Goal: Information Seeking & Learning: Learn about a topic

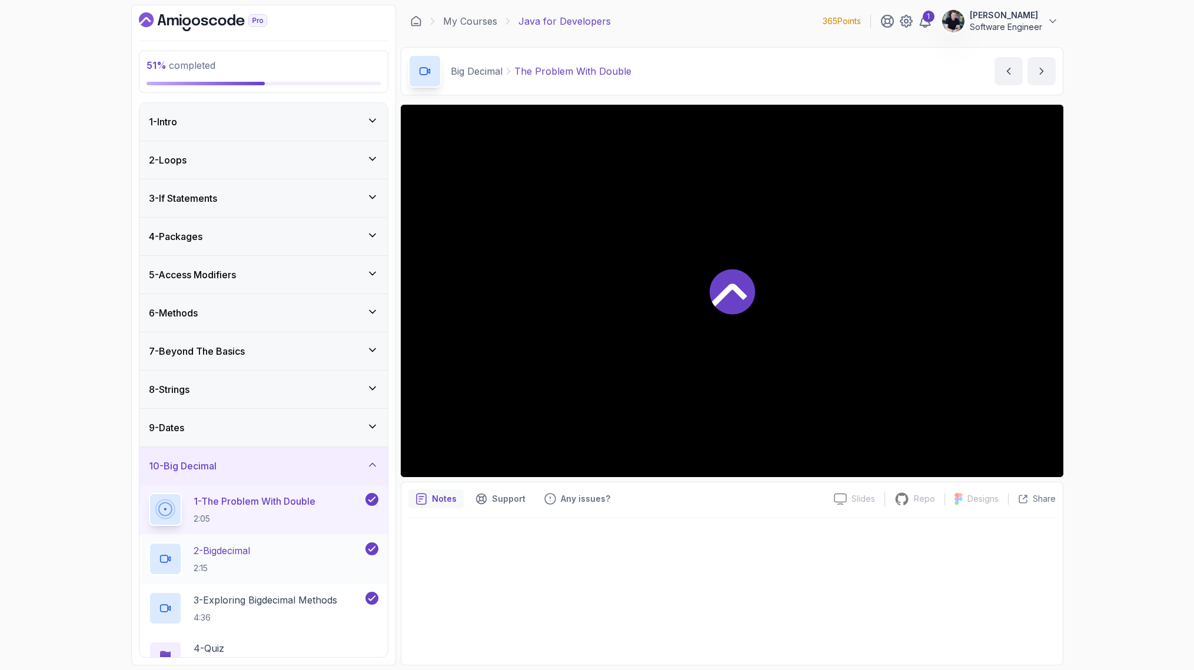
scroll to position [209, 0]
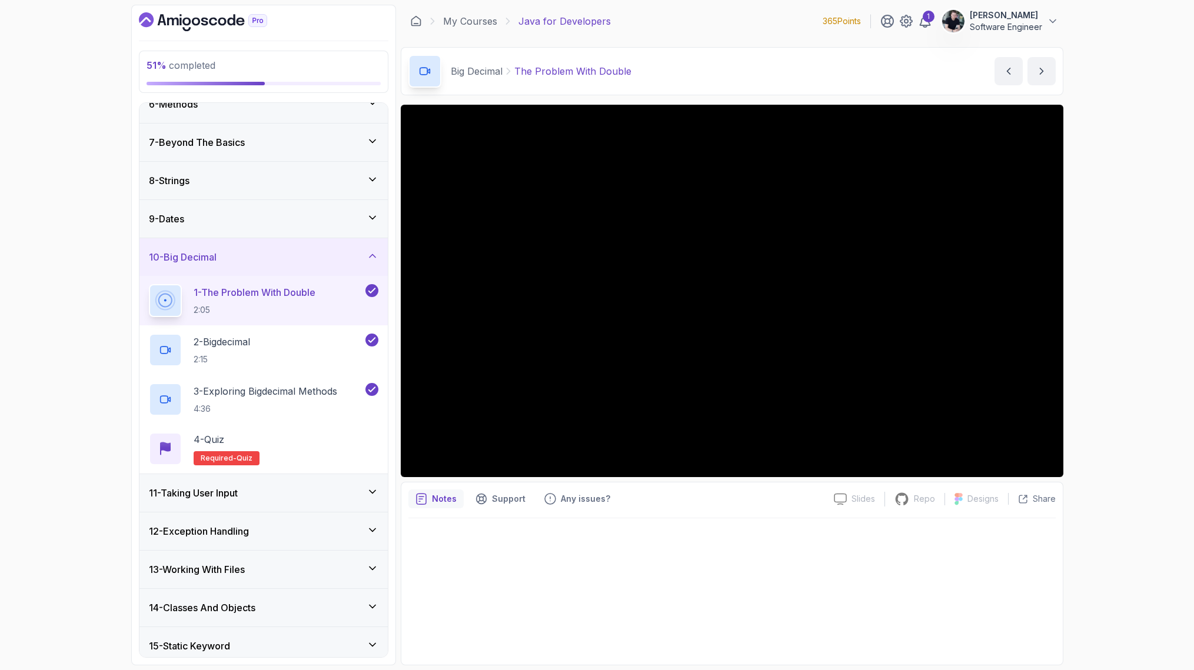
click at [370, 253] on icon at bounding box center [373, 256] width 12 height 12
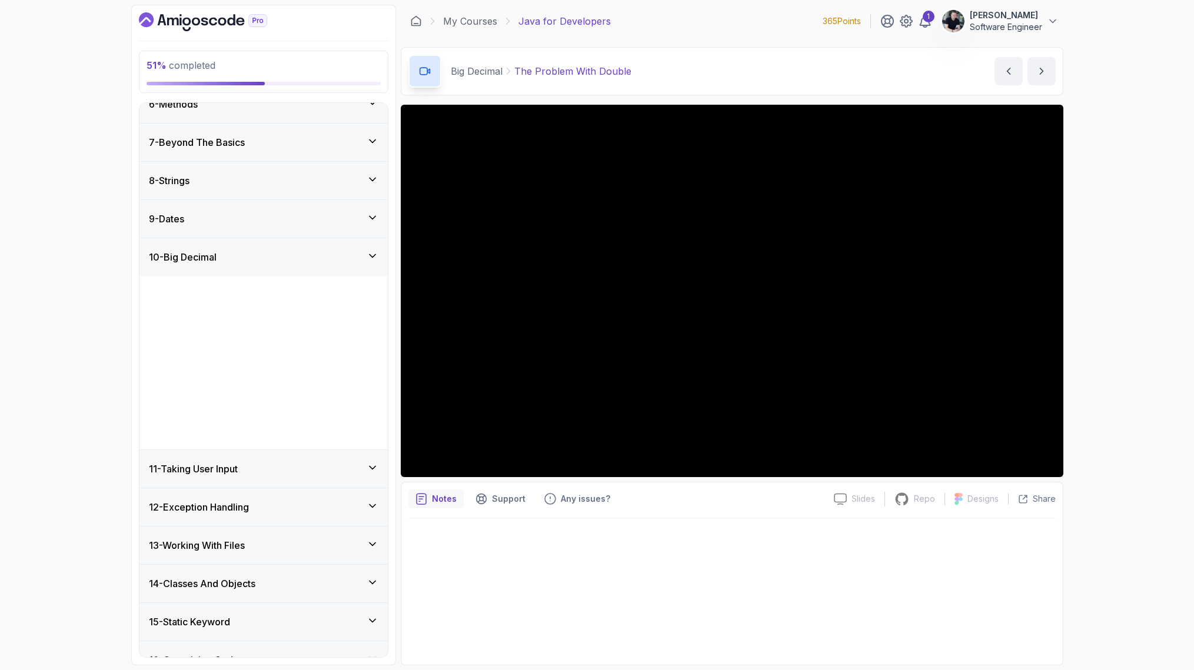
scroll to position [172, 0]
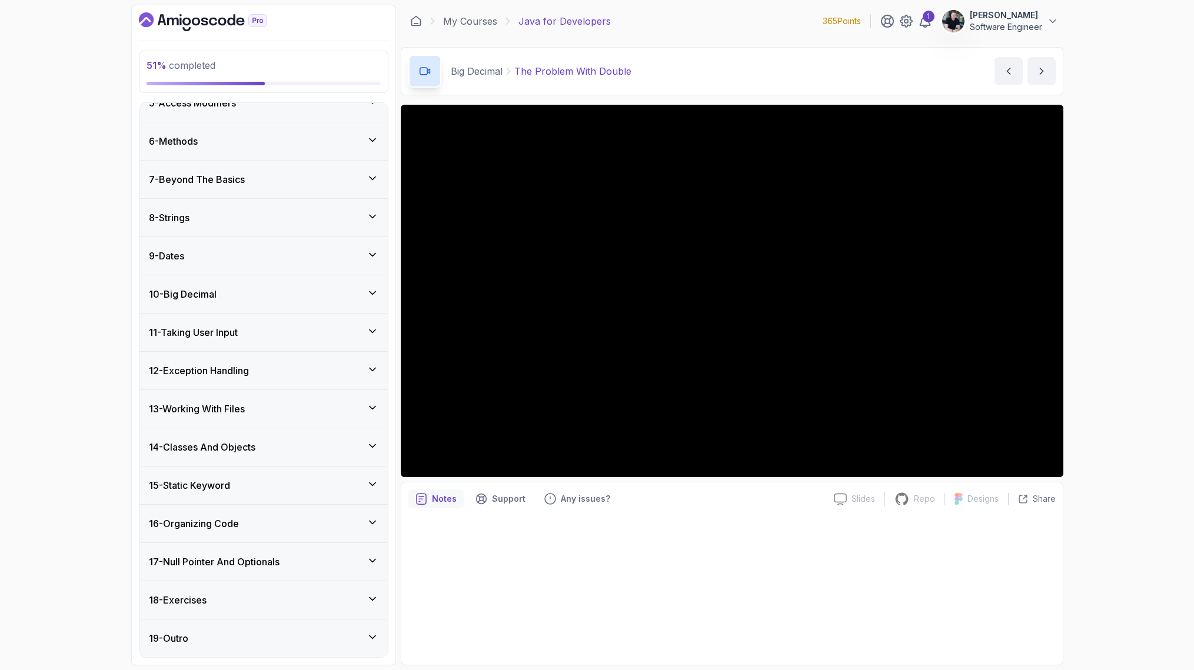
click at [372, 324] on div "11 - Taking User Input" at bounding box center [263, 333] width 248 height 38
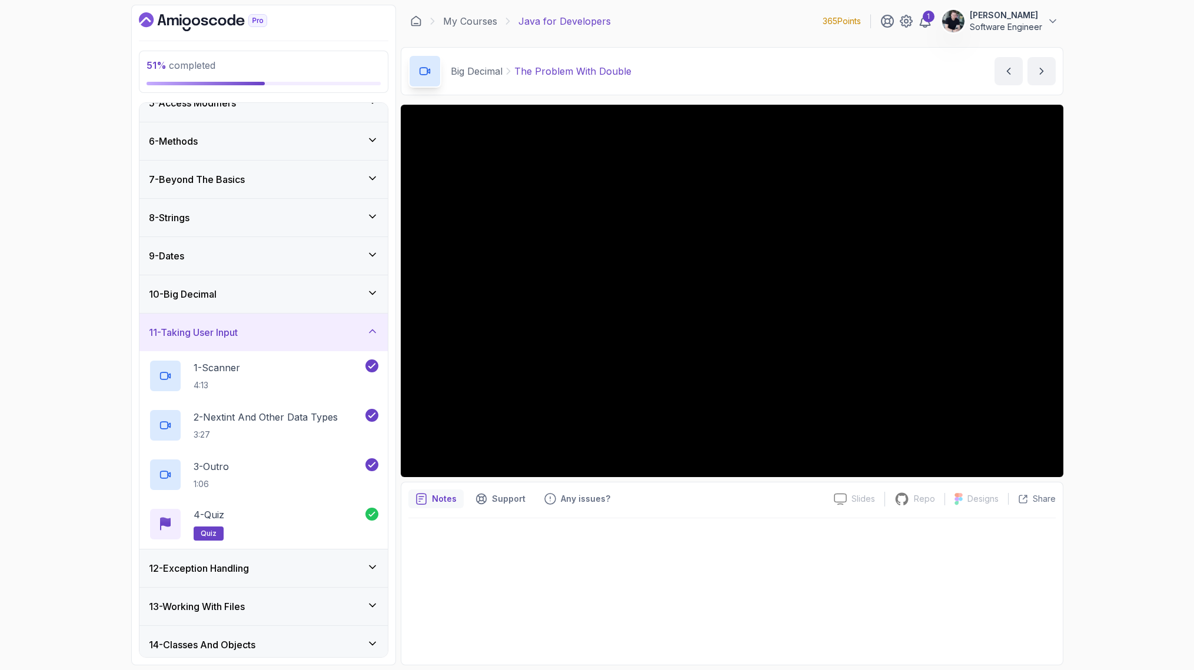
click at [373, 323] on div "11 - Taking User Input" at bounding box center [263, 333] width 248 height 38
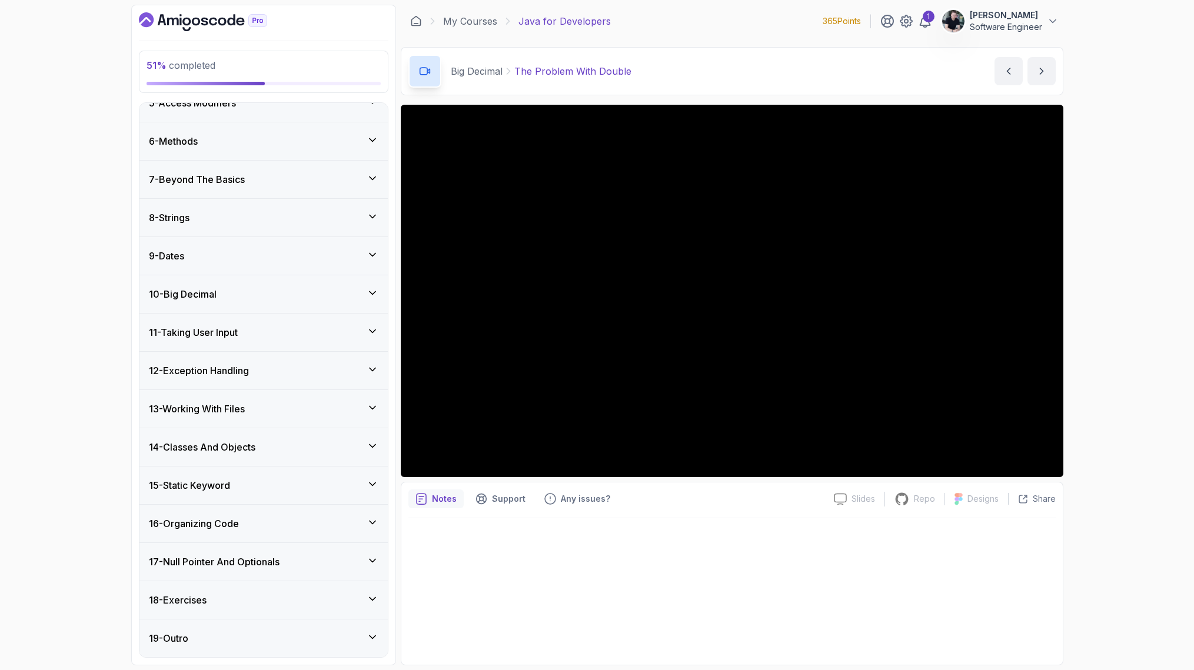
click at [365, 375] on div "12 - Exception Handling" at bounding box center [263, 371] width 229 height 14
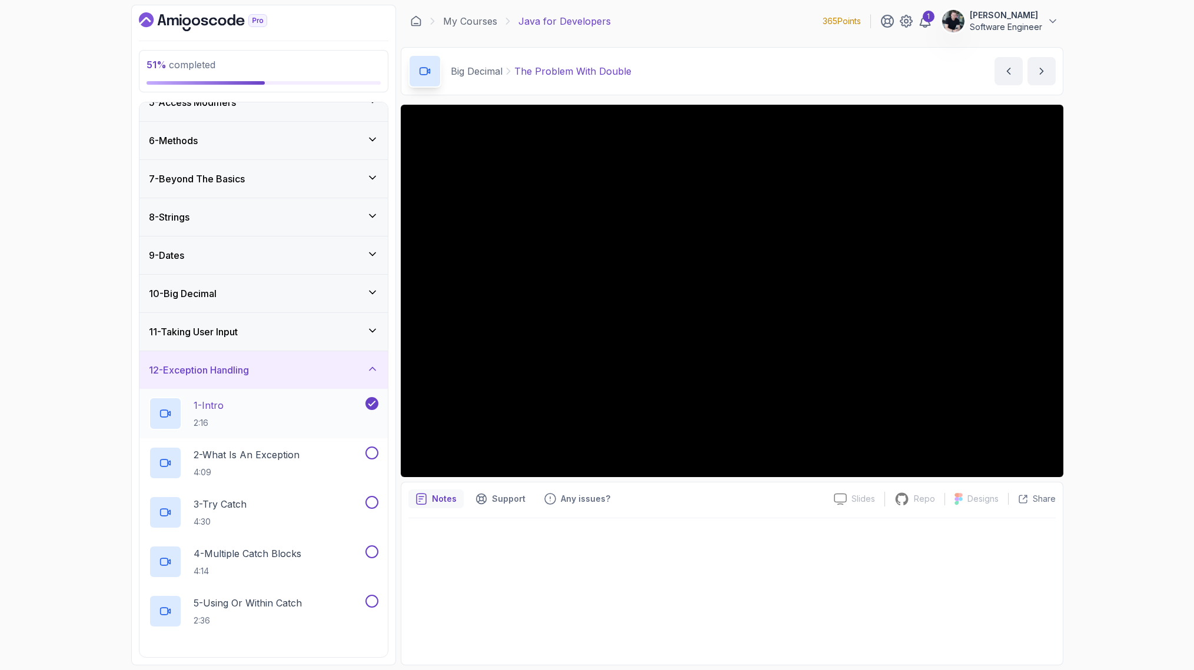
click at [221, 407] on p "1 - Intro" at bounding box center [209, 405] width 30 height 14
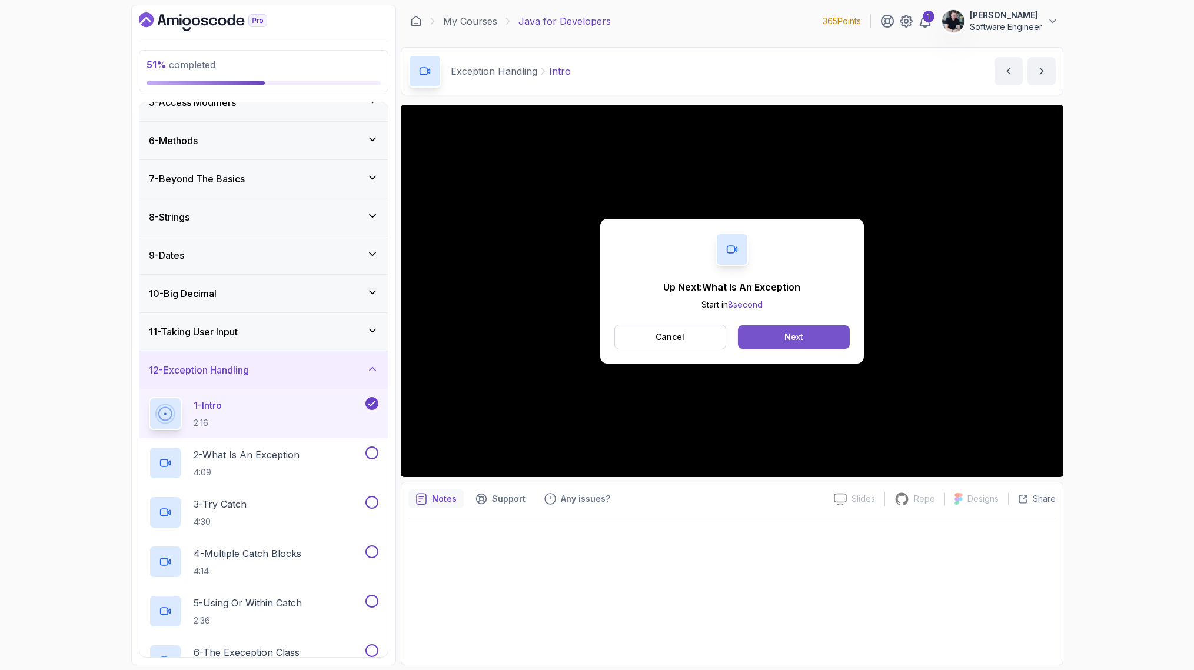
click at [813, 348] on button "Next" at bounding box center [793, 337] width 111 height 24
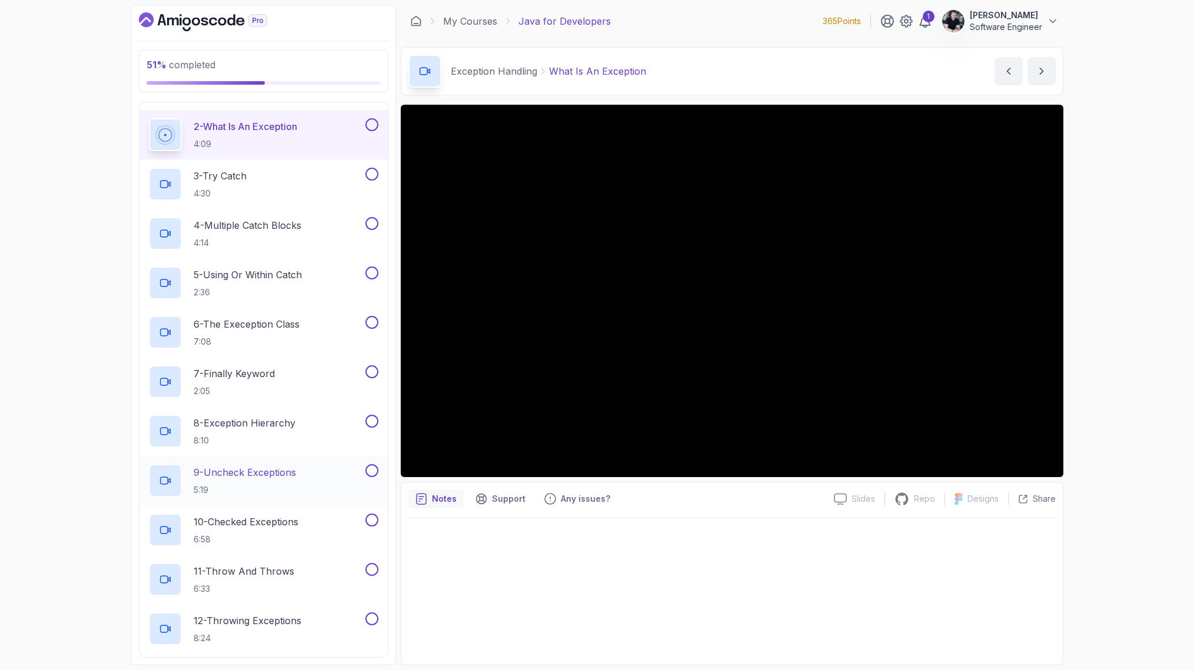
scroll to position [417, 0]
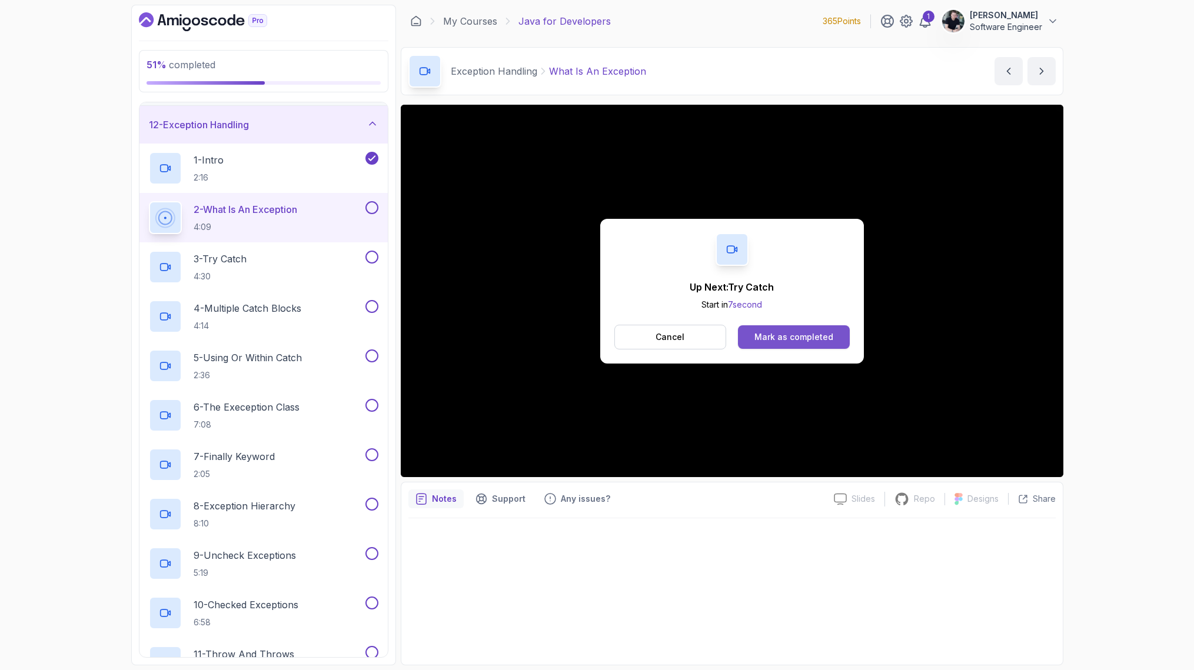
click at [806, 331] on div "Mark as completed" at bounding box center [793, 337] width 79 height 12
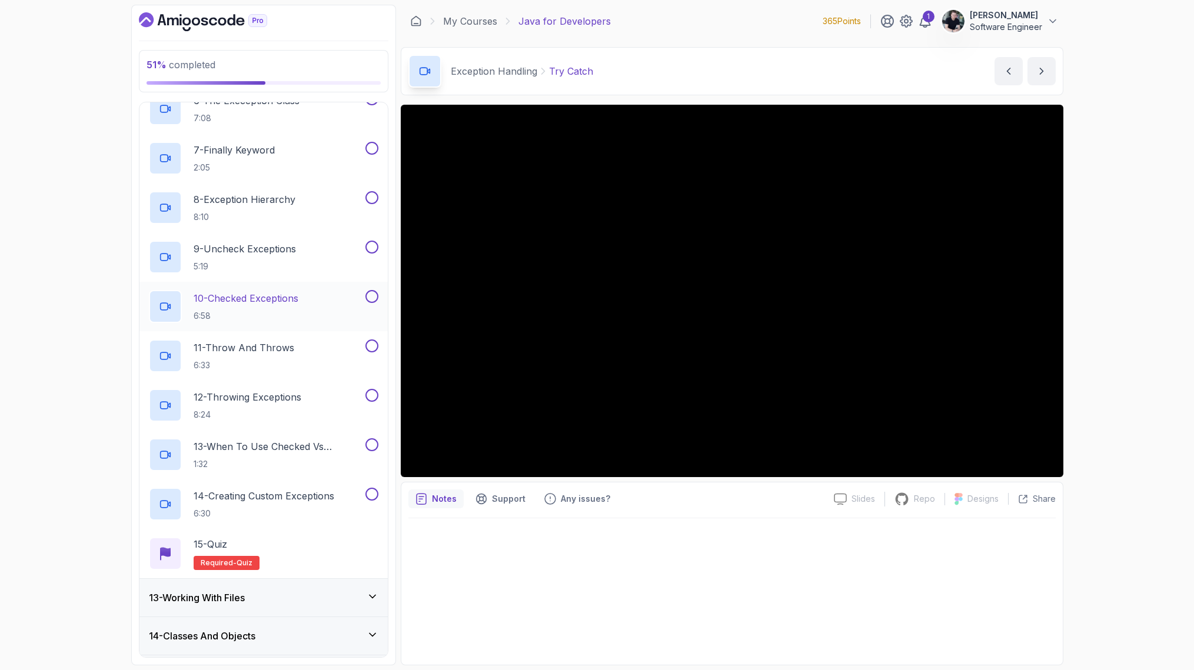
scroll to position [913, 0]
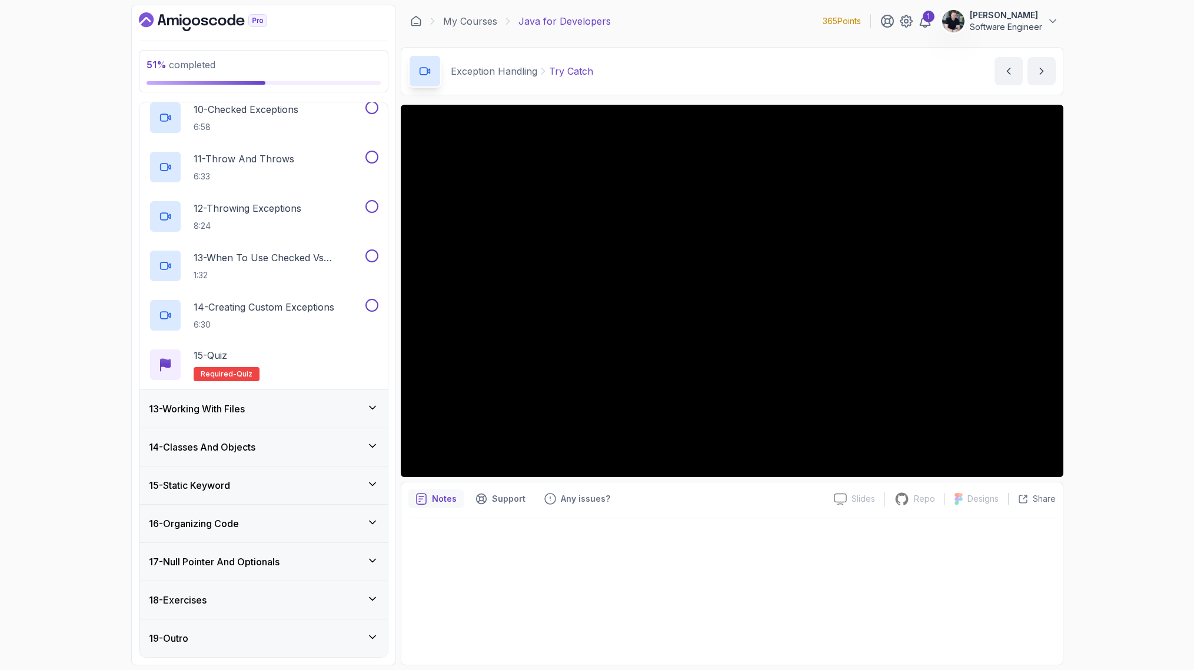
click at [331, 407] on div "13 - Working With Files" at bounding box center [263, 409] width 229 height 14
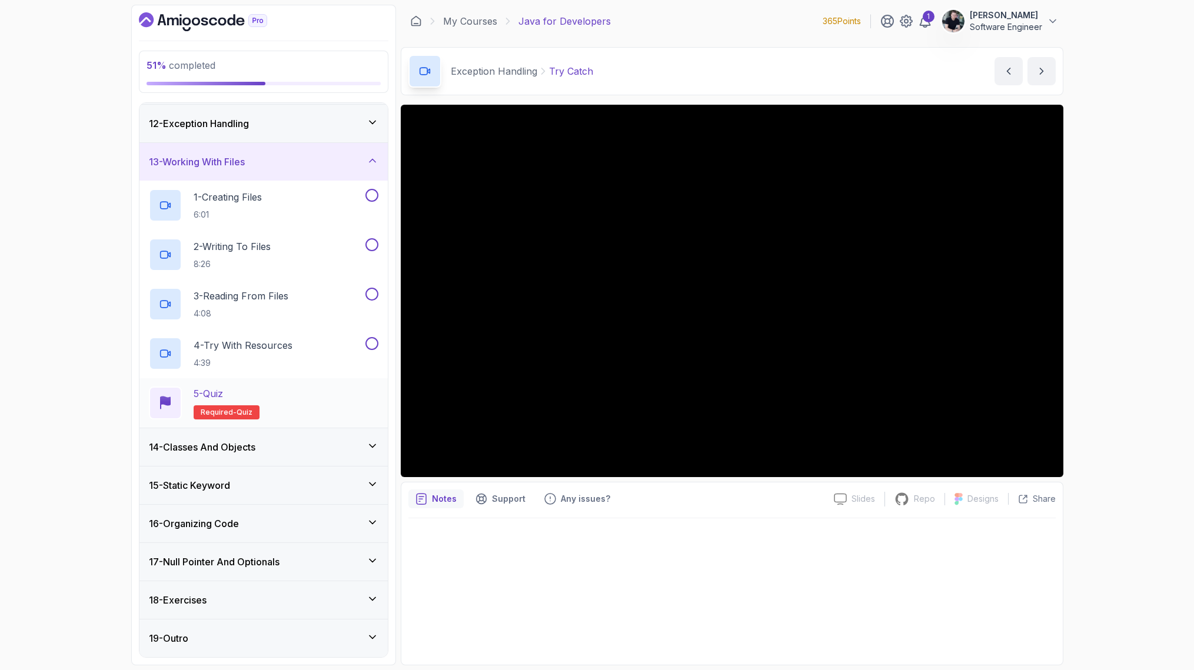
scroll to position [327, 0]
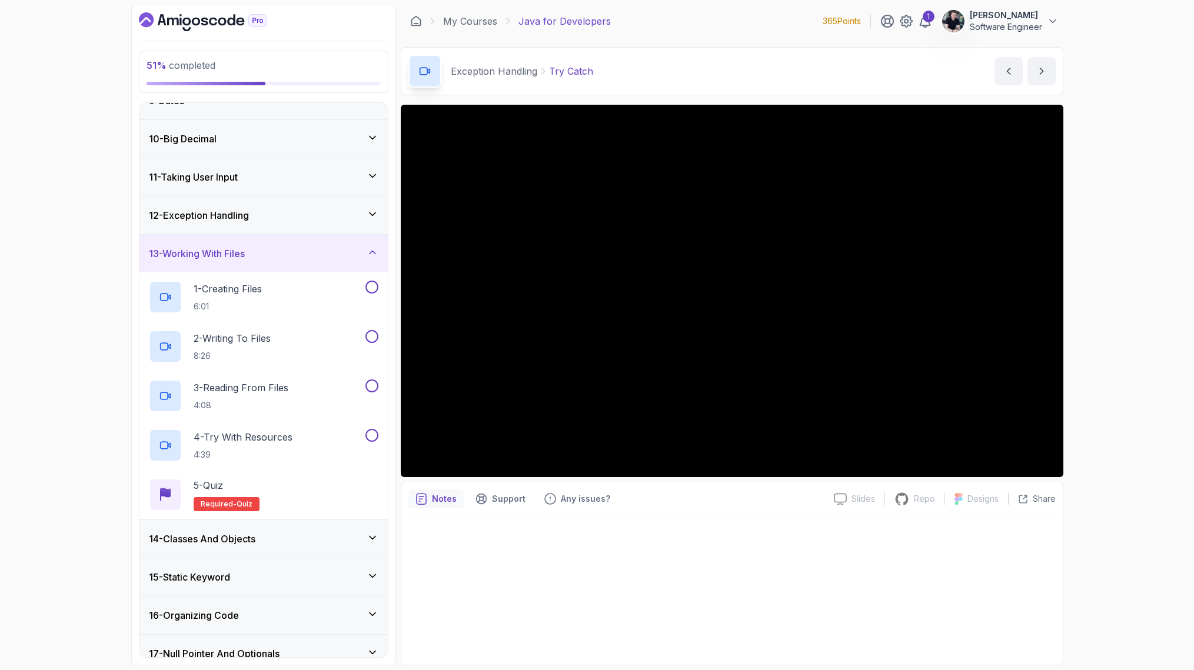
click at [251, 267] on div "13 - Working With Files" at bounding box center [263, 254] width 248 height 38
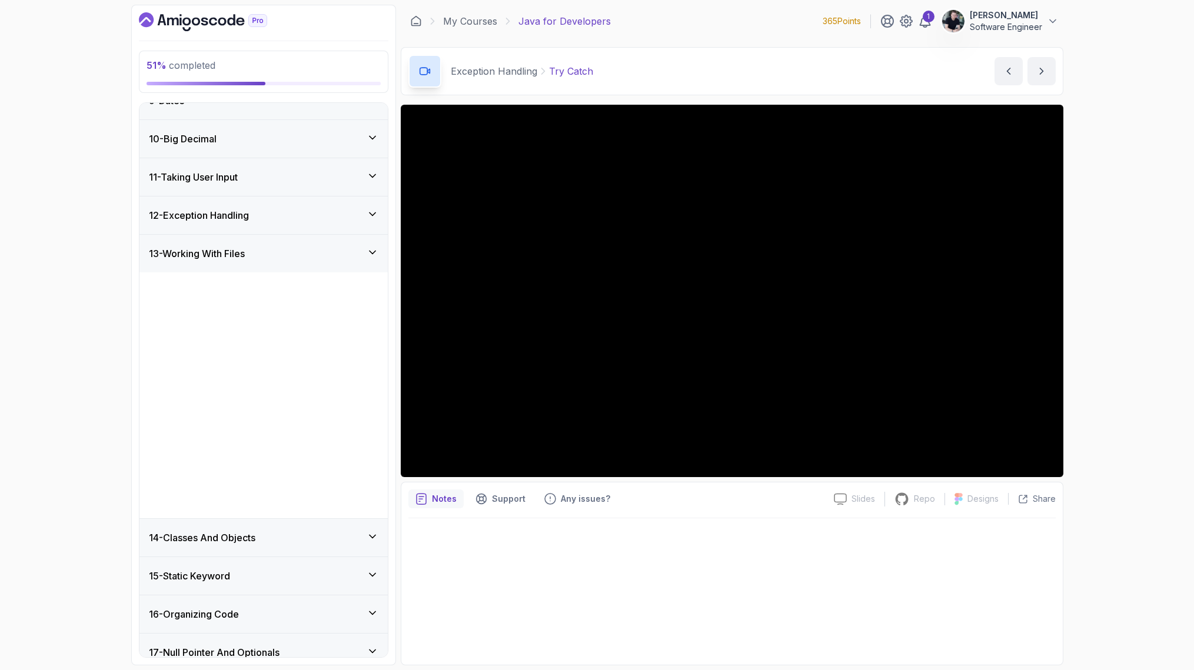
scroll to position [172, 0]
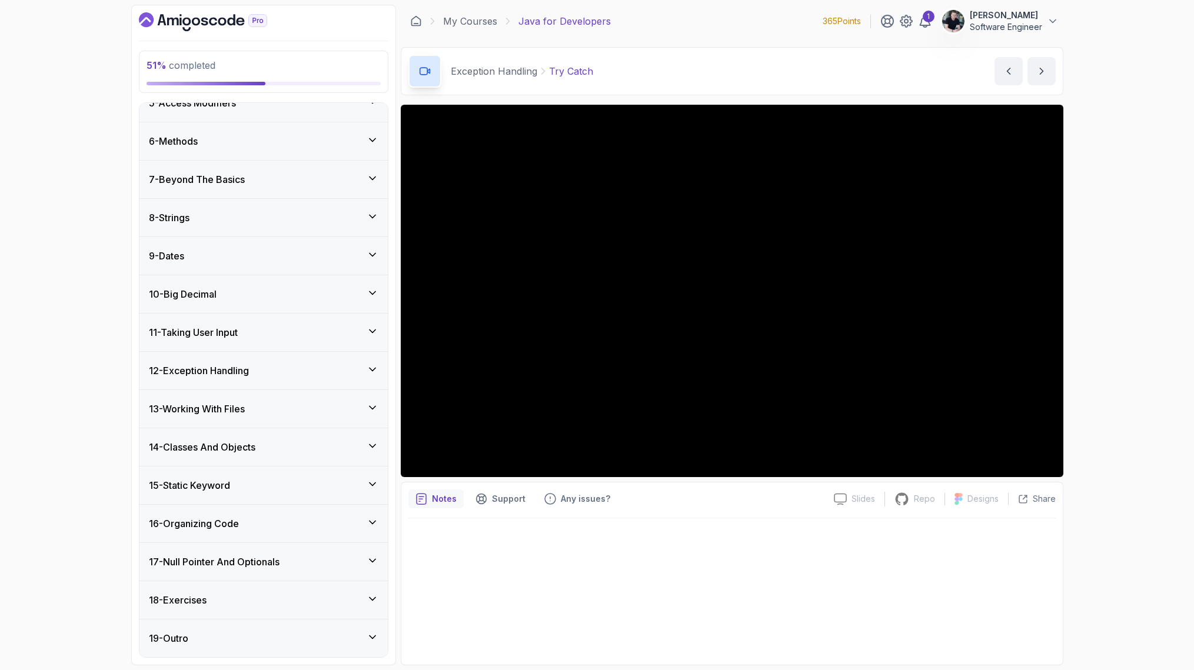
click at [236, 451] on h3 "14 - Classes And Objects" at bounding box center [202, 447] width 107 height 14
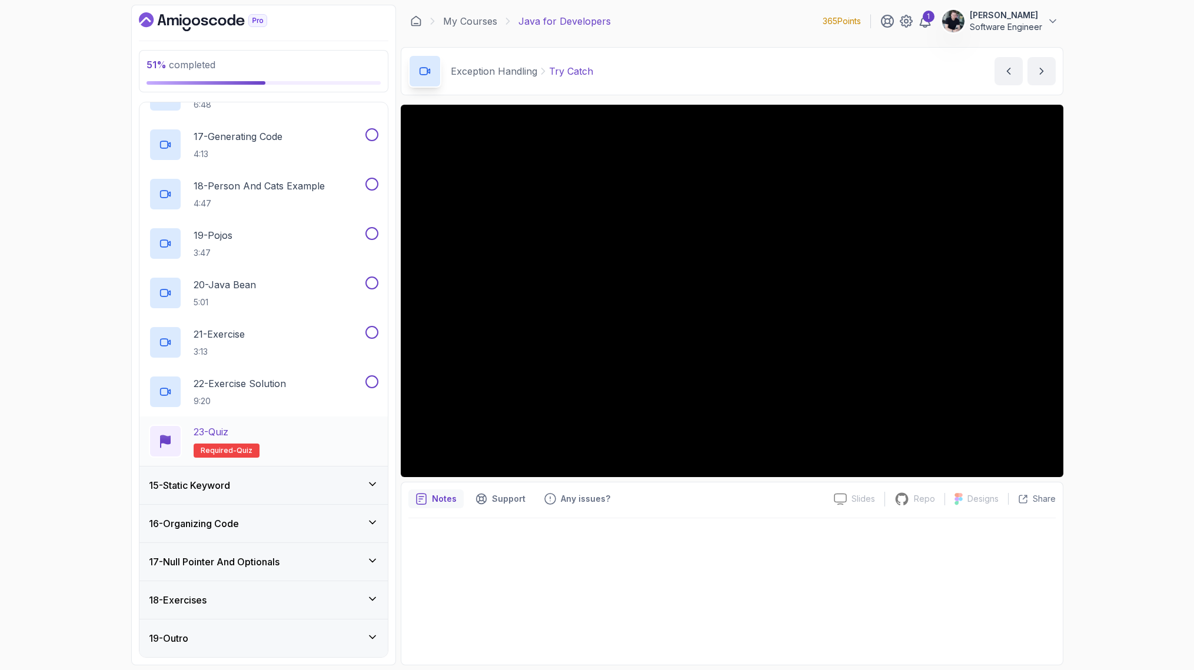
scroll to position [366, 0]
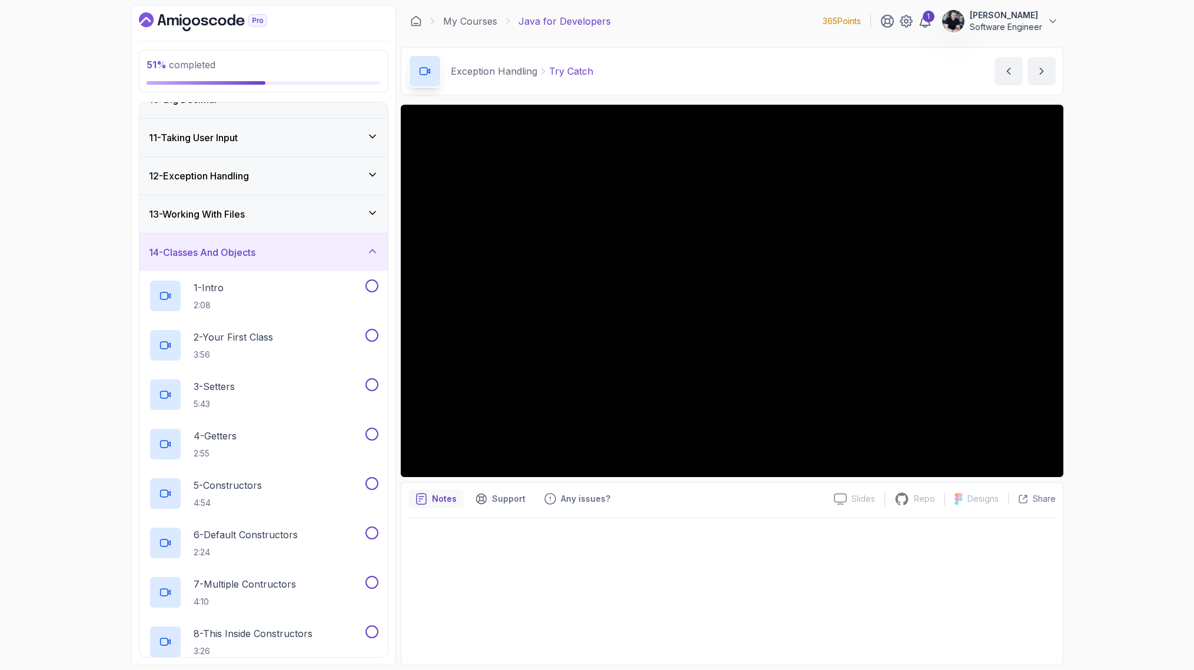
click at [255, 256] on h3 "14 - Classes And Objects" at bounding box center [202, 252] width 107 height 14
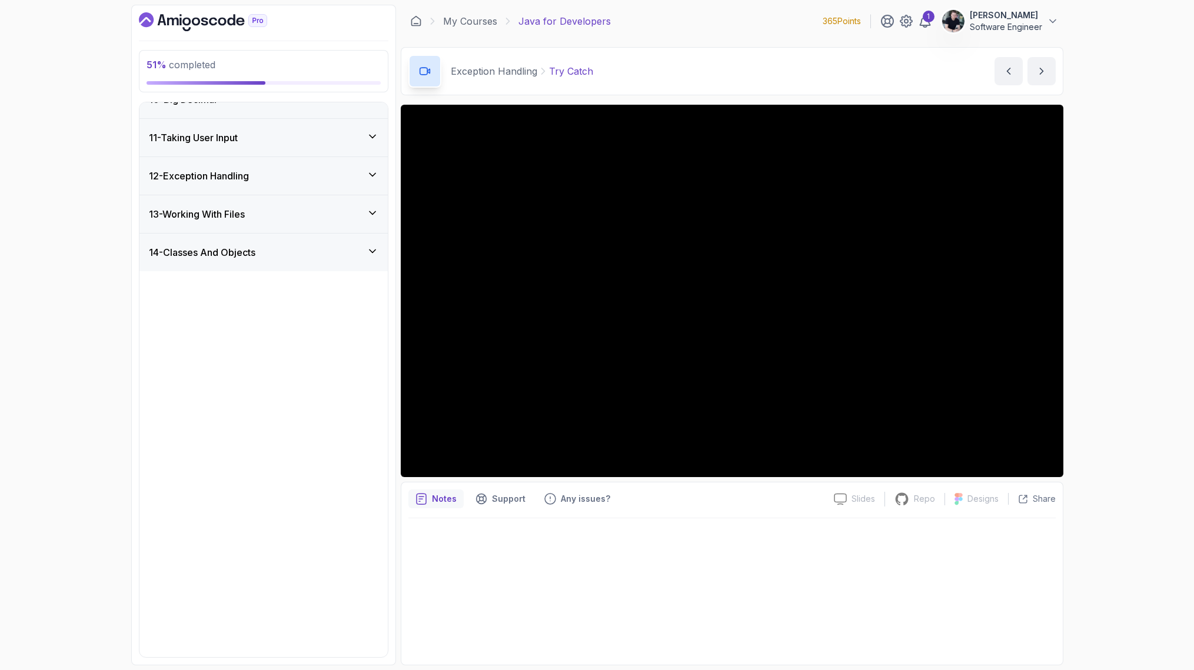
scroll to position [172, 0]
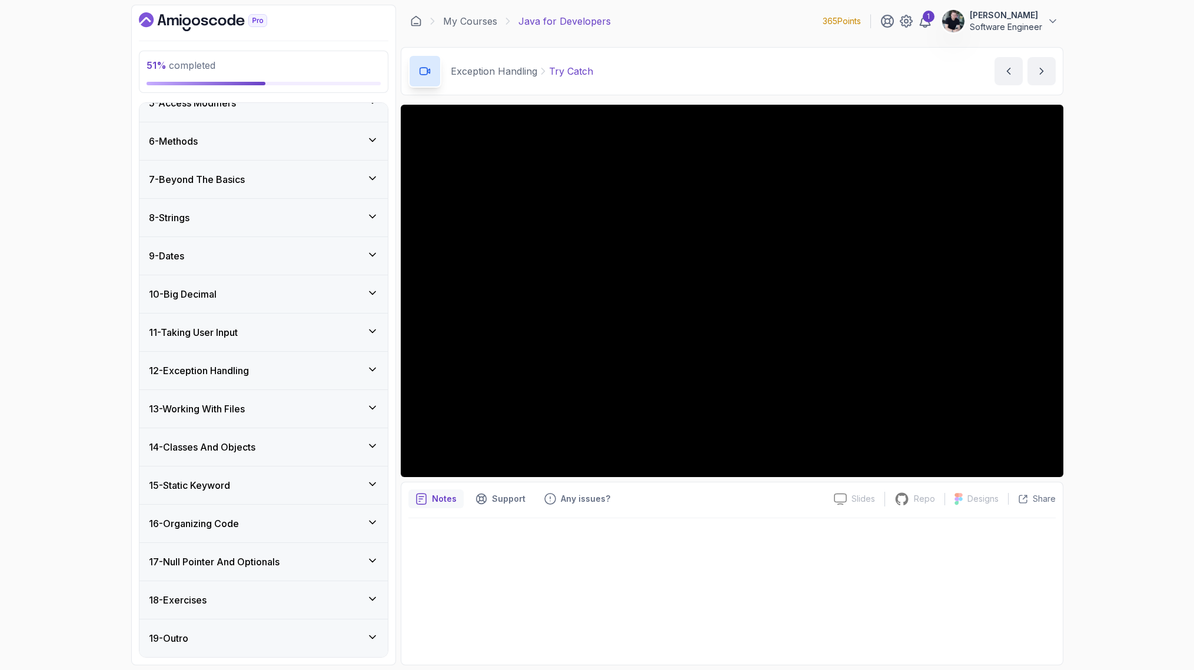
click at [227, 470] on div "15 - Static Keyword" at bounding box center [263, 486] width 248 height 38
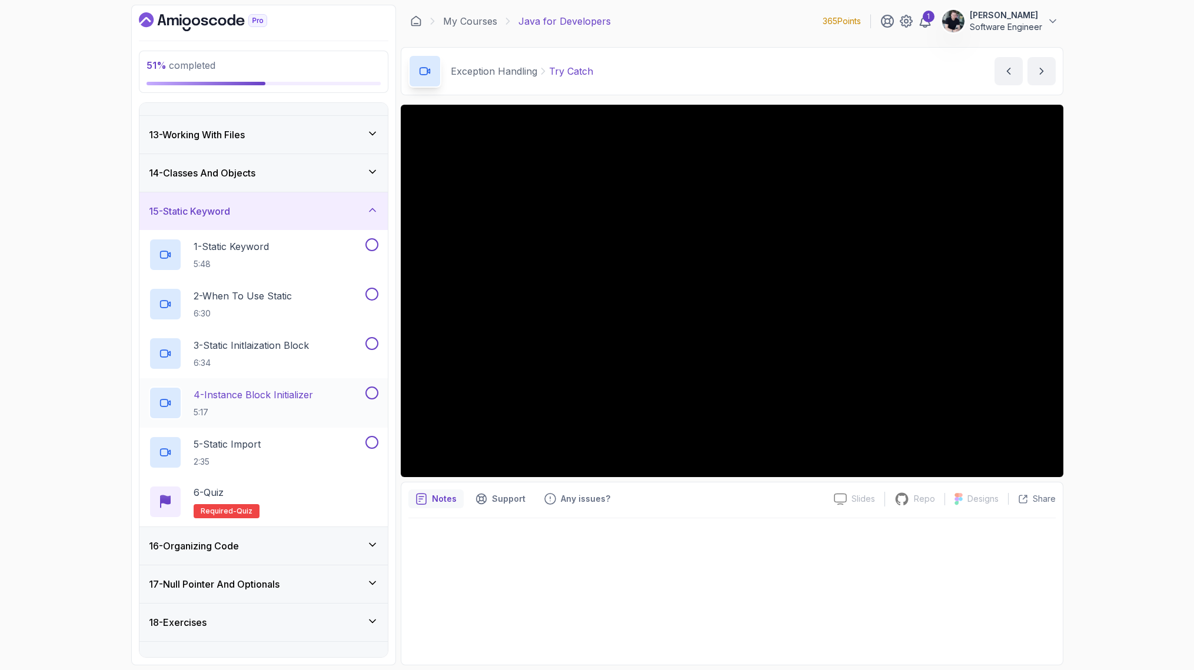
scroll to position [397, 0]
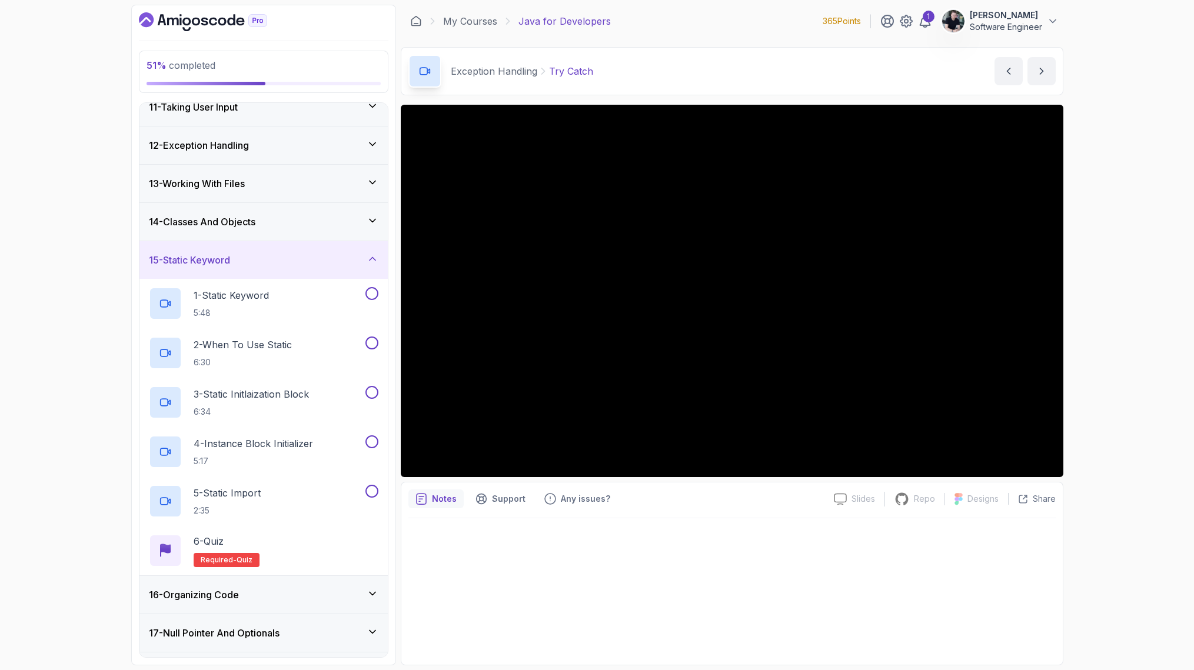
click at [248, 260] on div "15 - Static Keyword" at bounding box center [263, 260] width 229 height 14
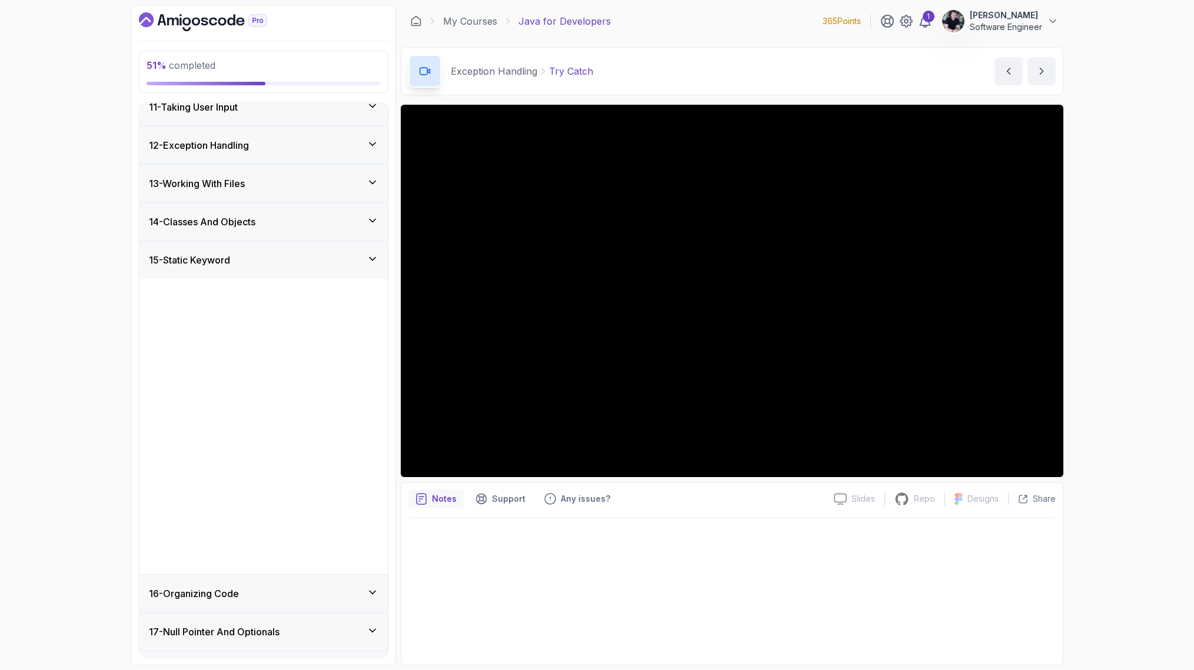
scroll to position [172, 0]
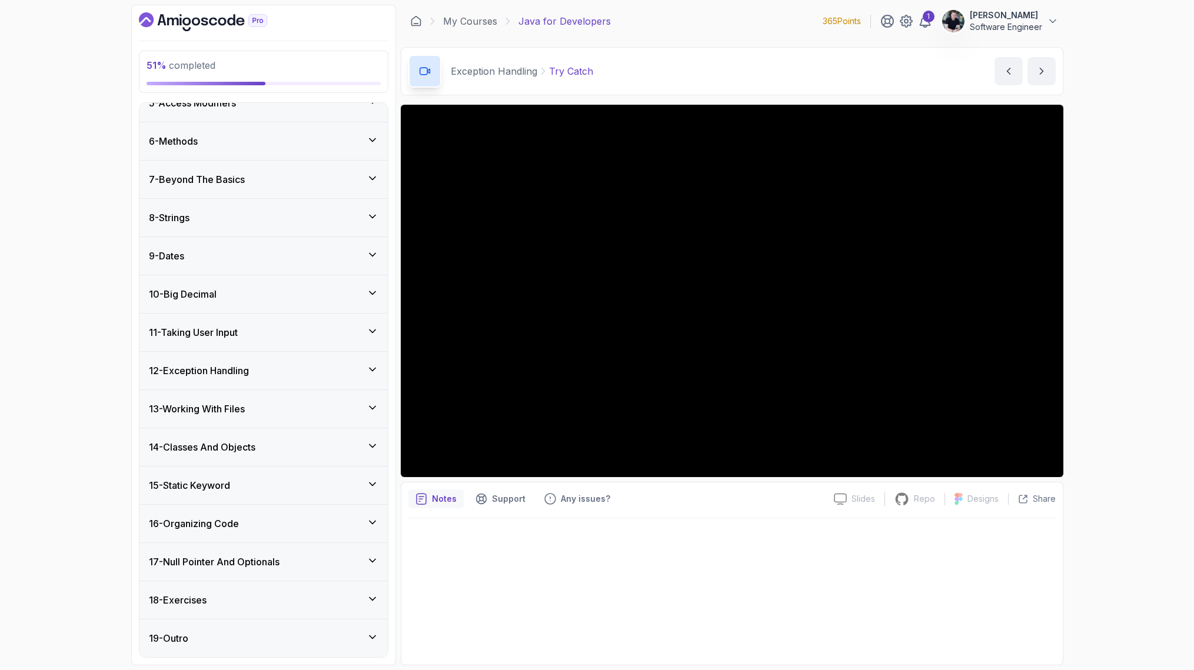
click at [234, 522] on h3 "16 - Organizing Code" at bounding box center [194, 524] width 90 height 14
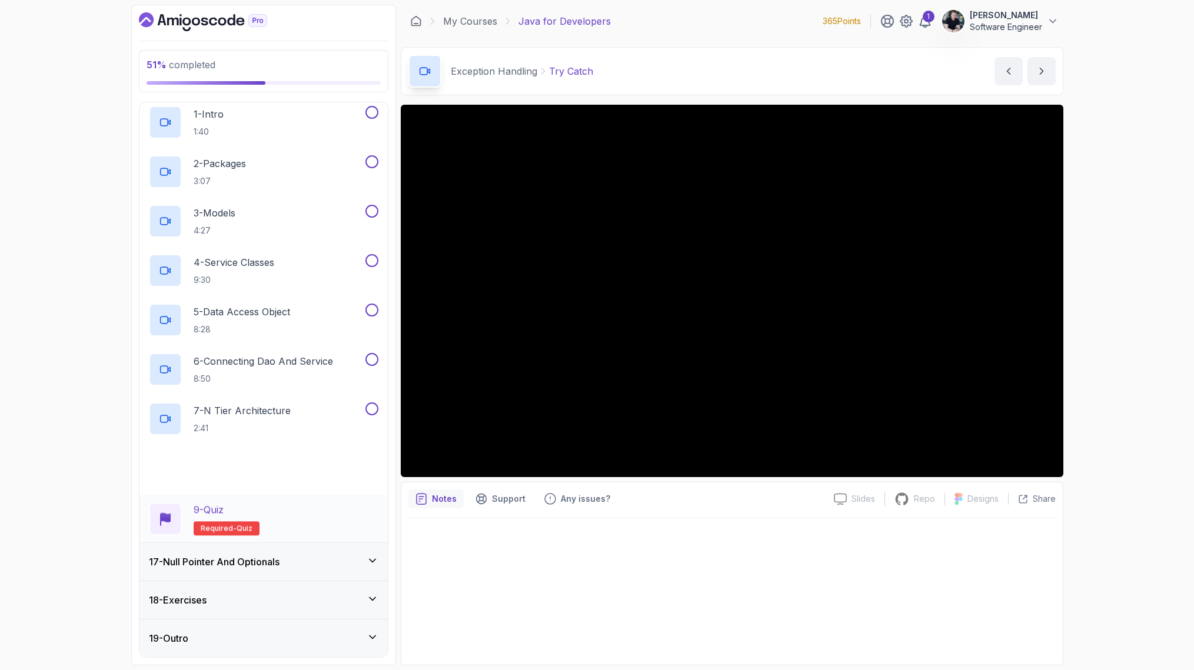
scroll to position [204, 0]
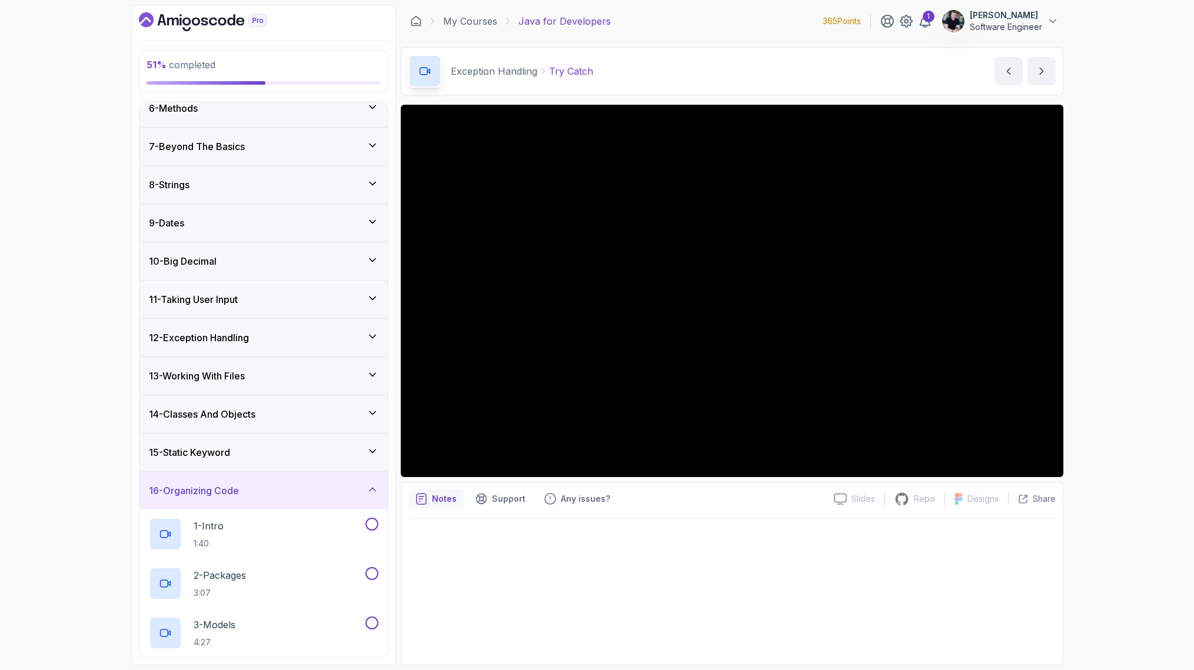
click at [198, 483] on div "16 - Organizing Code" at bounding box center [263, 491] width 248 height 38
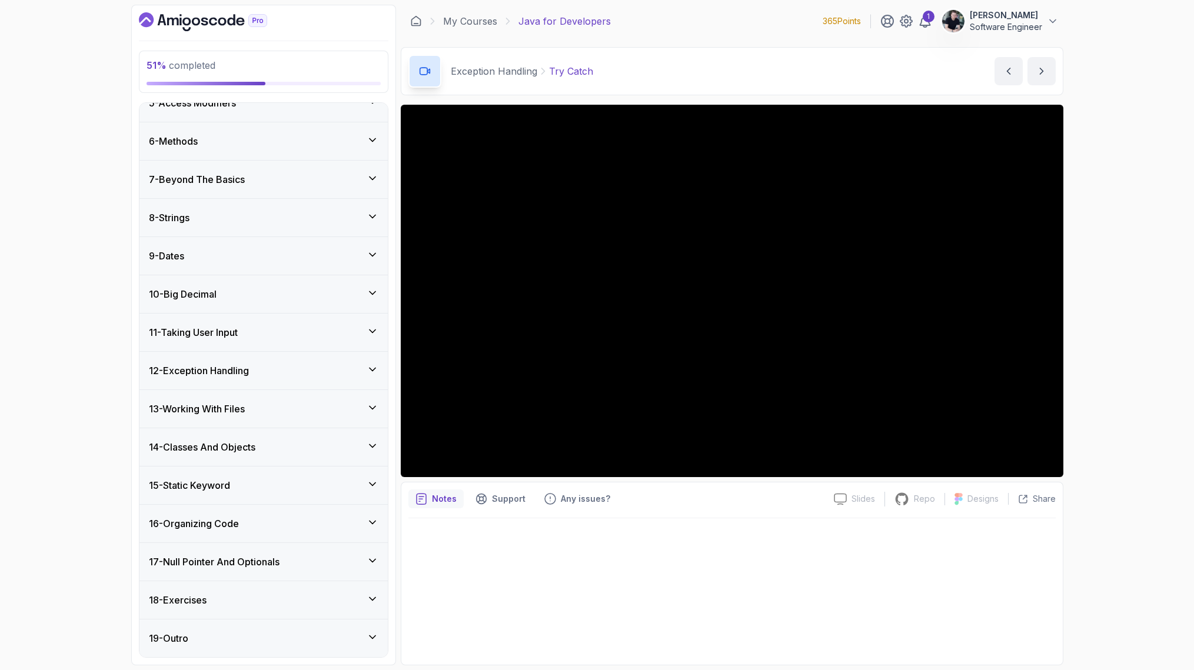
click at [237, 562] on h3 "17 - Null Pointer And Optionals" at bounding box center [214, 562] width 131 height 14
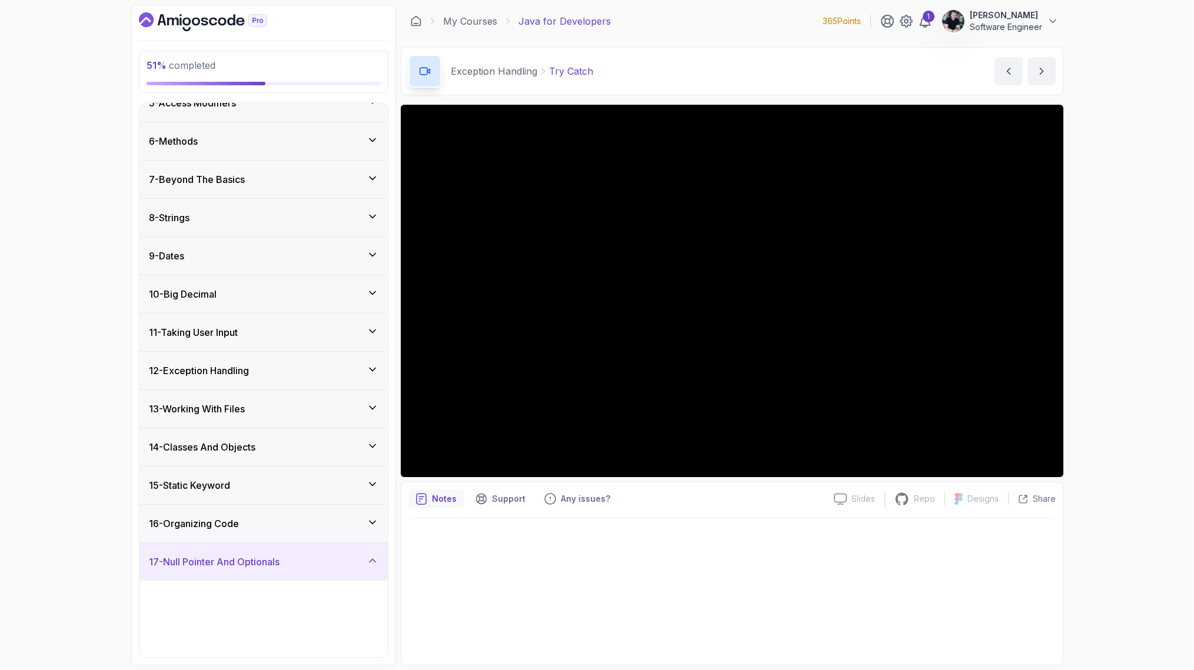
scroll to position [370, 0]
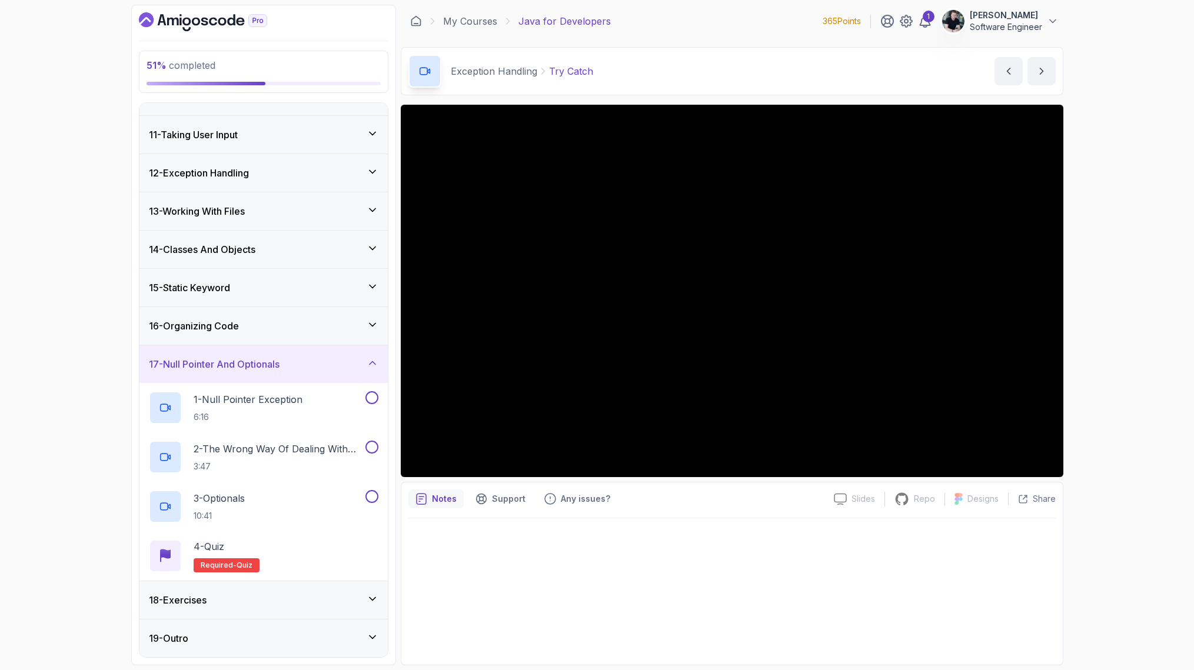
click at [245, 361] on h3 "17 - Null Pointer And Optionals" at bounding box center [214, 364] width 131 height 14
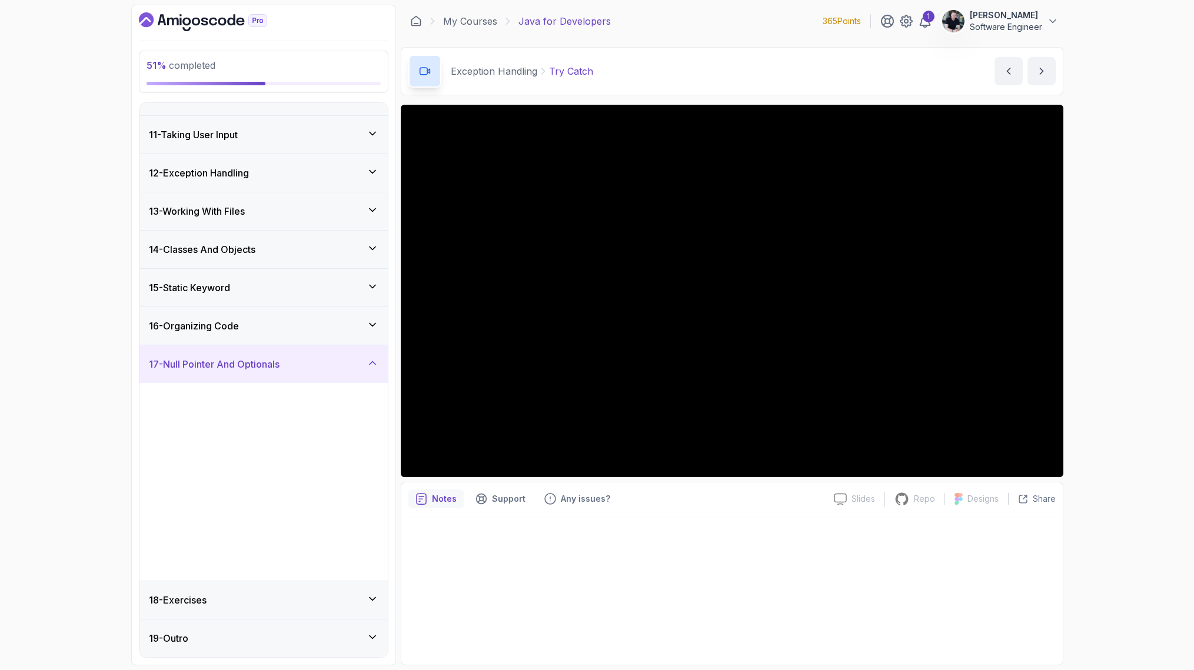
scroll to position [172, 0]
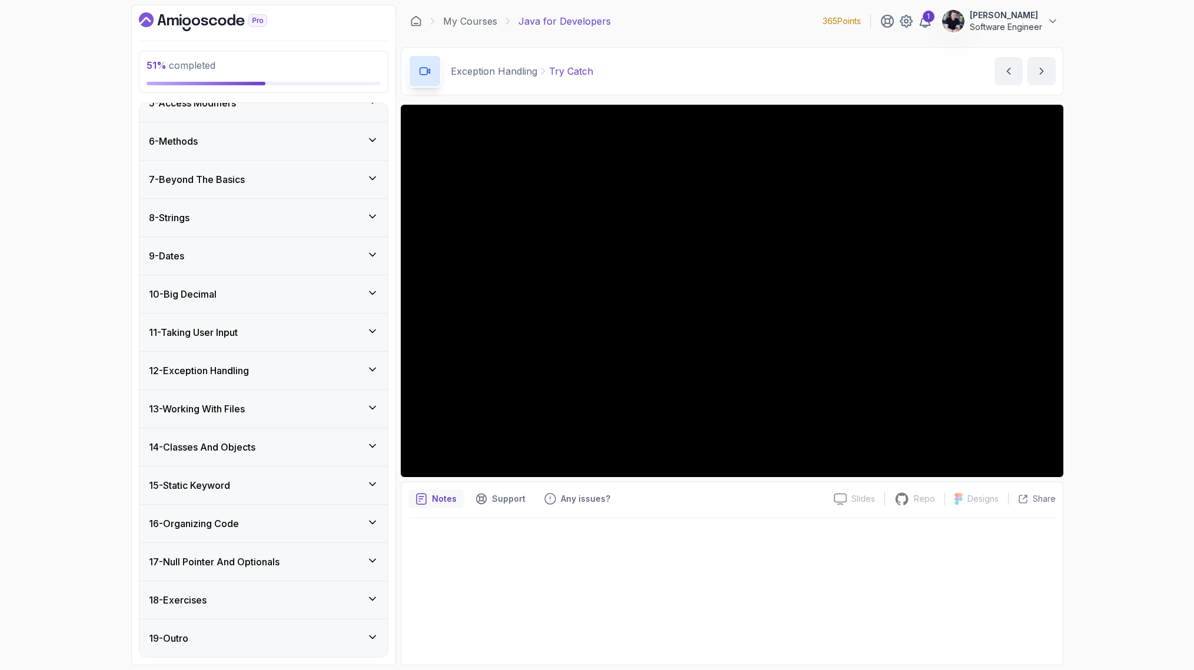
click at [217, 585] on div "18 - Exercises" at bounding box center [263, 600] width 248 height 38
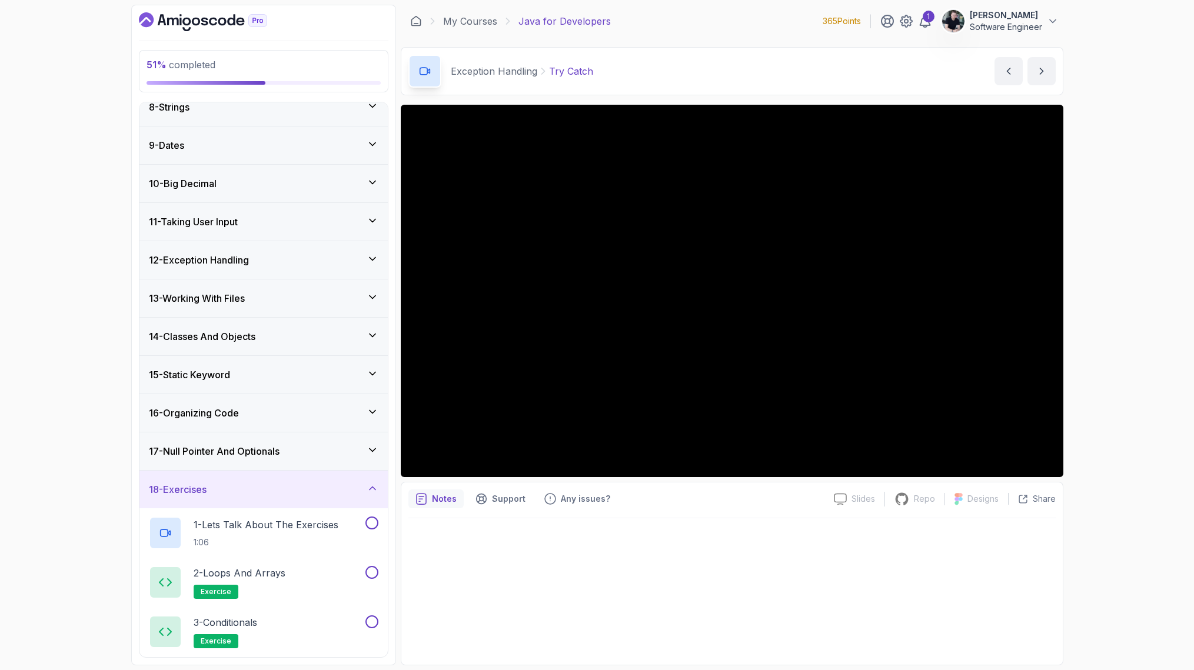
scroll to position [393, 0]
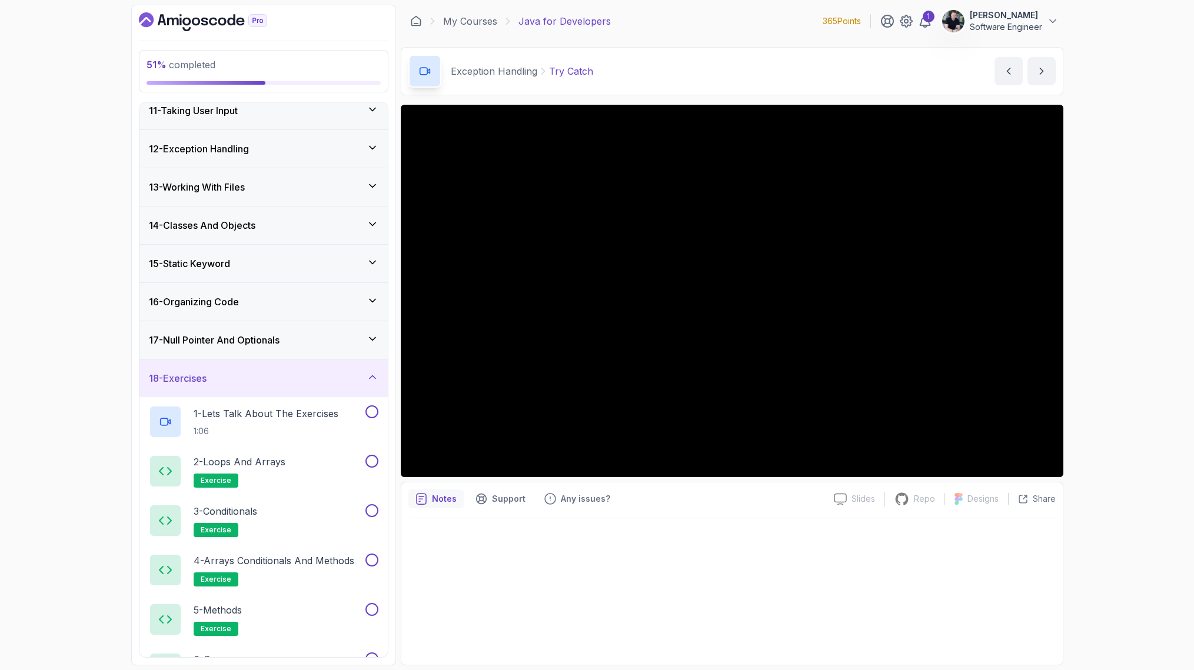
click at [221, 385] on div "18 - Exercises" at bounding box center [263, 378] width 229 height 14
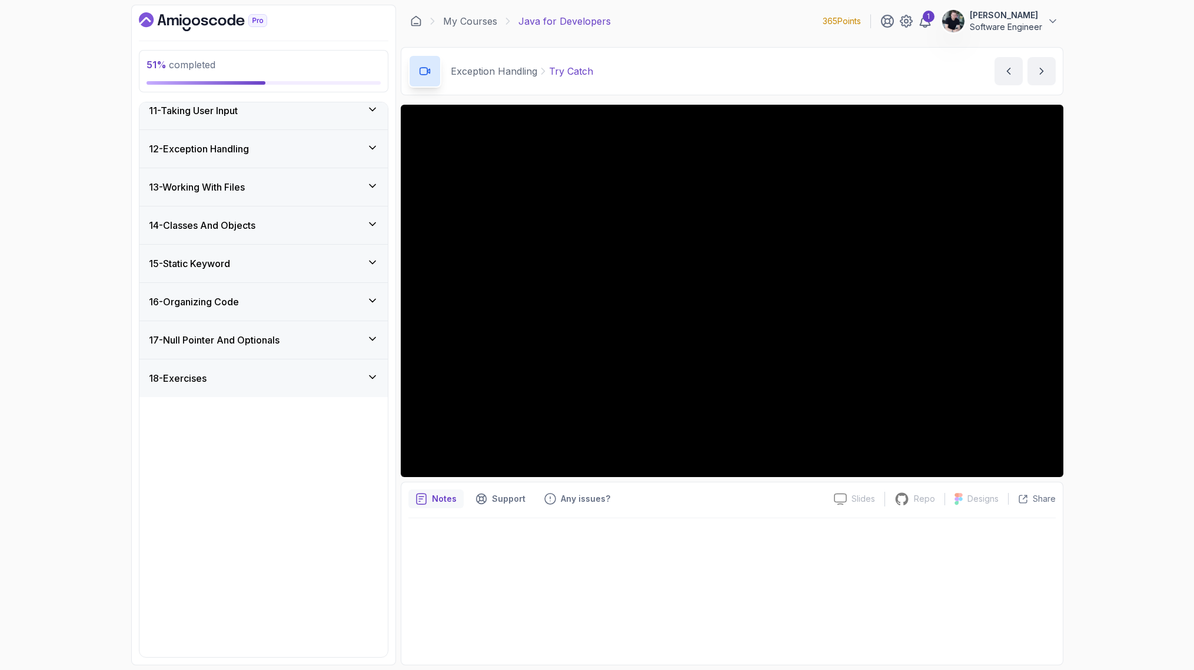
scroll to position [172, 0]
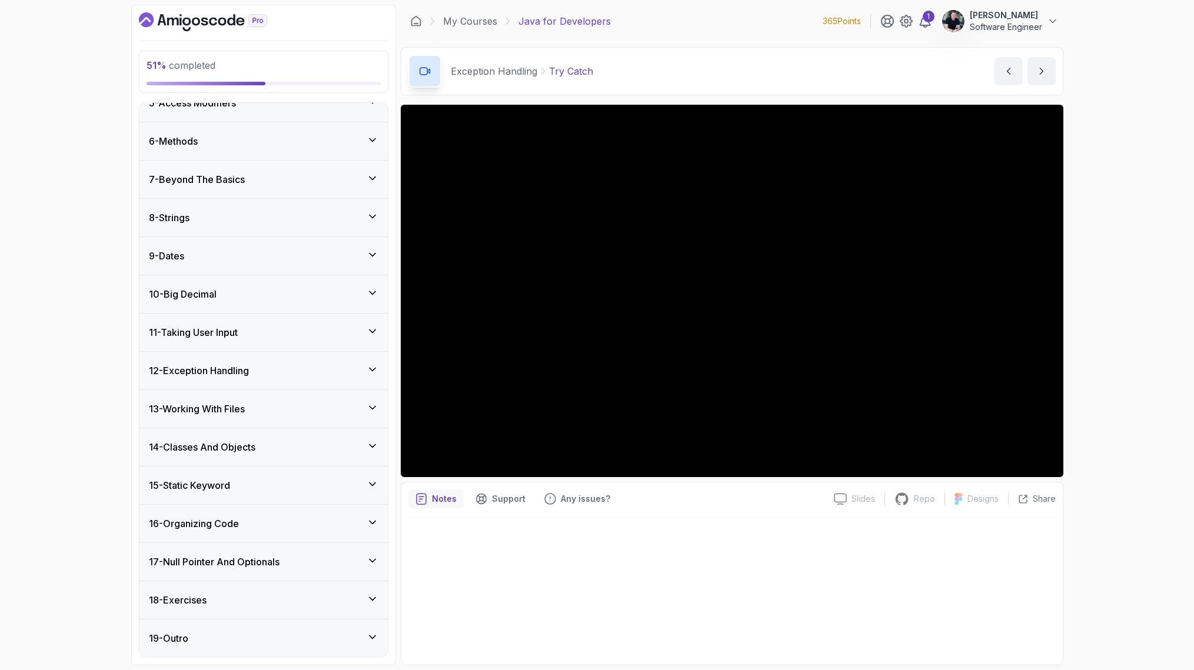
click at [211, 369] on h3 "12 - Exception Handling" at bounding box center [199, 371] width 100 height 14
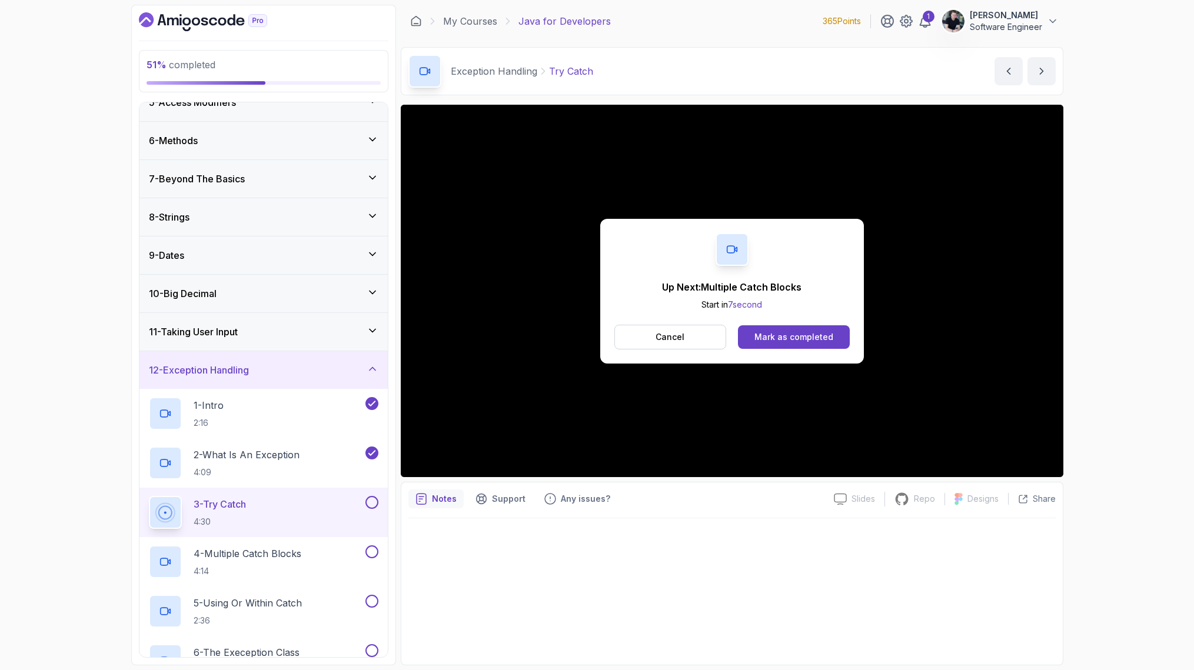
click at [791, 325] on div "Cancel Mark as completed" at bounding box center [731, 337] width 235 height 25
click at [781, 338] on div "Mark as completed" at bounding box center [793, 337] width 79 height 12
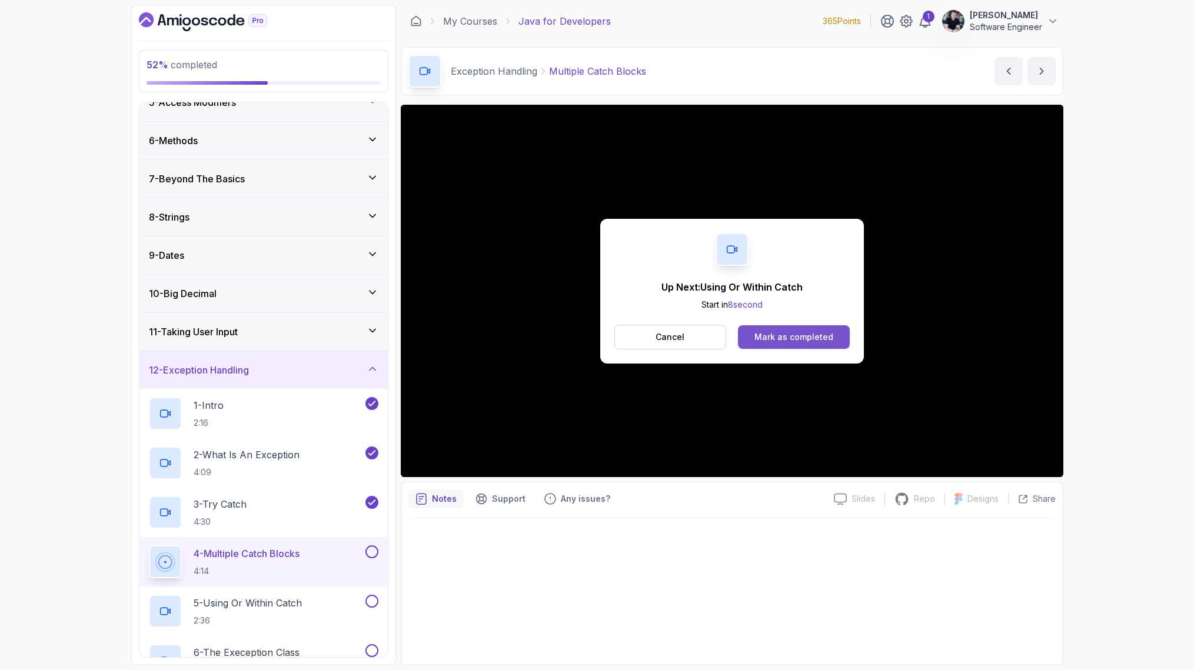
click at [799, 338] on div "Mark as completed" at bounding box center [793, 337] width 79 height 12
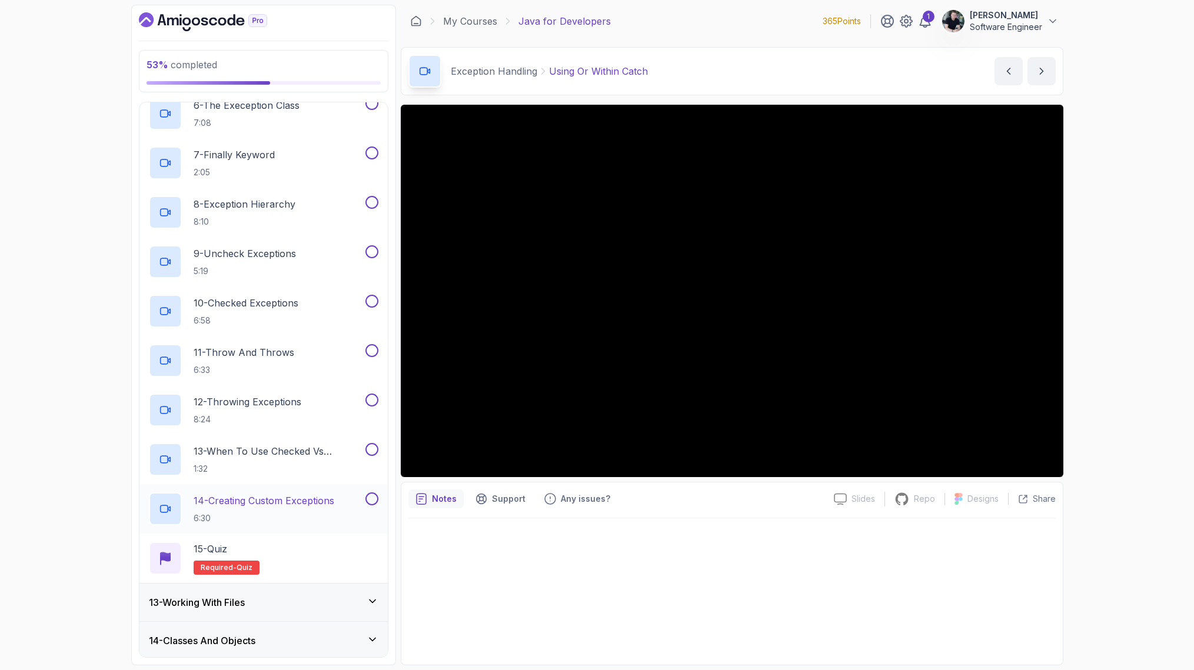
scroll to position [634, 0]
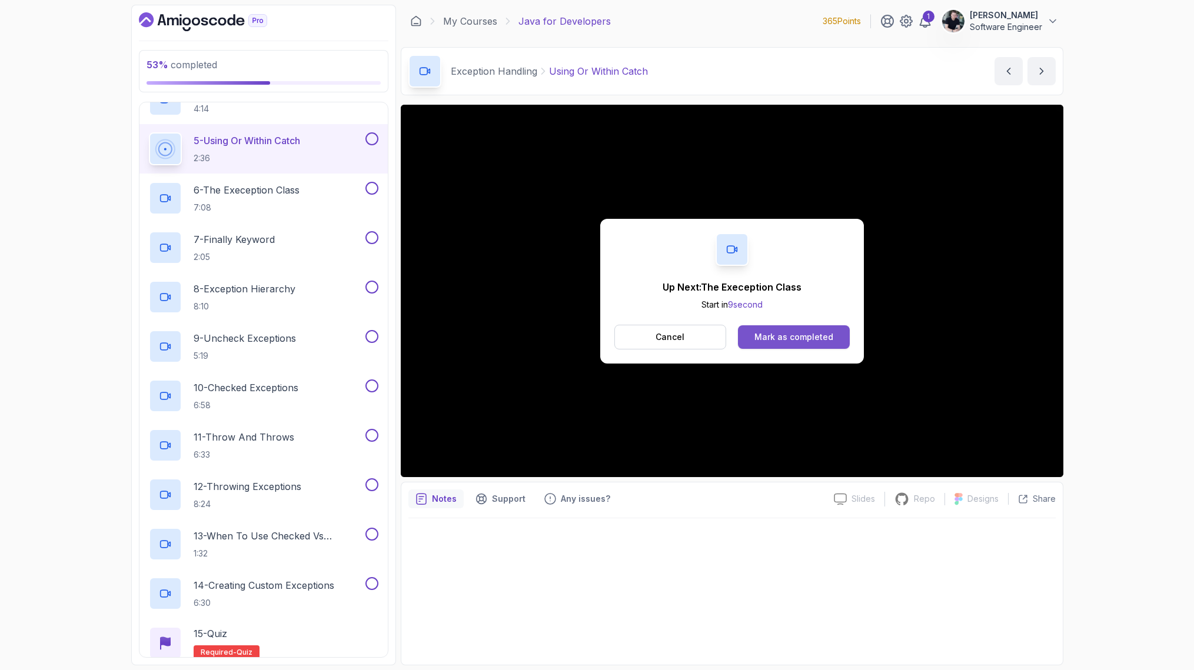
click at [781, 335] on div "Mark as completed" at bounding box center [793, 337] width 79 height 12
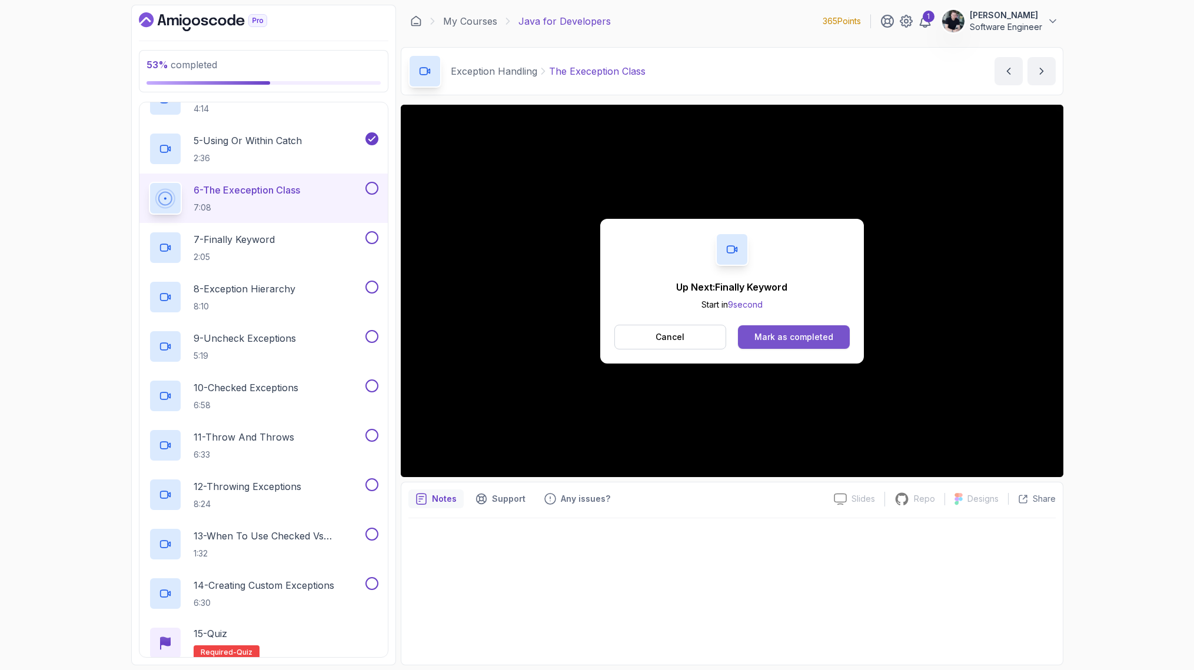
click at [795, 331] on div "Mark as completed" at bounding box center [793, 337] width 79 height 12
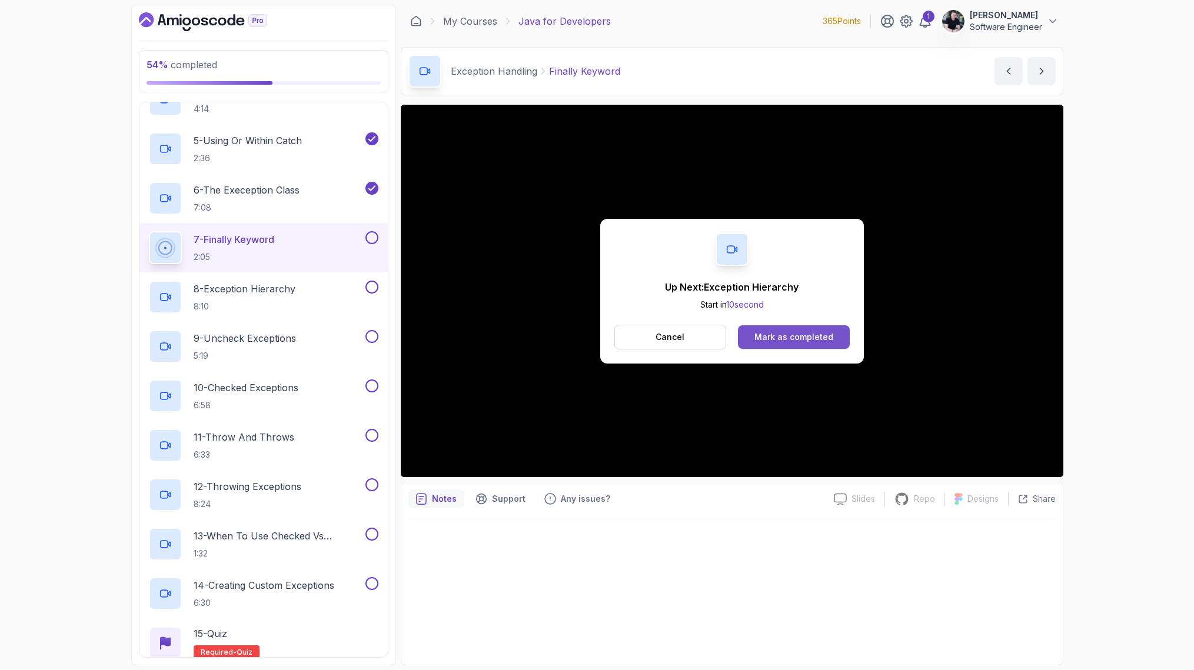
click at [803, 337] on div "Mark as completed" at bounding box center [793, 337] width 79 height 12
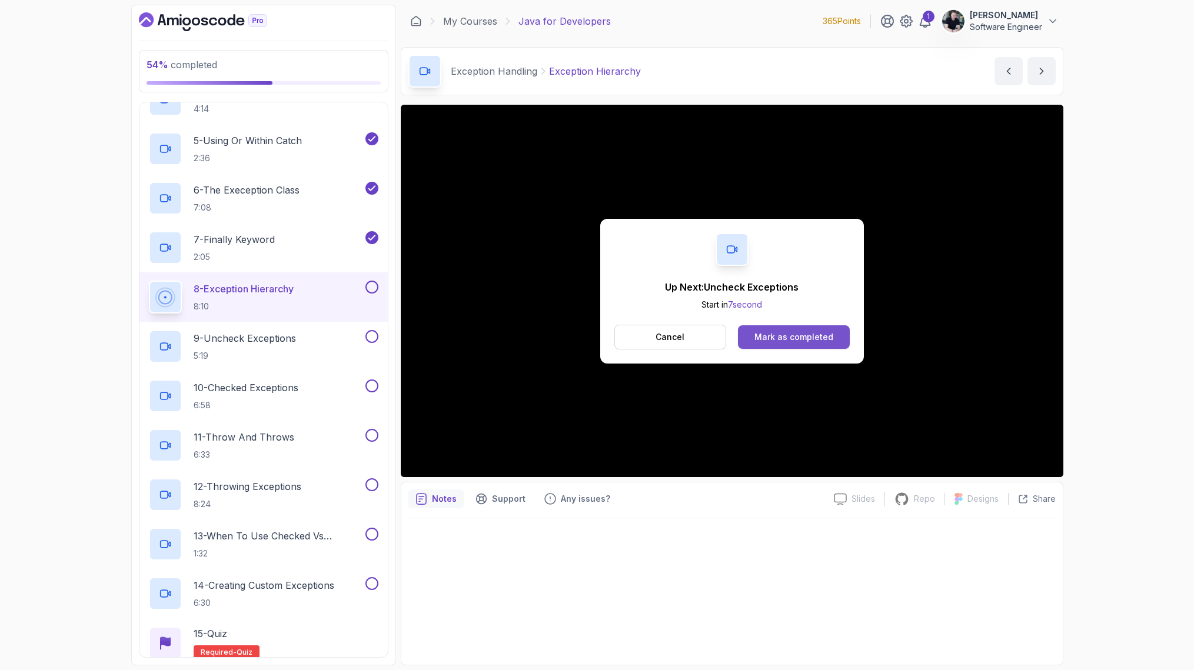
click at [792, 341] on div "Mark as completed" at bounding box center [793, 337] width 79 height 12
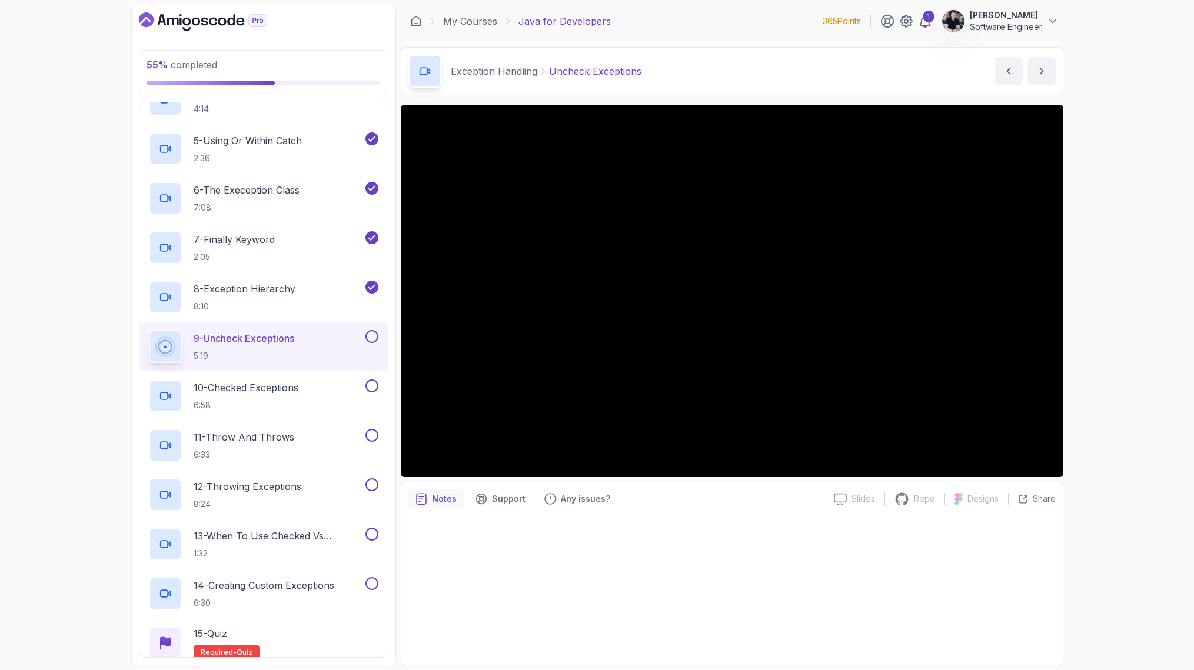
click at [1145, 428] on div "55 % completed 1 - Intro 2 - Loops 3 - If Statements 4 - Packages 5 - Access Mo…" at bounding box center [597, 335] width 1194 height 670
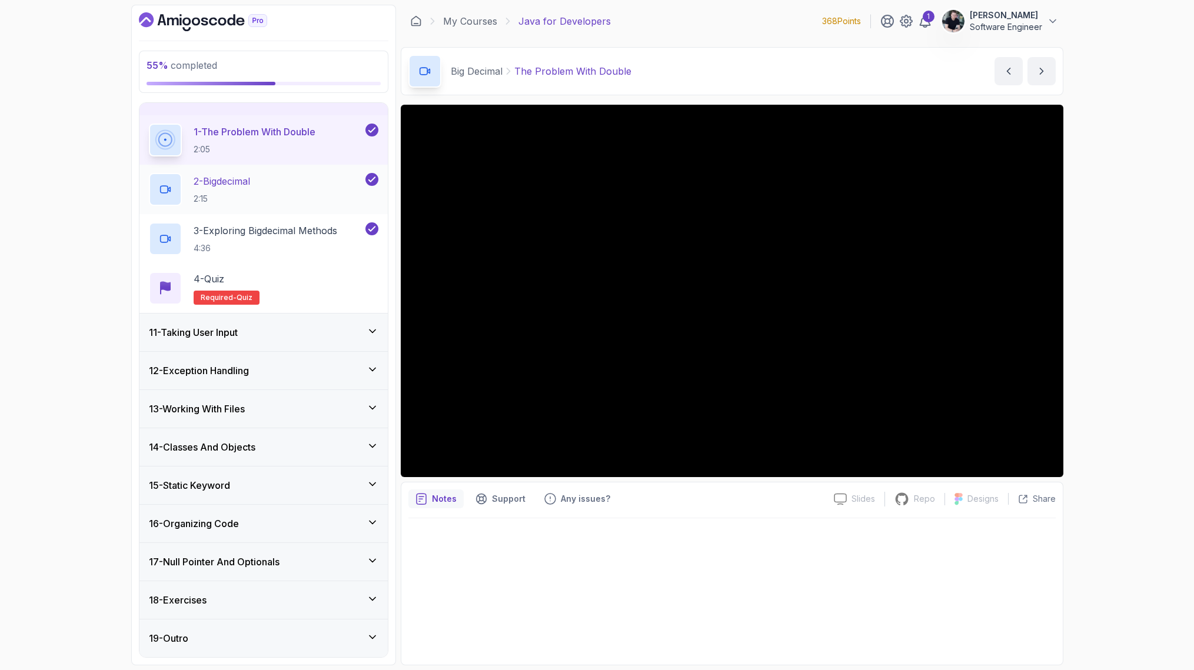
scroll to position [138, 0]
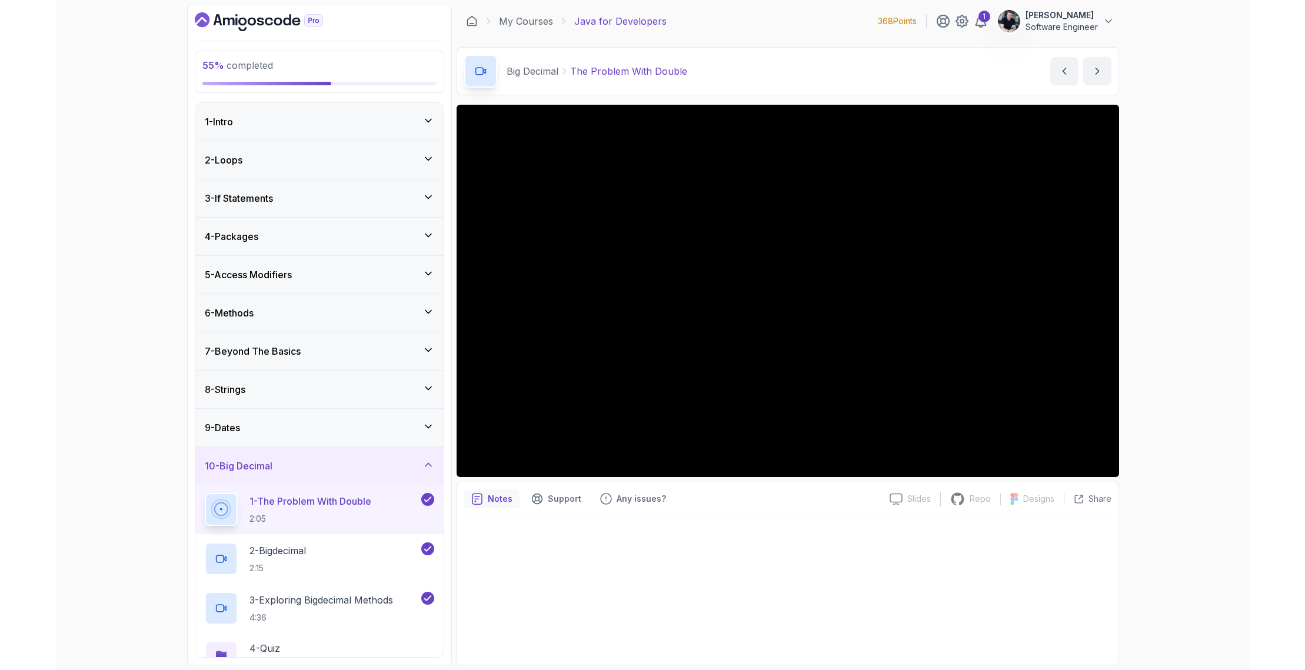
scroll to position [370, 0]
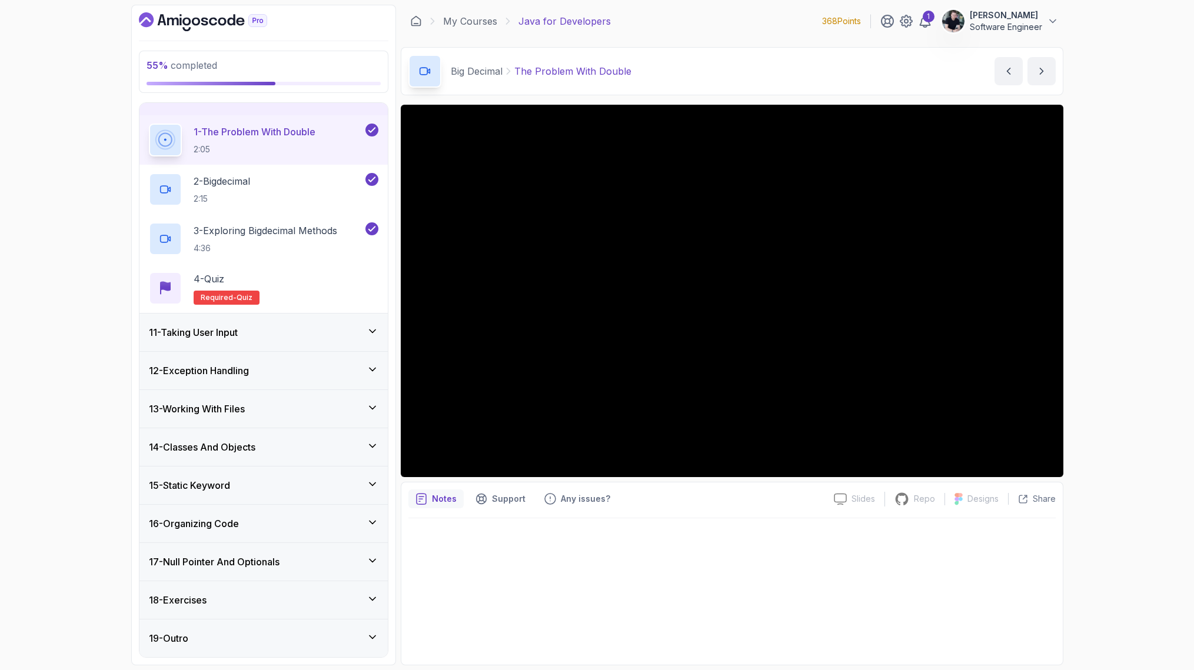
click at [1133, 338] on div "55 % completed 1 - Intro 2 - Loops 3 - If Statements 4 - Packages 5 - Access Mo…" at bounding box center [597, 335] width 1194 height 670
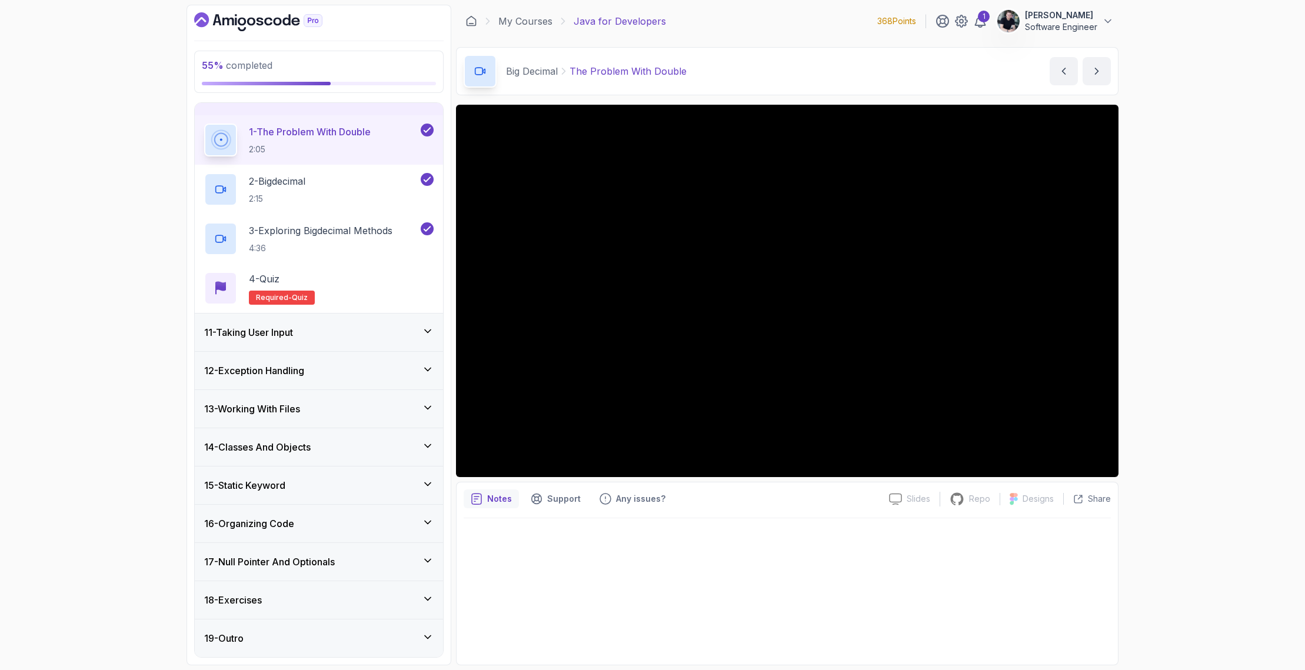
click at [1193, 622] on div "55 % completed 1 - Intro 2 - Loops 3 - If Statements 4 - Packages 5 - Access Mo…" at bounding box center [652, 335] width 1305 height 670
click at [1193, 484] on div "55 % completed 1 - Intro 2 - Loops 3 - If Statements 4 - Packages 5 - Access Mo…" at bounding box center [652, 335] width 1305 height 670
drag, startPoint x: 1205, startPoint y: 457, endPoint x: 1199, endPoint y: 438, distance: 19.6
click at [1193, 451] on div "55 % completed 1 - Intro 2 - Loops 3 - If Statements 4 - Packages 5 - Access Mo…" at bounding box center [652, 335] width 1305 height 670
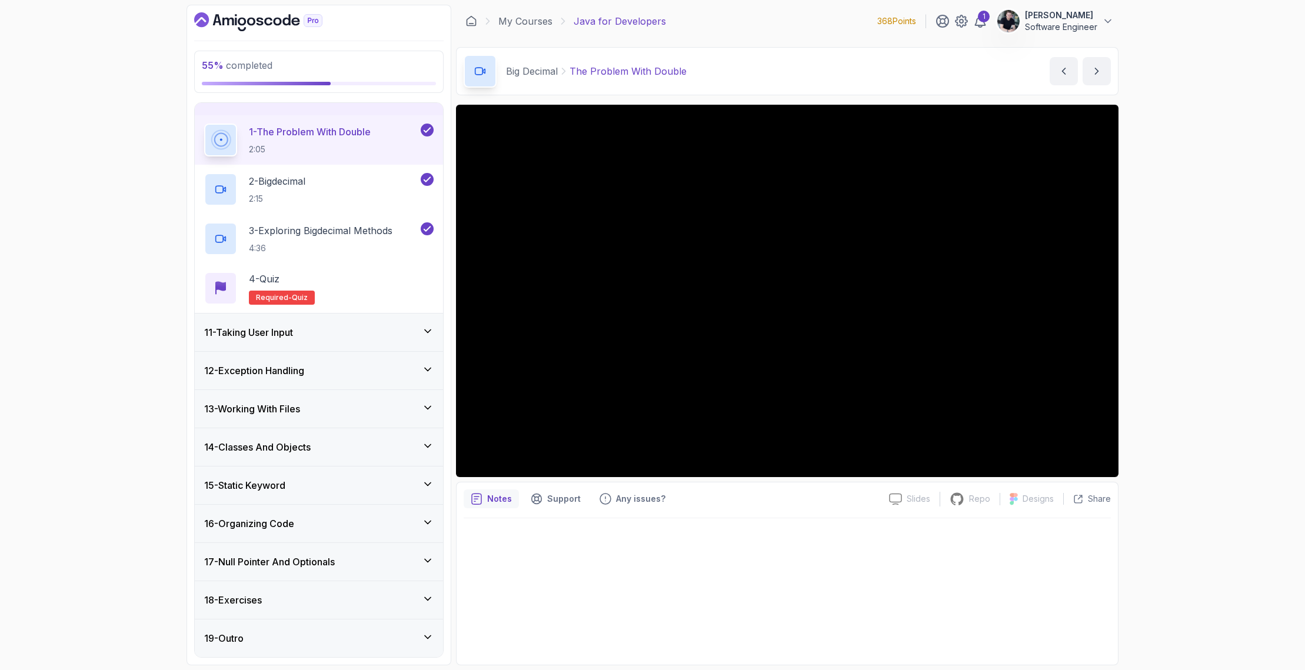
click at [1176, 242] on div "55 % completed 1 - Intro 2 - Loops 3 - If Statements 4 - Packages 5 - Access Mo…" at bounding box center [652, 335] width 1305 height 670
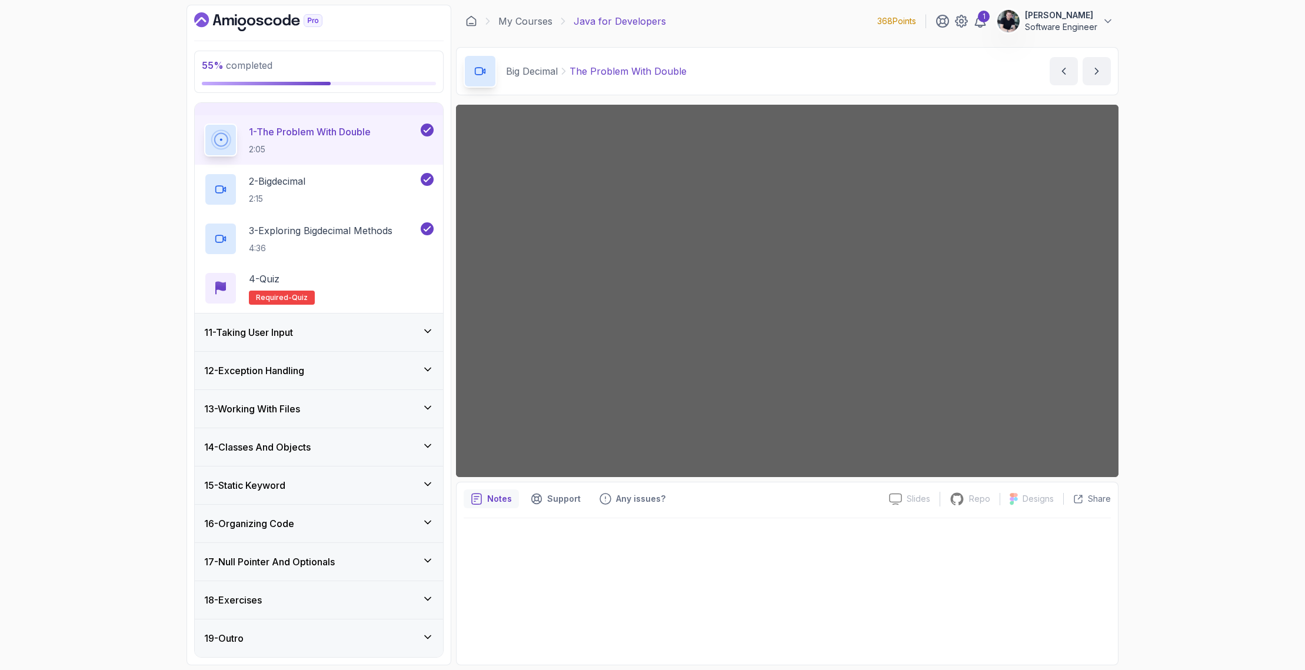
click at [1176, 242] on div "55 % completed 1 - Intro 2 - Loops 3 - If Statements 4 - Packages 5 - Access Mo…" at bounding box center [652, 335] width 1305 height 670
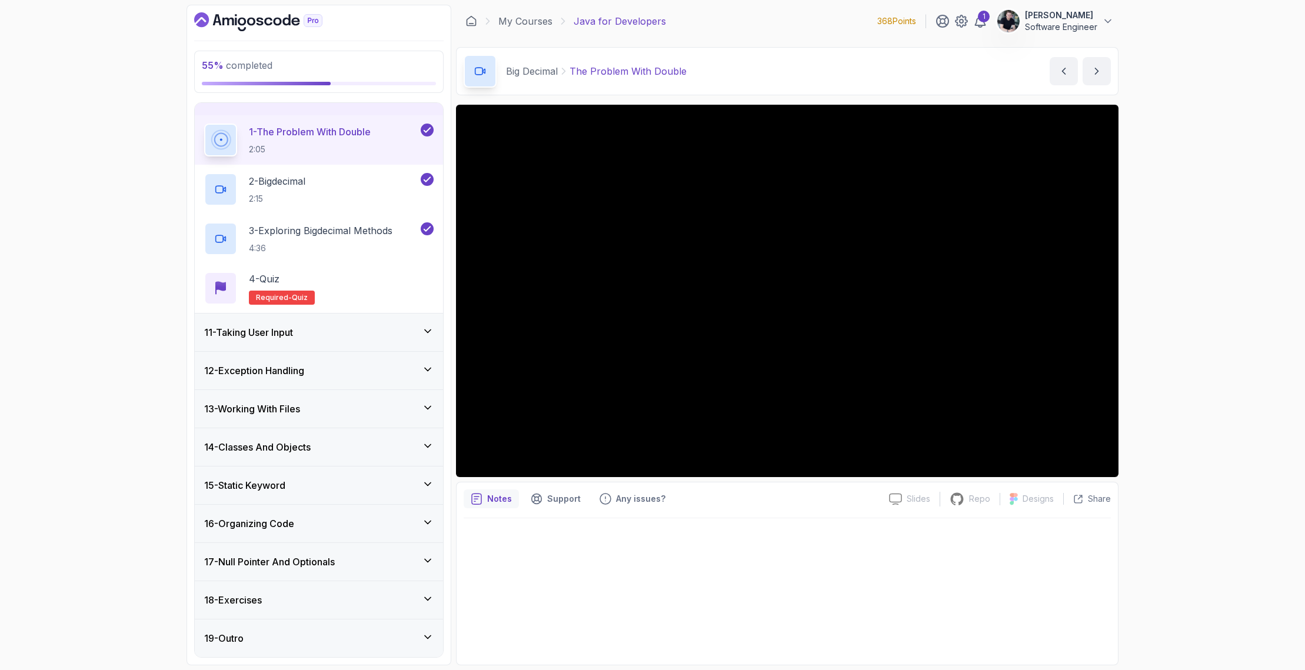
click at [1193, 494] on div "55 % completed 1 - Intro 2 - Loops 3 - If Statements 4 - Packages 5 - Access Mo…" at bounding box center [652, 335] width 1305 height 670
click at [235, 25] on icon "Dashboard" at bounding box center [236, 22] width 2 height 8
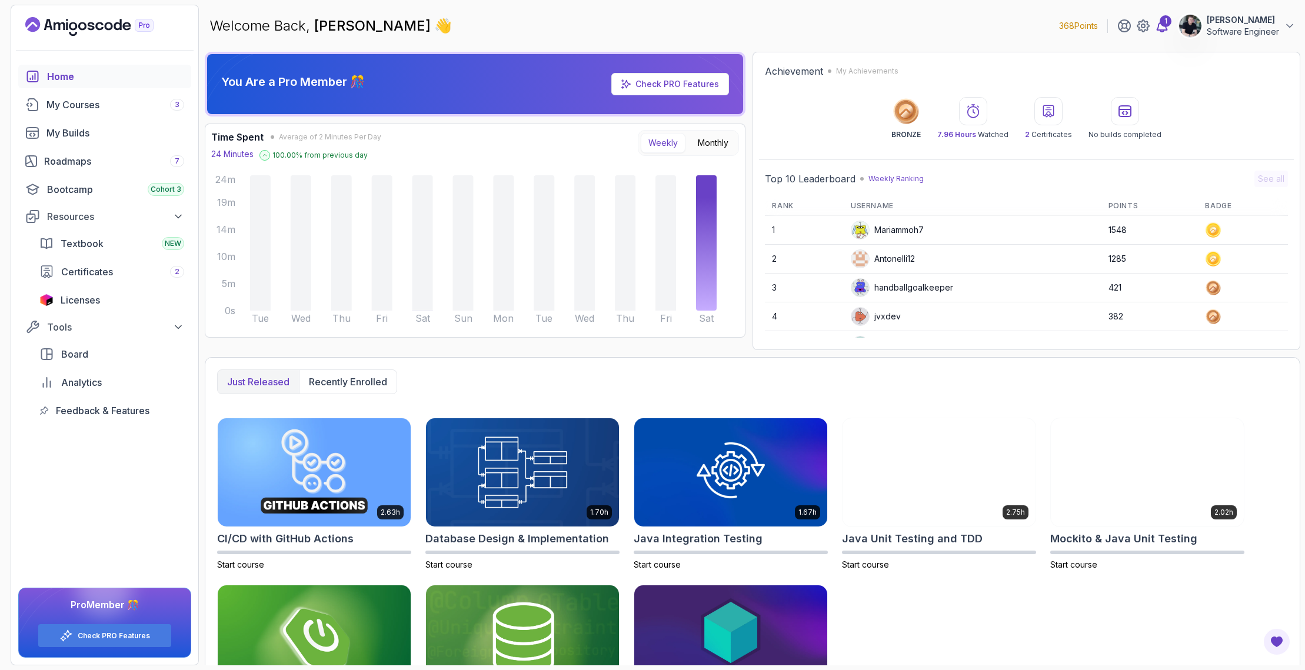
click at [1162, 28] on icon at bounding box center [1162, 26] width 14 height 14
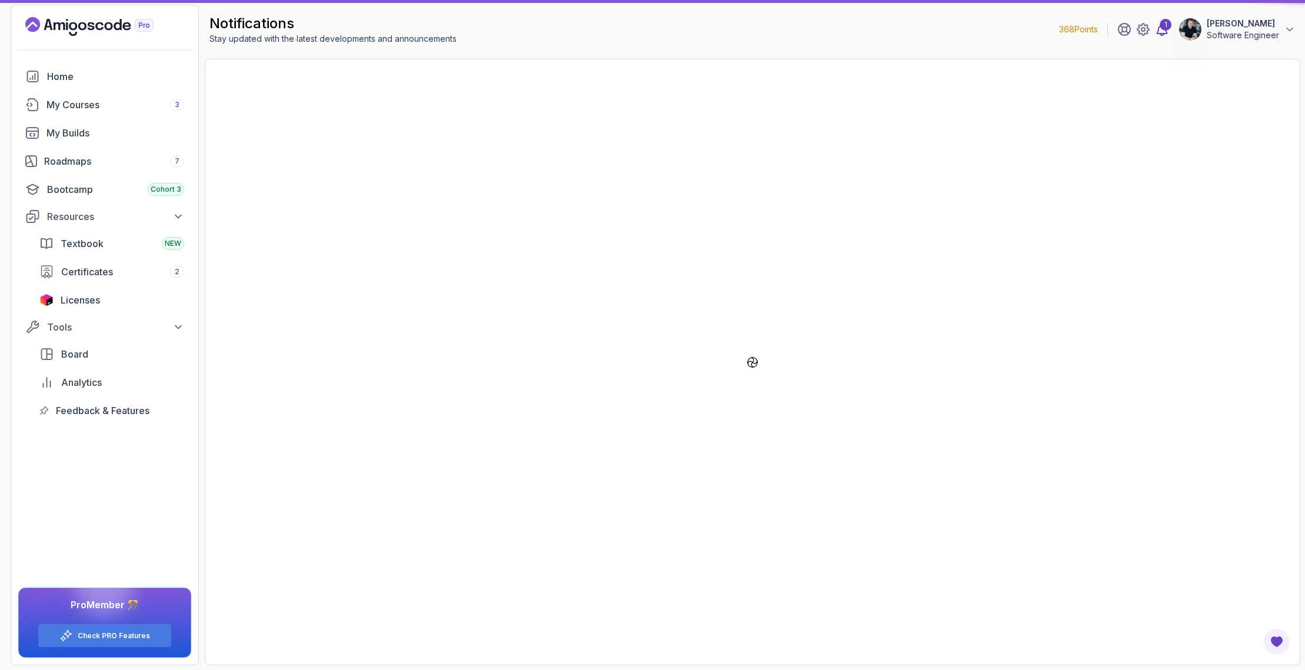
click at [1165, 27] on div "1" at bounding box center [1166, 25] width 12 height 12
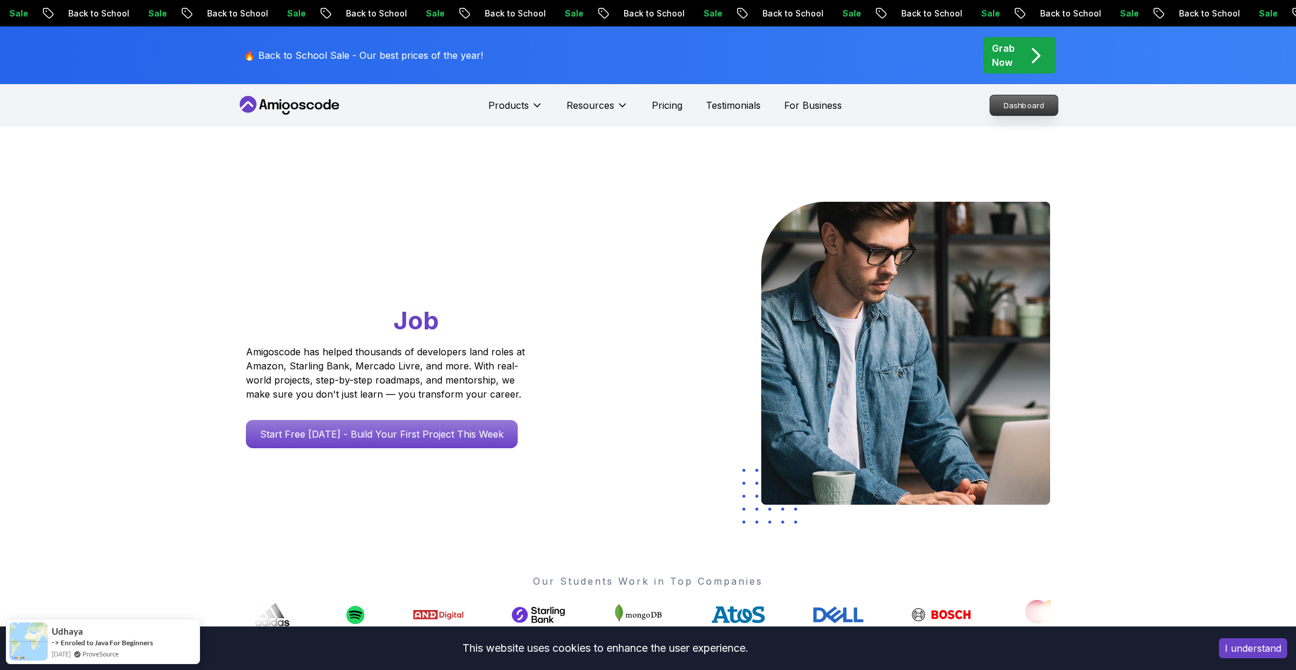
click at [1046, 104] on p "Dashboard" at bounding box center [1024, 105] width 68 height 20
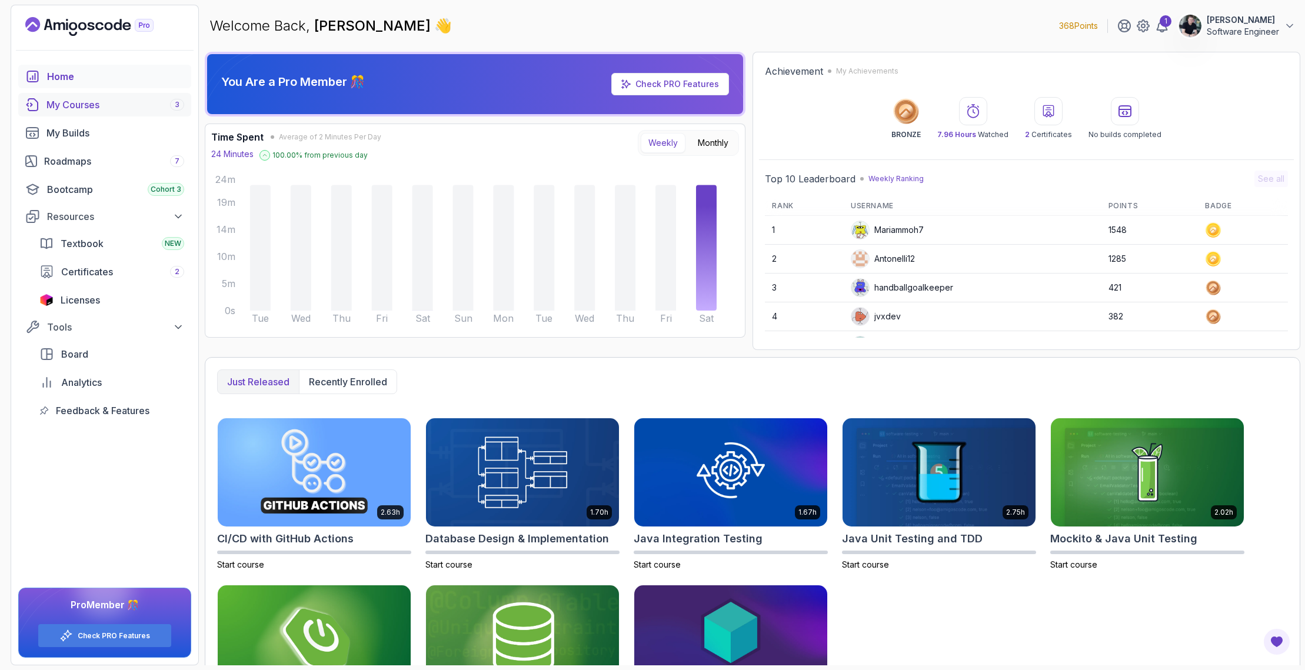
click at [74, 108] on div "My Courses 3" at bounding box center [115, 105] width 138 height 14
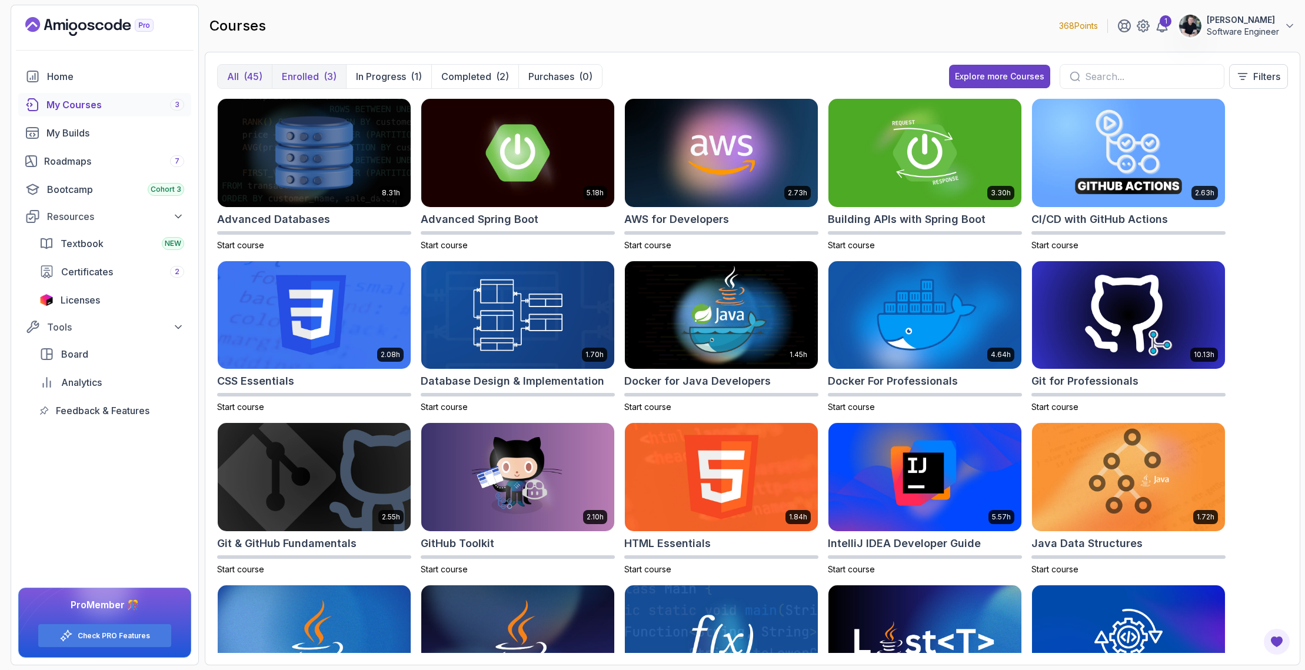
click at [314, 82] on p "Enrolled" at bounding box center [300, 76] width 37 height 14
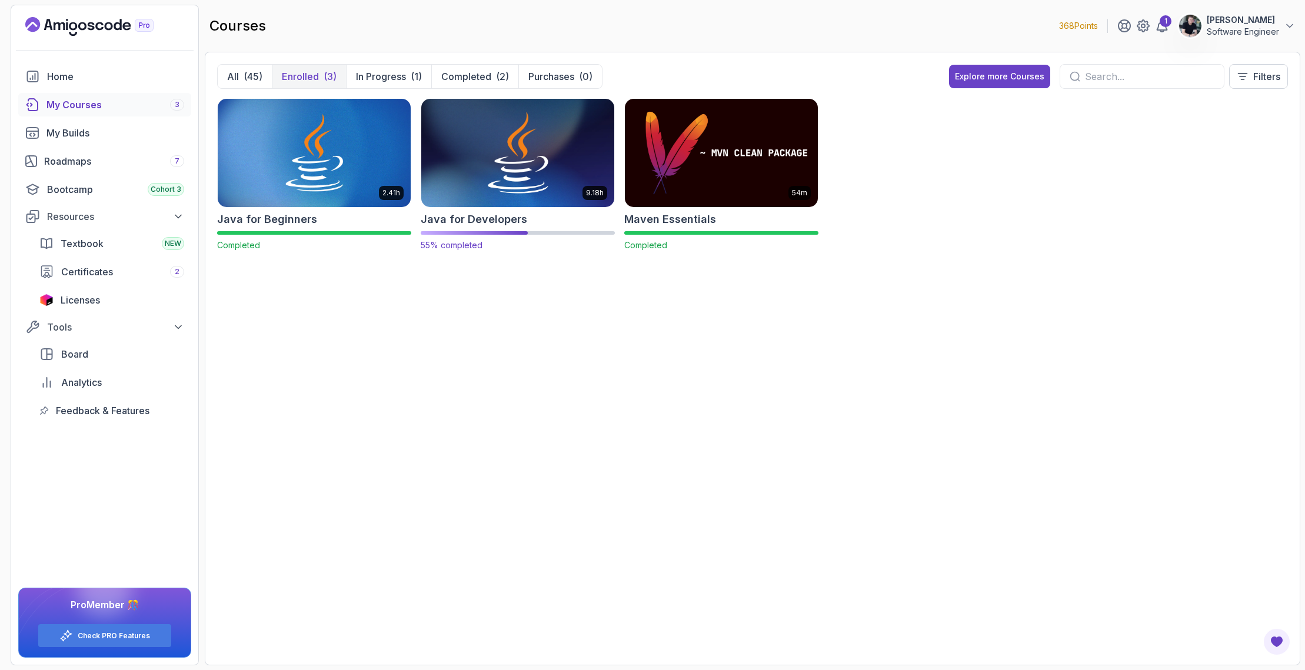
click at [507, 161] on img at bounding box center [518, 153] width 202 height 114
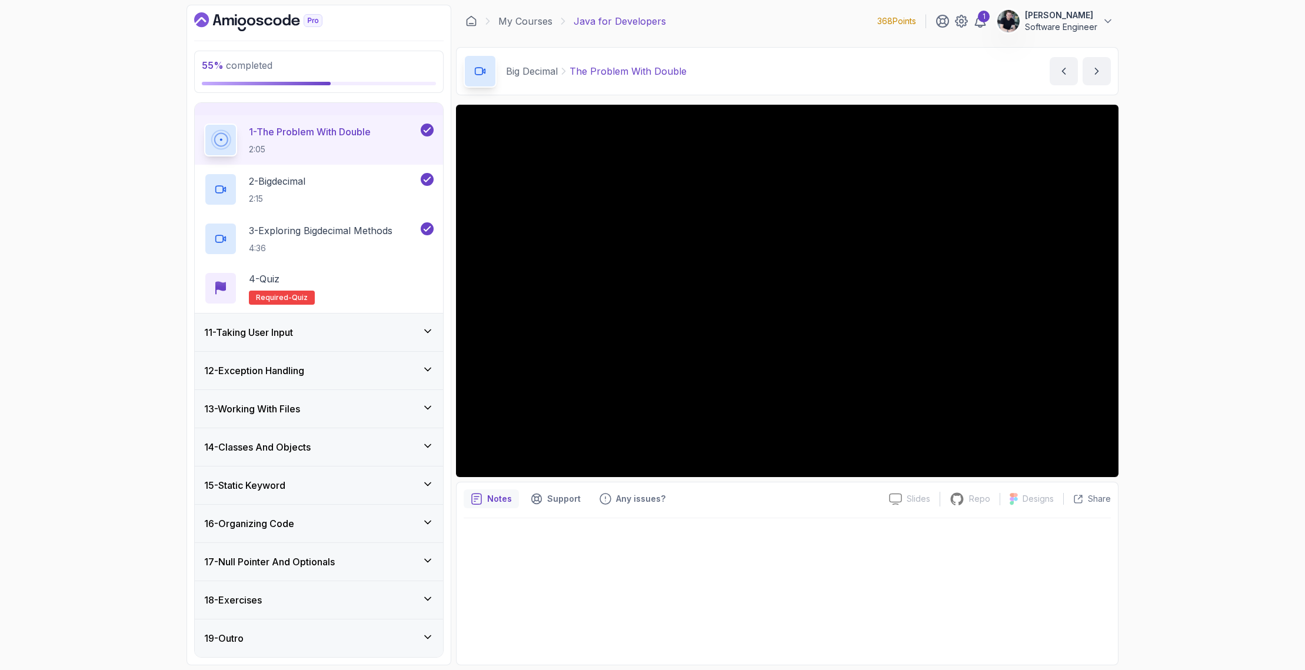
scroll to position [294, 0]
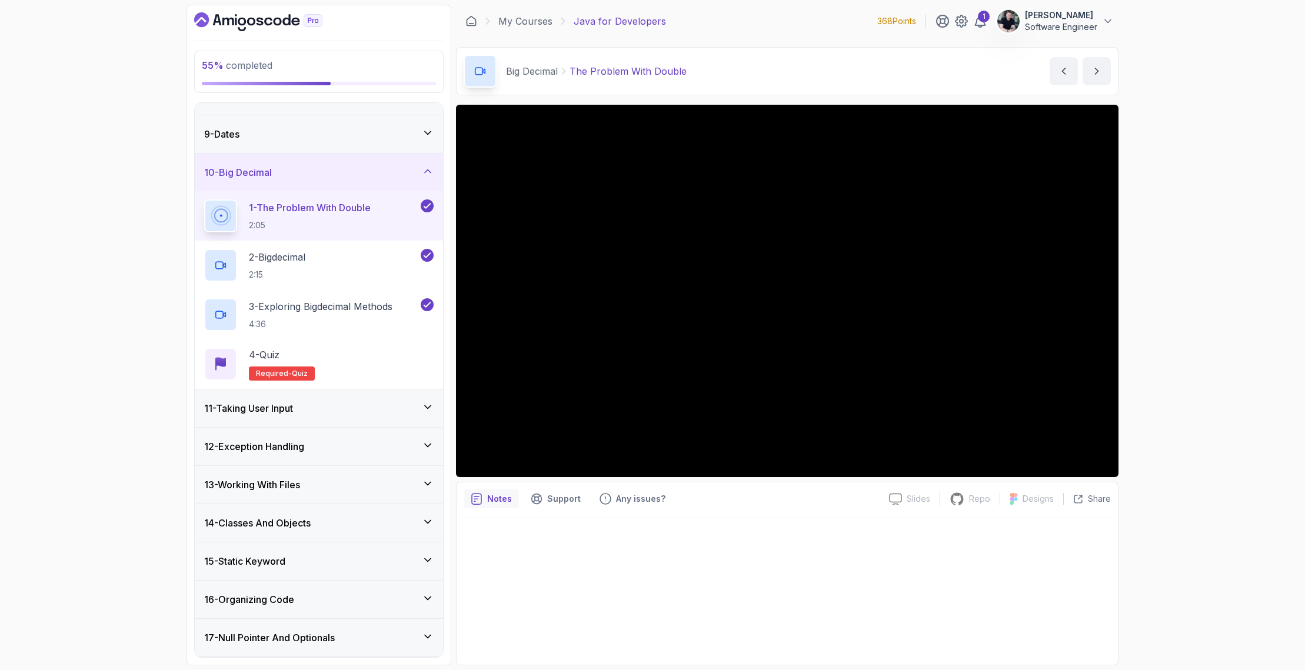
click at [279, 166] on div "10 - Big Decimal" at bounding box center [318, 172] width 229 height 14
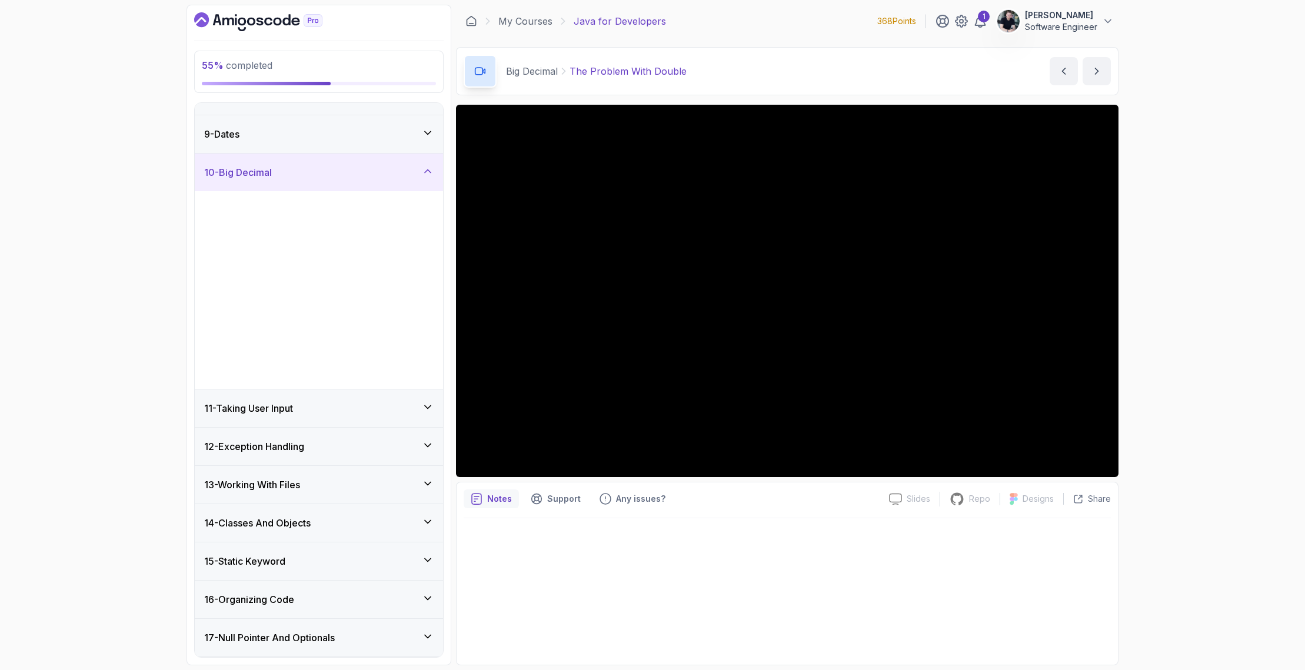
scroll to position [172, 0]
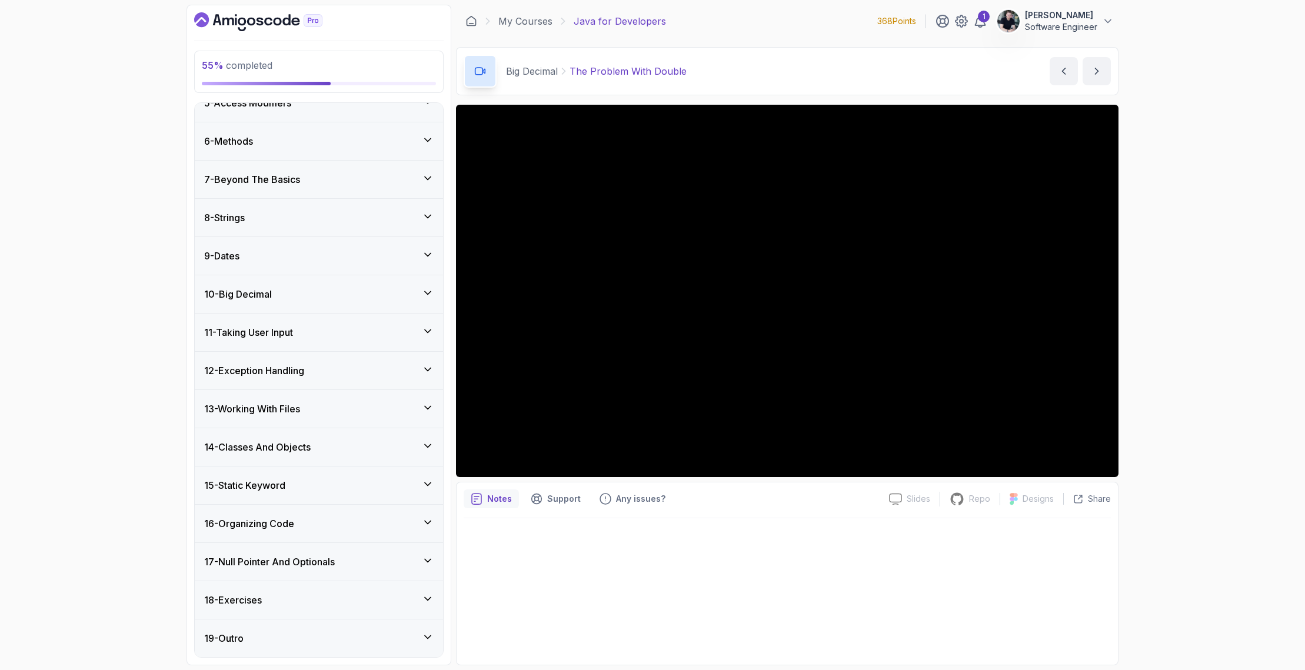
click at [271, 297] on h3 "10 - Big Decimal" at bounding box center [238, 294] width 68 height 14
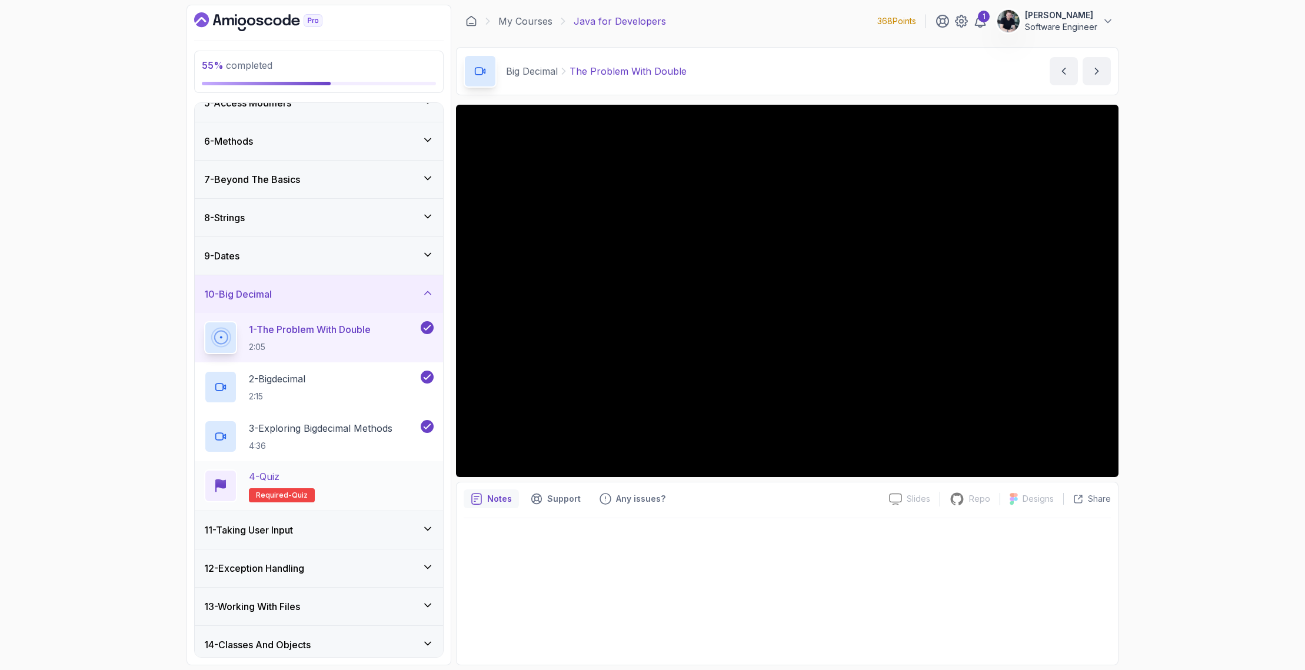
click at [334, 486] on div "4 - Quiz Required- quiz" at bounding box center [318, 486] width 229 height 33
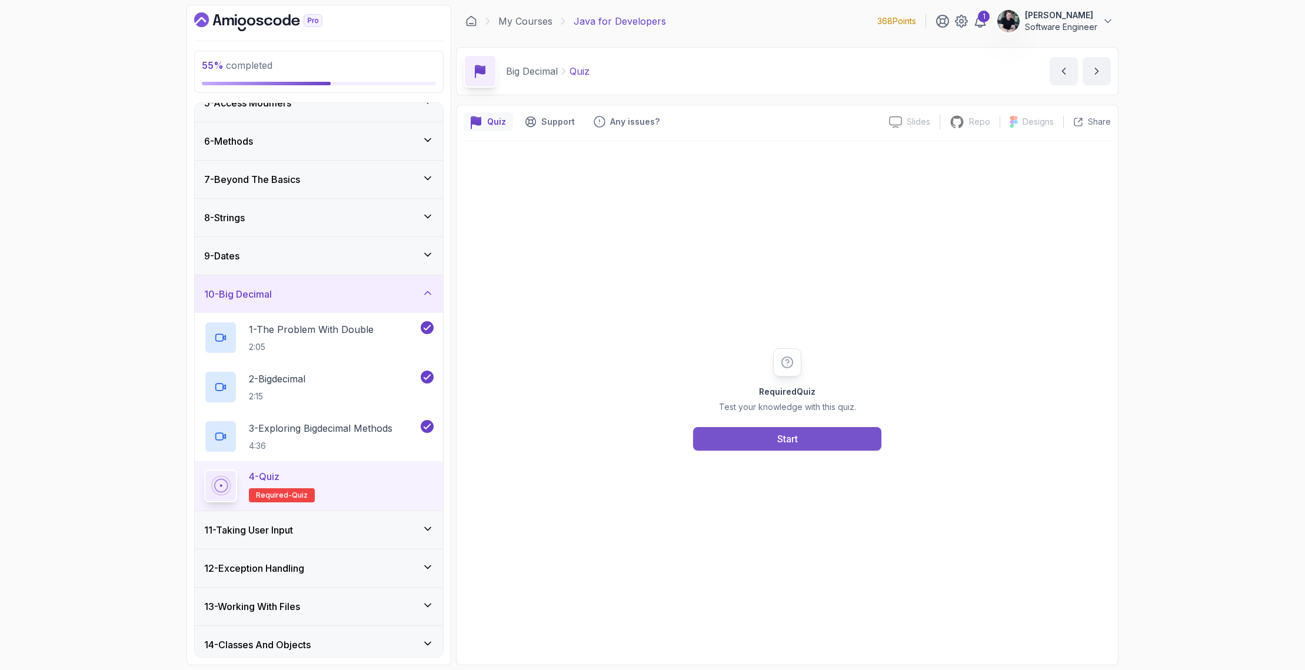
click at [824, 447] on button "Start" at bounding box center [787, 439] width 188 height 24
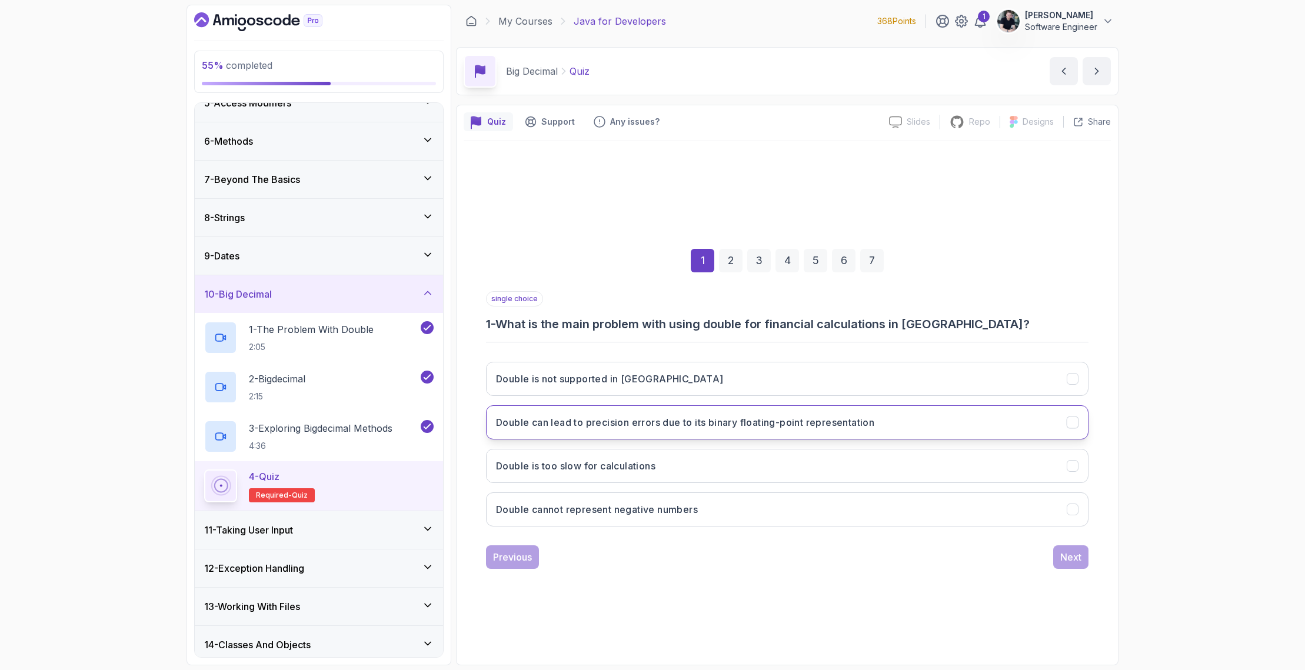
click at [749, 428] on h3 "Double can lead to precision errors due to its binary floating-point representa…" at bounding box center [685, 422] width 378 height 14
click at [1063, 554] on div "Next" at bounding box center [1070, 557] width 21 height 14
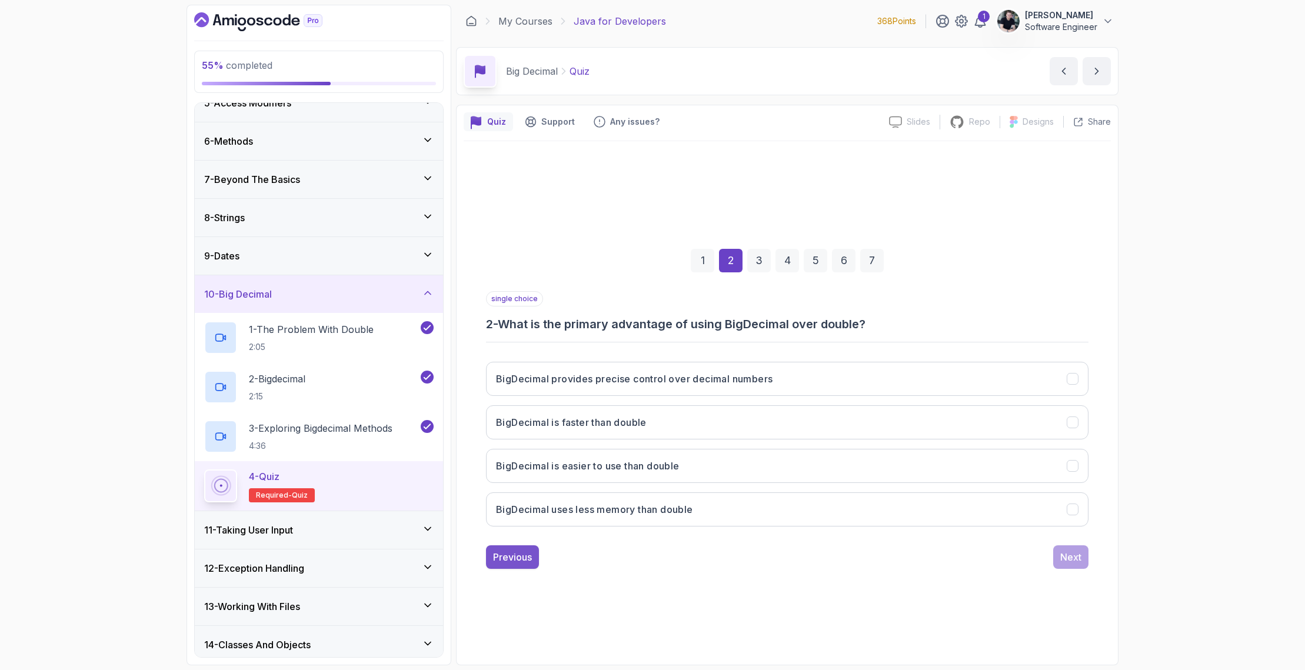
click at [514, 561] on div "Previous" at bounding box center [512, 557] width 39 height 14
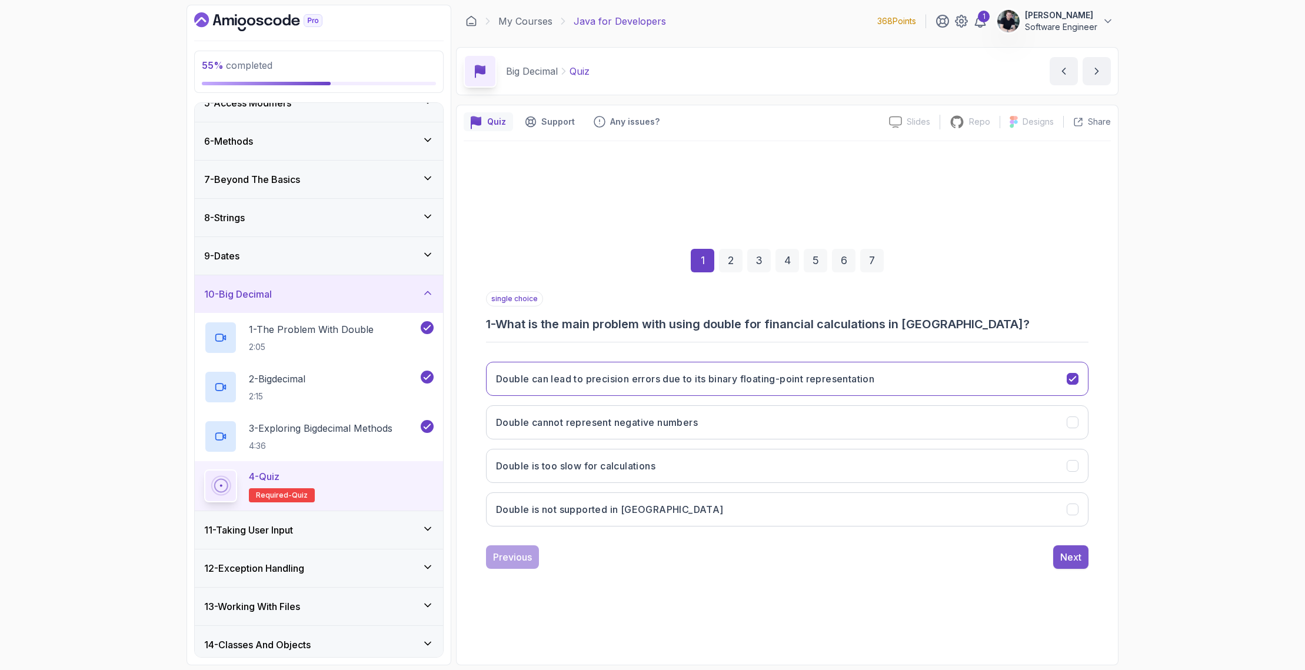
click at [1069, 560] on div "Next" at bounding box center [1070, 557] width 21 height 14
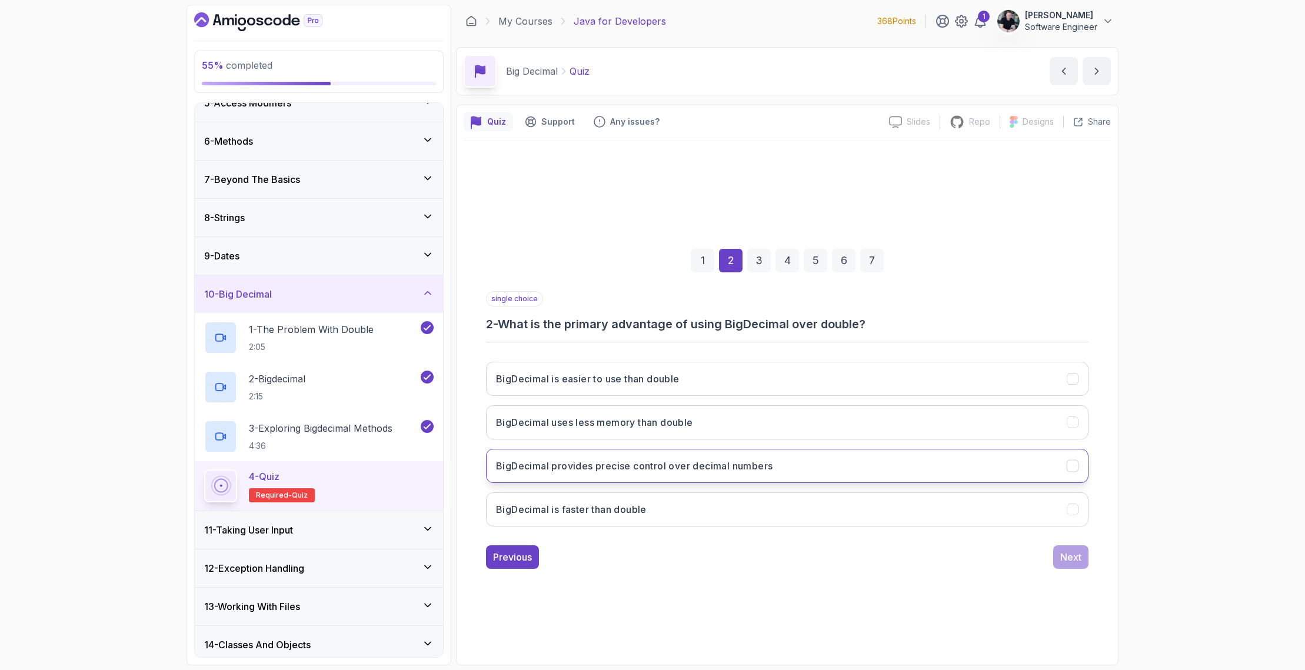
click at [554, 475] on button "BigDecimal provides precise control over decimal numbers" at bounding box center [787, 466] width 603 height 34
click at [1086, 562] on button "Next" at bounding box center [1070, 558] width 35 height 24
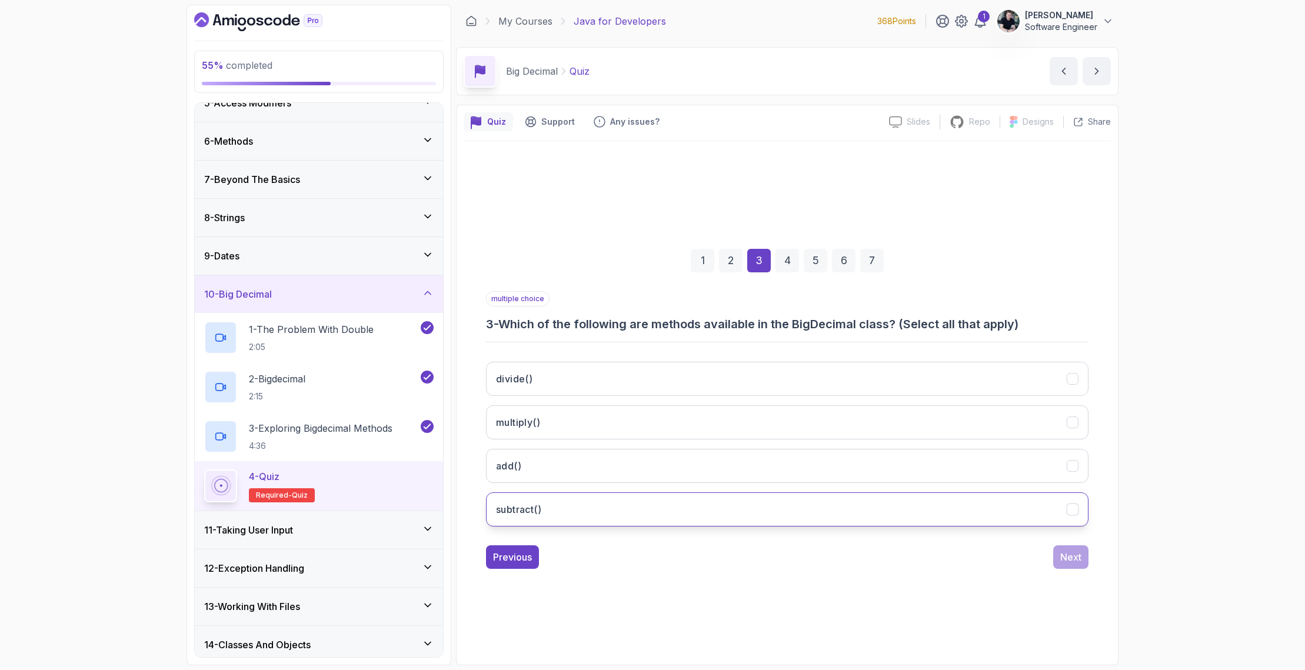
click at [611, 502] on button "subtract()" at bounding box center [787, 510] width 603 height 34
click at [614, 466] on button "add()" at bounding box center [787, 466] width 603 height 34
click at [622, 418] on button "multiply()" at bounding box center [787, 422] width 603 height 34
click at [625, 385] on button "divide()" at bounding box center [787, 379] width 603 height 34
click at [1077, 564] on button "Next" at bounding box center [1070, 558] width 35 height 24
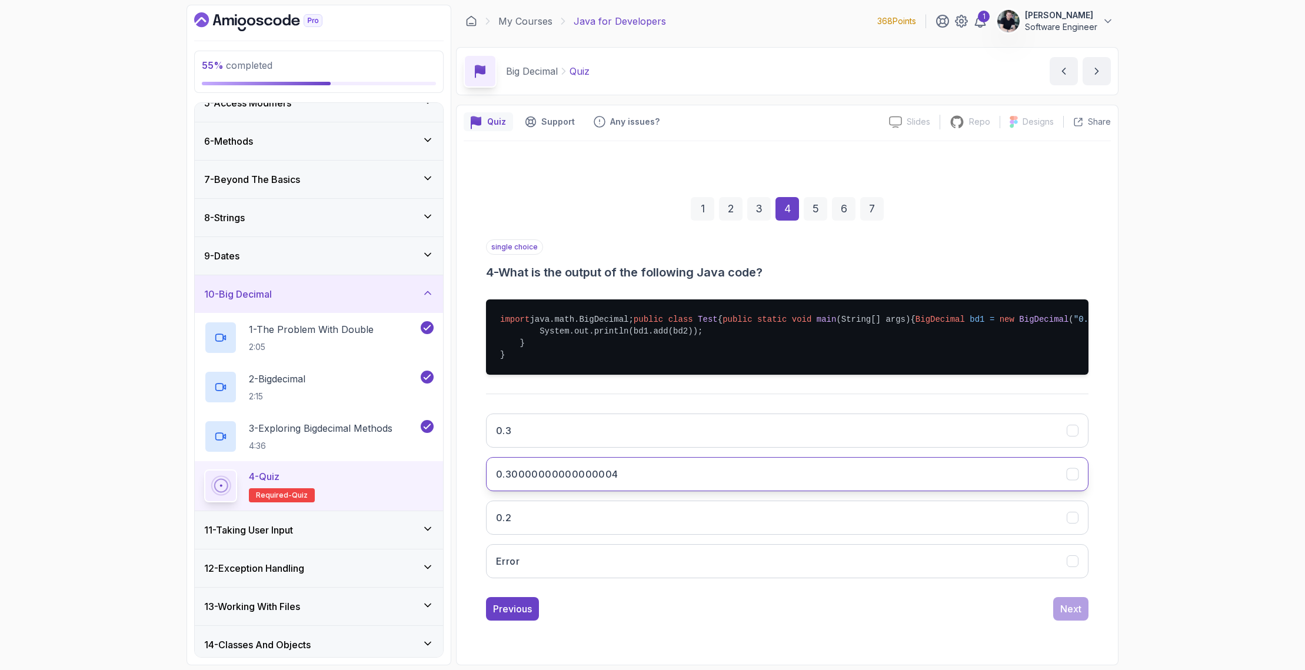
click at [656, 491] on button "0.30000000000000004" at bounding box center [787, 474] width 603 height 34
click at [1072, 616] on div "Next" at bounding box center [1070, 609] width 21 height 14
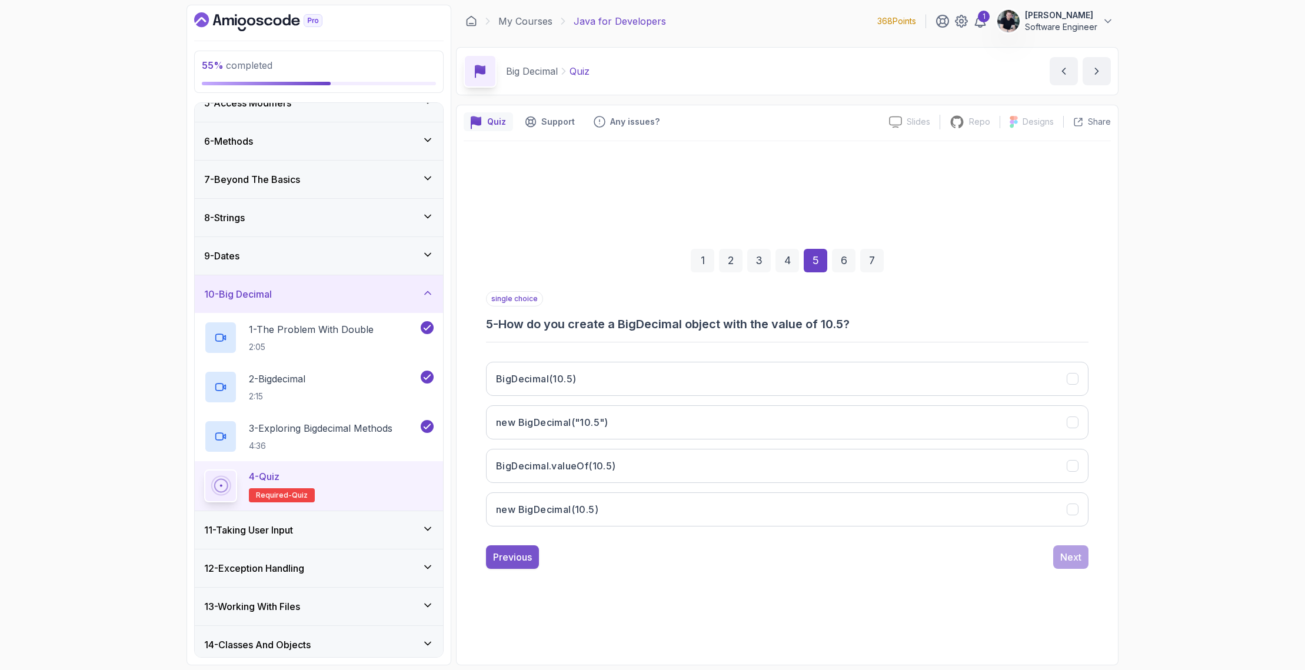
click at [515, 566] on button "Previous" at bounding box center [512, 558] width 53 height 24
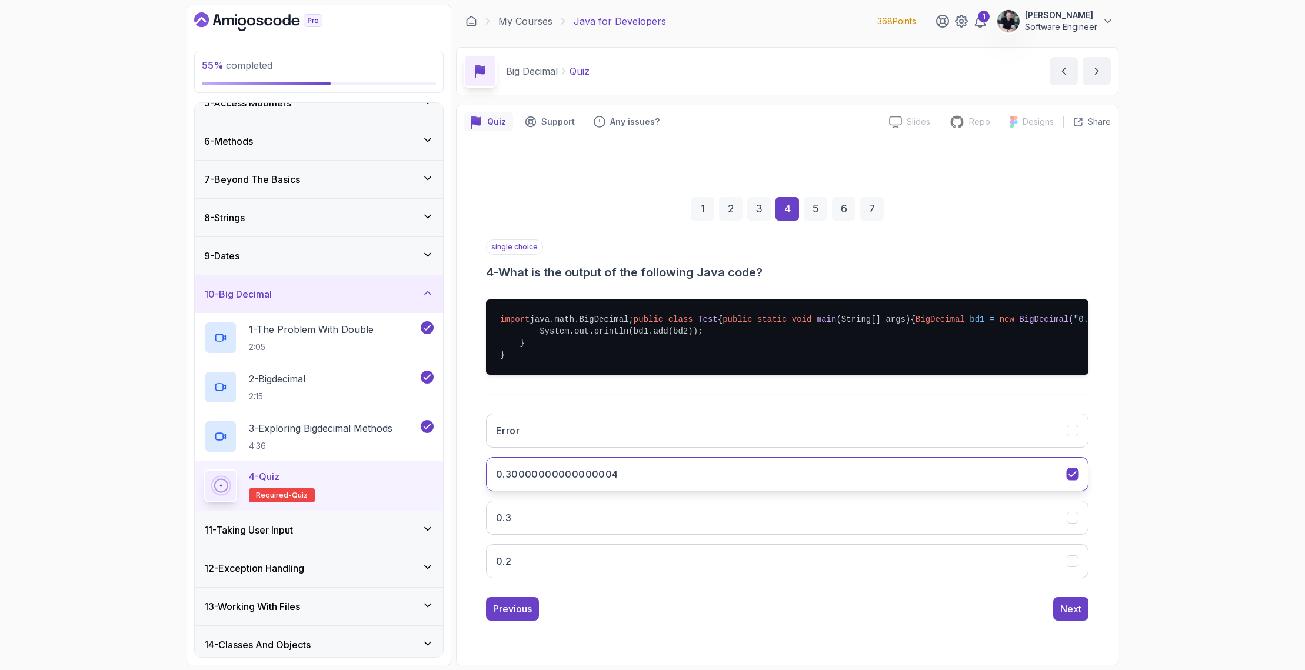
click at [530, 481] on h3 "0.30000000000000004" at bounding box center [557, 474] width 122 height 14
click at [533, 535] on button "0.3" at bounding box center [787, 518] width 603 height 34
click at [1080, 616] on div "Next" at bounding box center [1070, 609] width 21 height 14
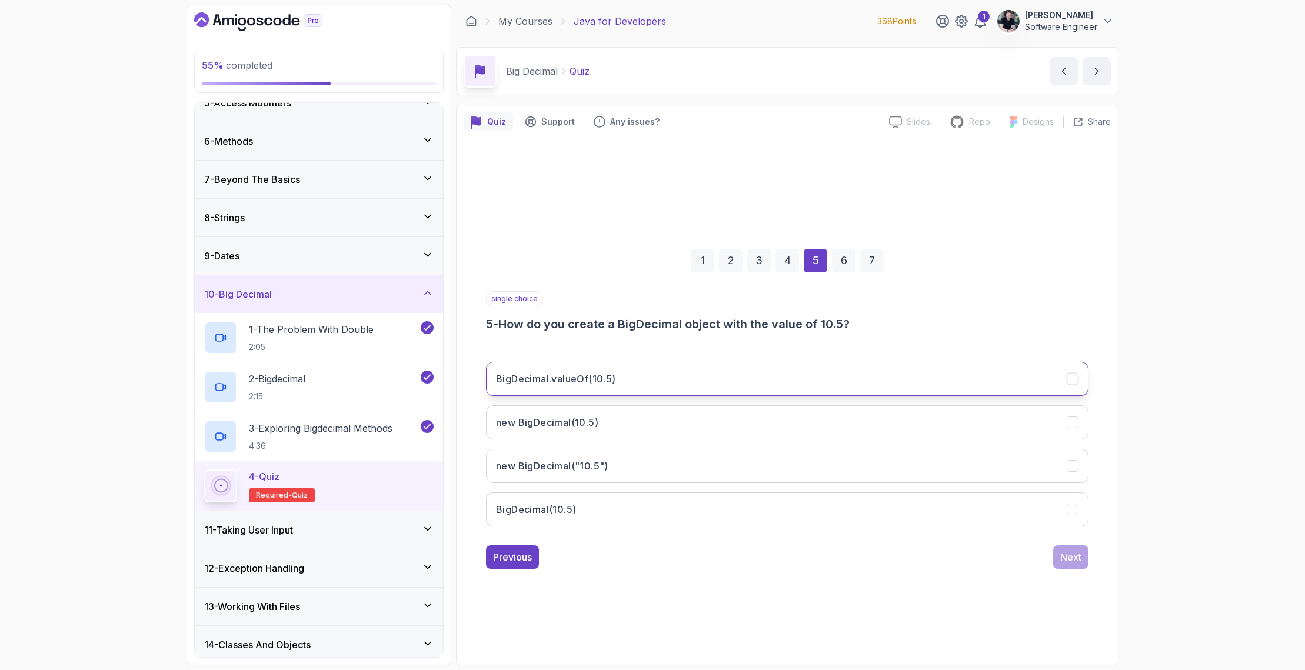
click at [608, 388] on button "BigDecimal.valueOf(10.5)" at bounding box center [787, 379] width 603 height 34
click at [609, 464] on button "new BigDecimal("10.5")" at bounding box center [787, 466] width 603 height 34
click at [604, 373] on h3 "BigDecimal.valueOf(10.5)" at bounding box center [556, 379] width 120 height 14
click at [1079, 551] on div "Next" at bounding box center [1070, 557] width 21 height 14
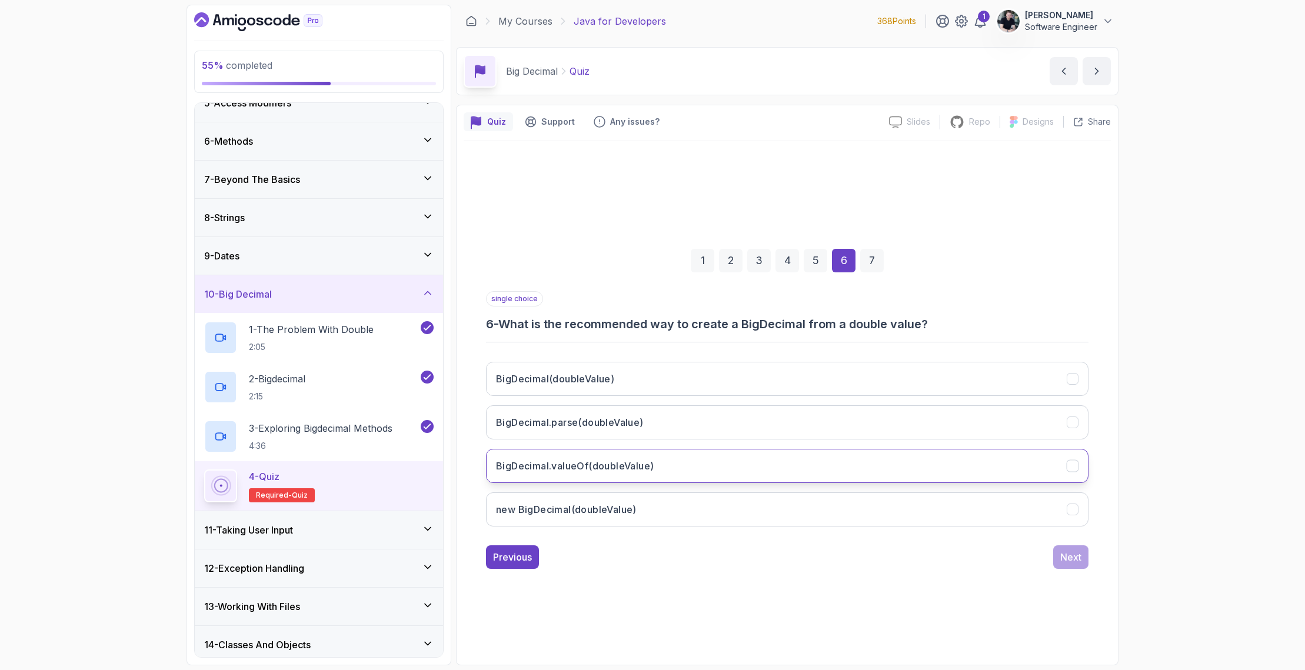
click at [644, 465] on h3 "BigDecimal.valueOf(doubleValue)" at bounding box center [575, 466] width 158 height 14
click at [1067, 557] on div "Next" at bounding box center [1070, 557] width 21 height 14
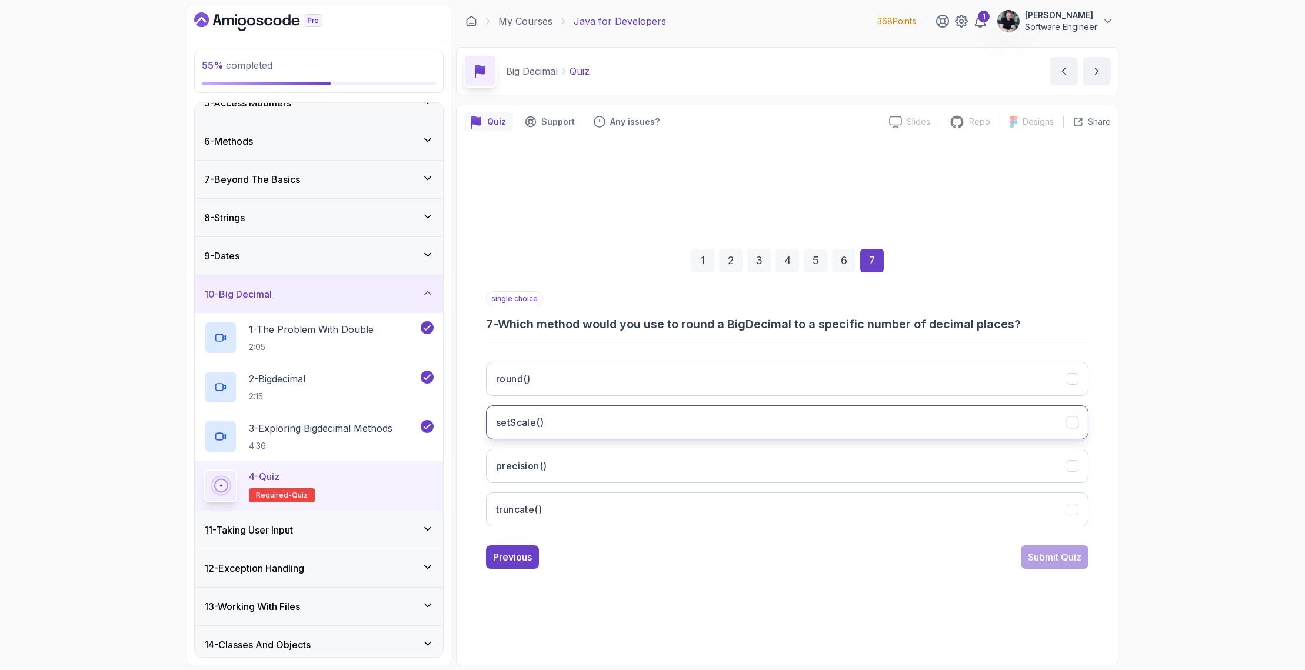
click at [556, 423] on button "setScale()" at bounding box center [787, 422] width 603 height 34
click at [1054, 548] on button "Submit Quiz" at bounding box center [1055, 558] width 68 height 24
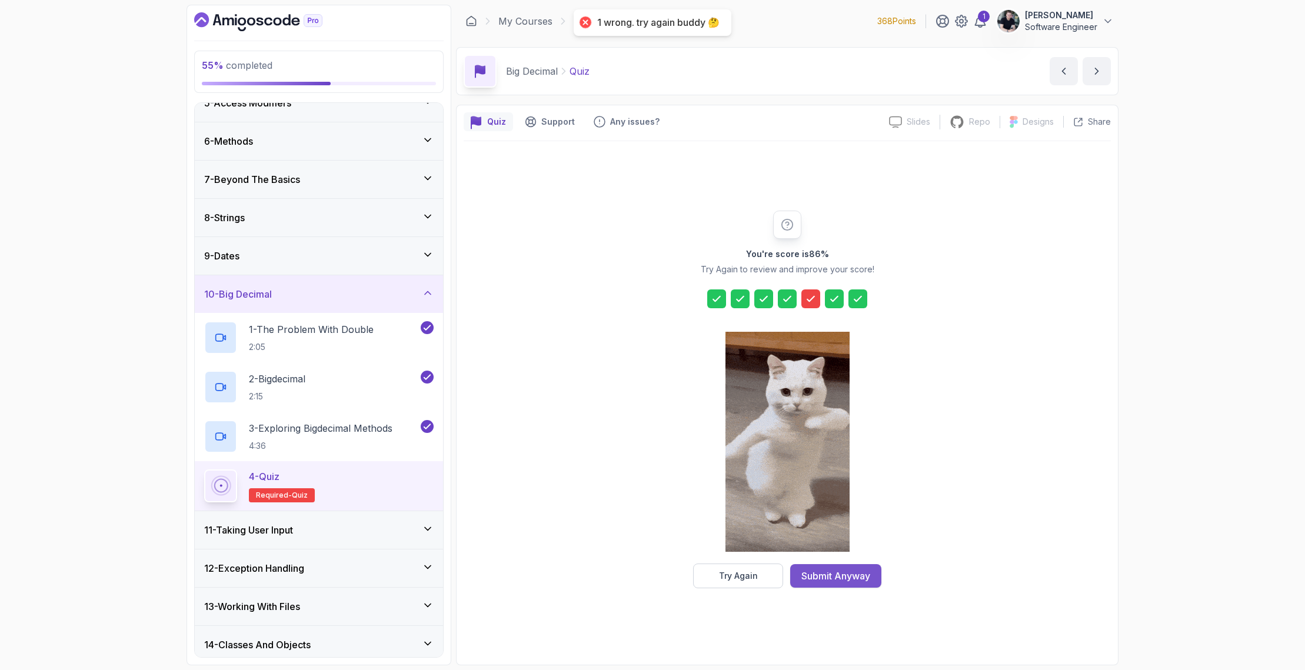
click at [839, 574] on div "Submit Anyway" at bounding box center [835, 576] width 69 height 14
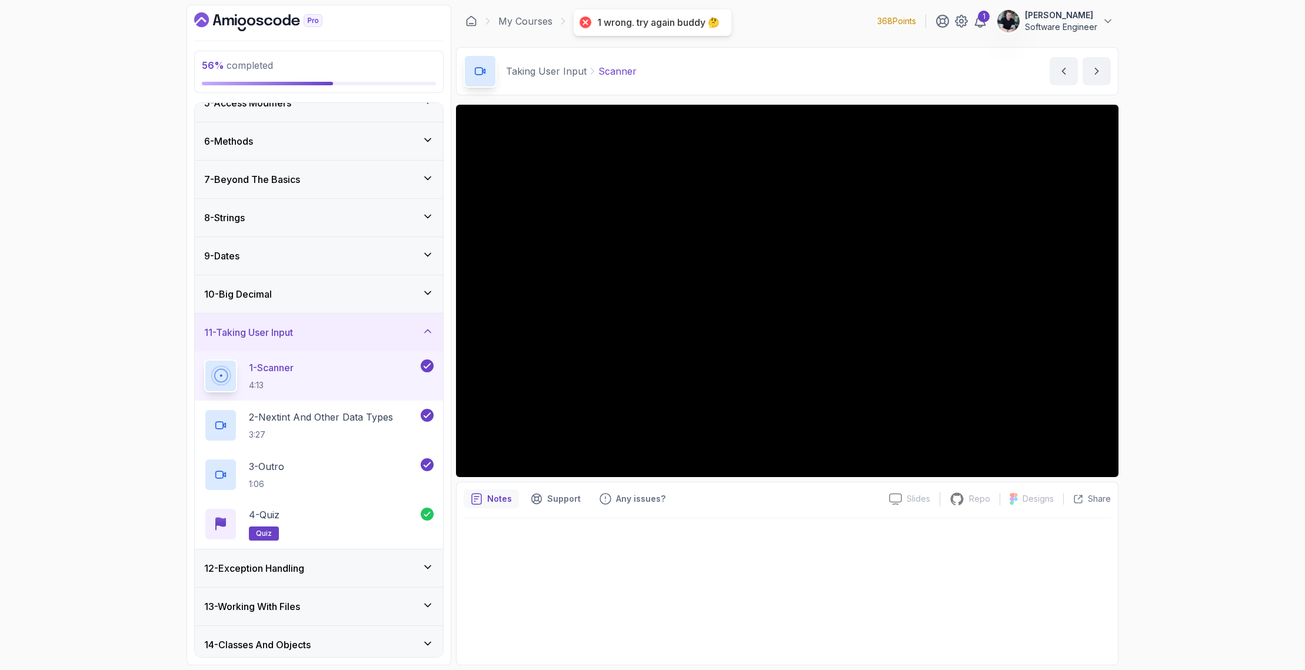
click at [294, 567] on h3 "12 - Exception Handling" at bounding box center [254, 568] width 100 height 14
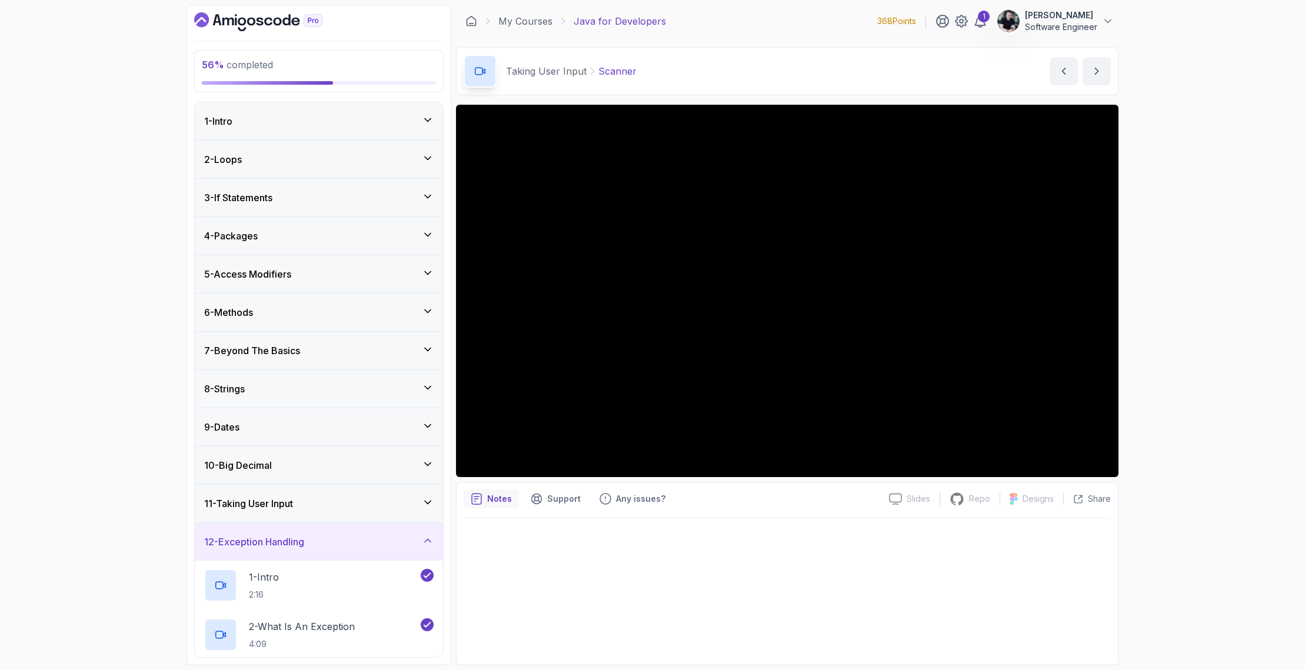
click at [275, 515] on div "11 - Taking User Input" at bounding box center [319, 504] width 248 height 38
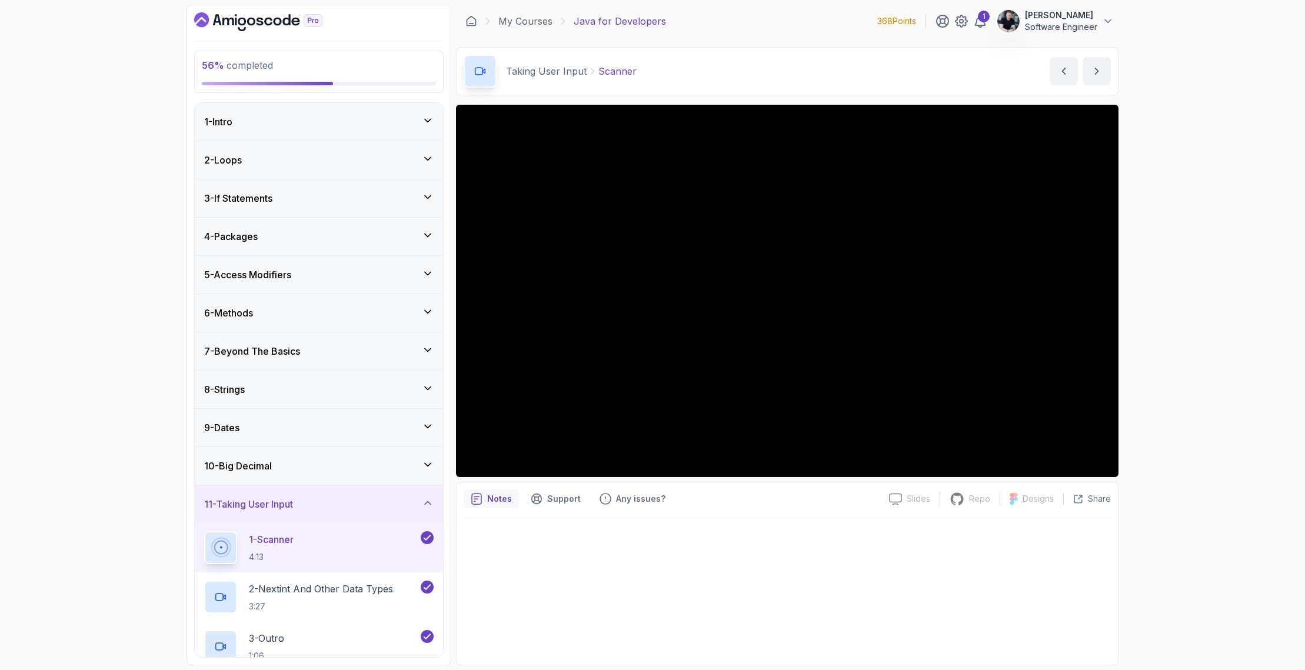
scroll to position [209, 0]
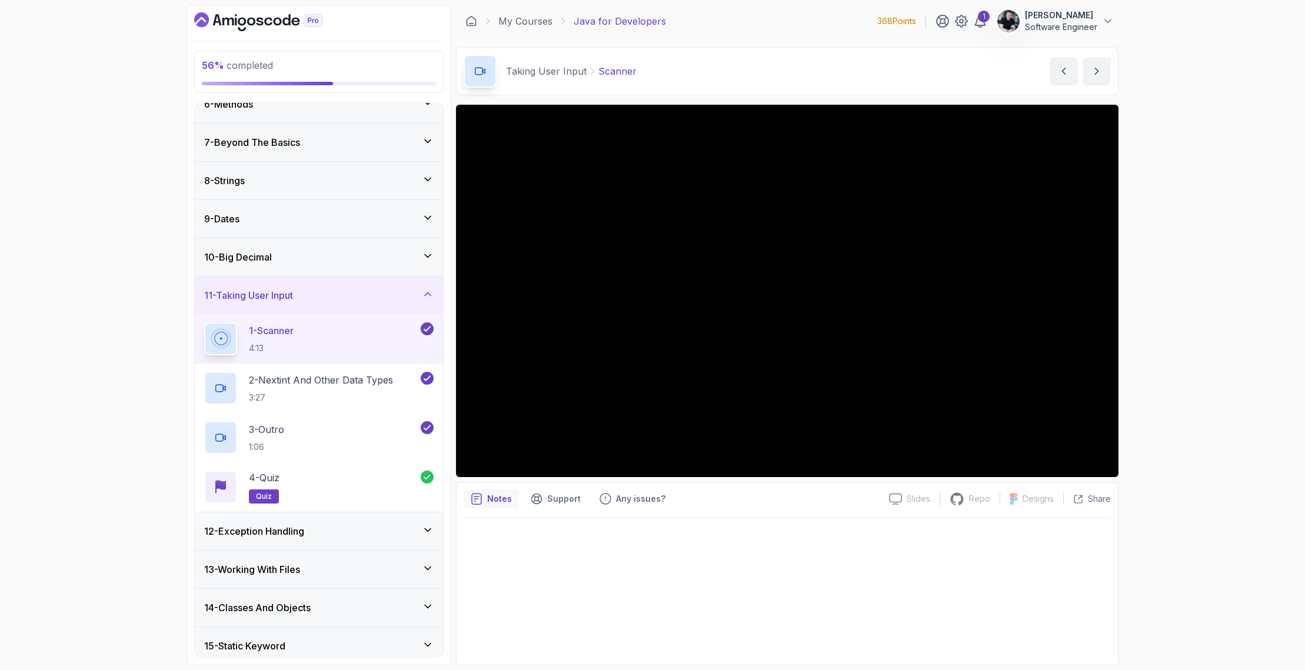
click at [274, 298] on h3 "11 - Taking User Input" at bounding box center [248, 295] width 89 height 14
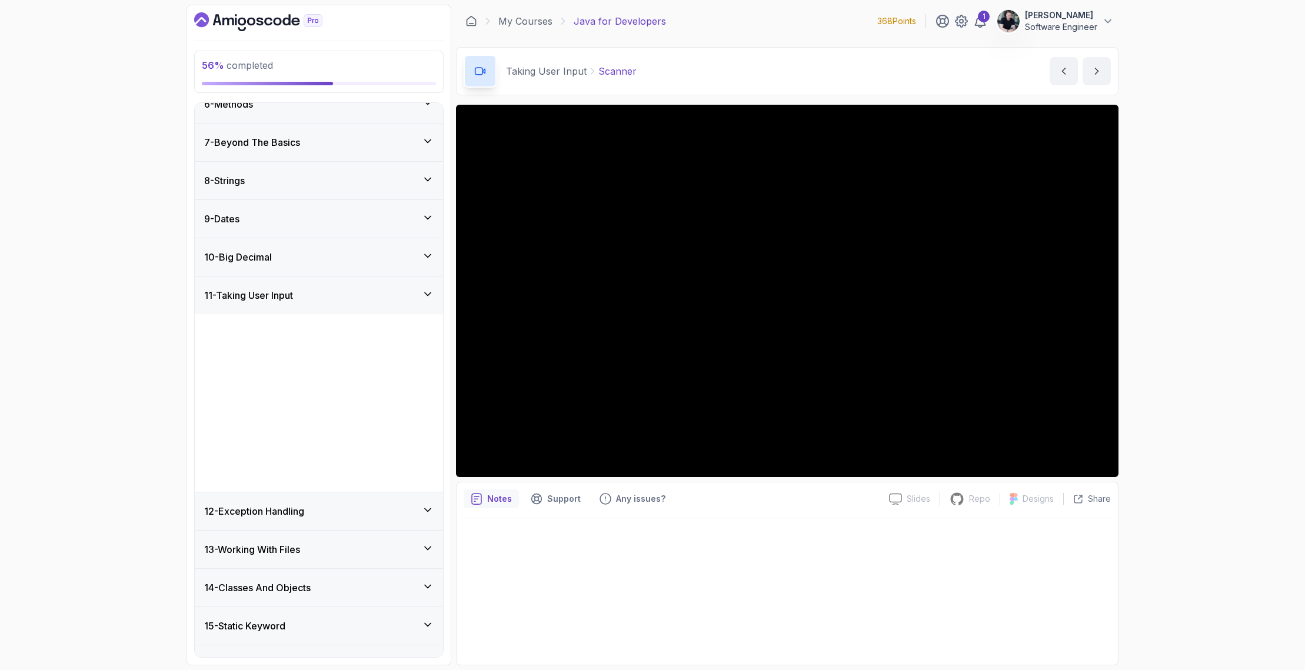
scroll to position [172, 0]
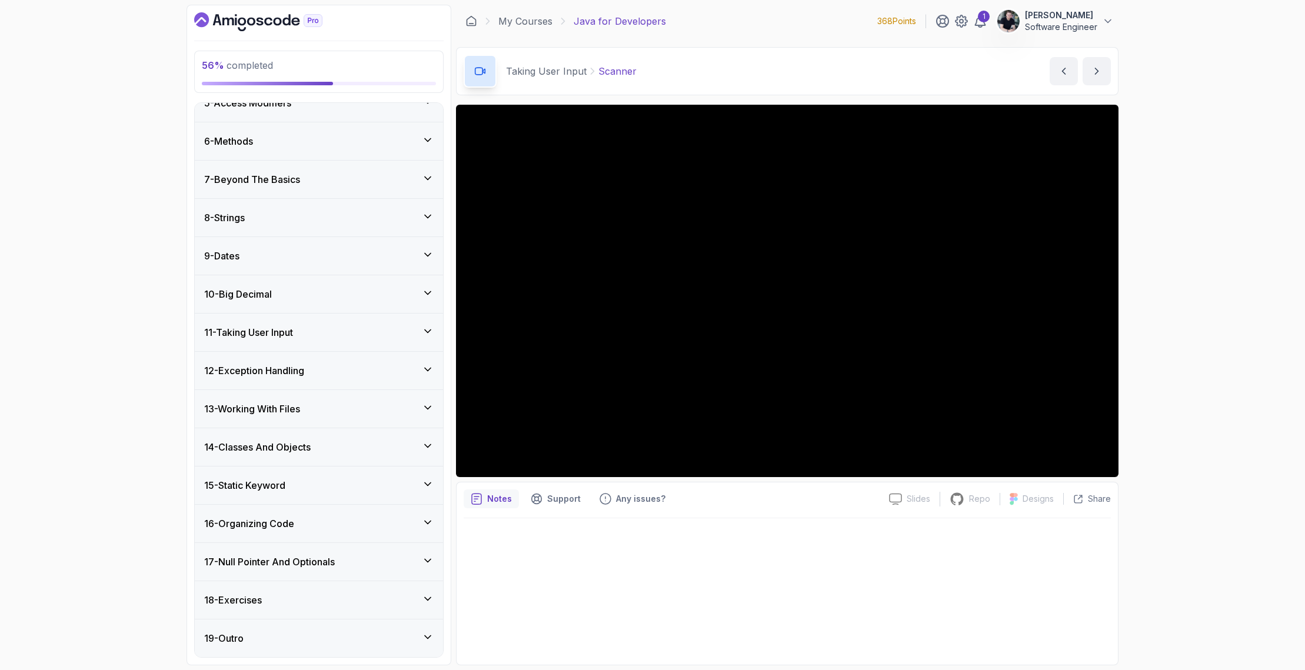
click at [267, 366] on h3 "12 - Exception Handling" at bounding box center [254, 371] width 100 height 14
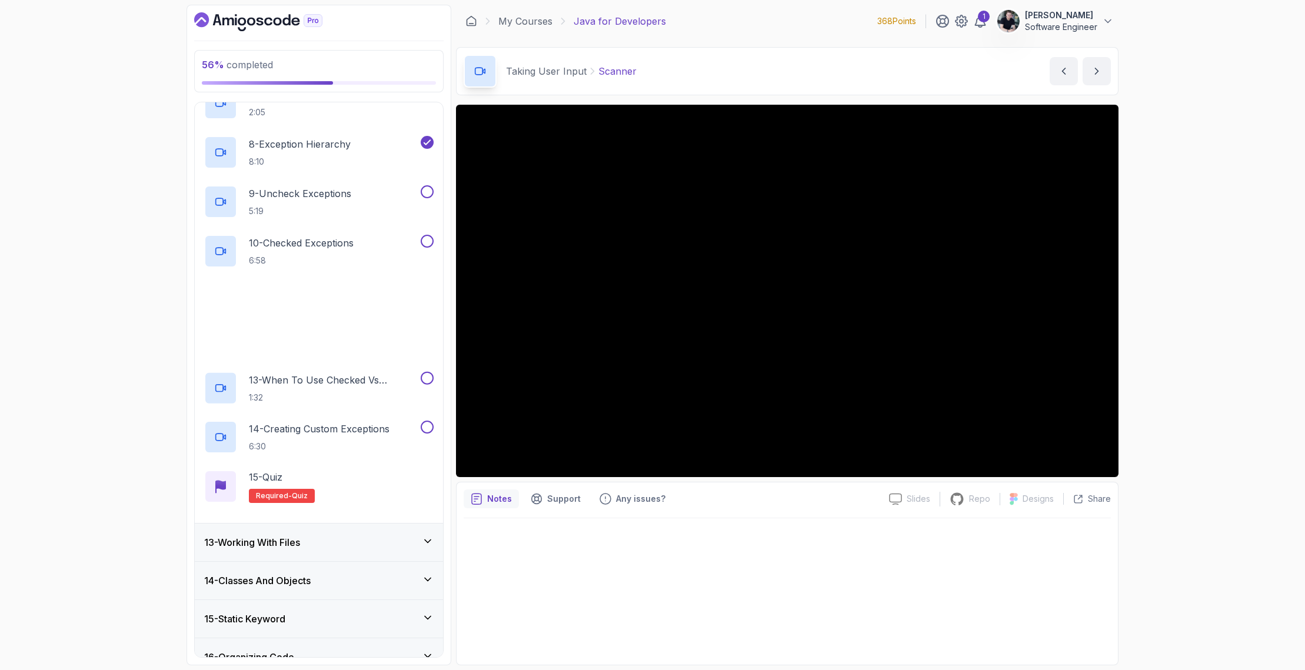
scroll to position [700, 0]
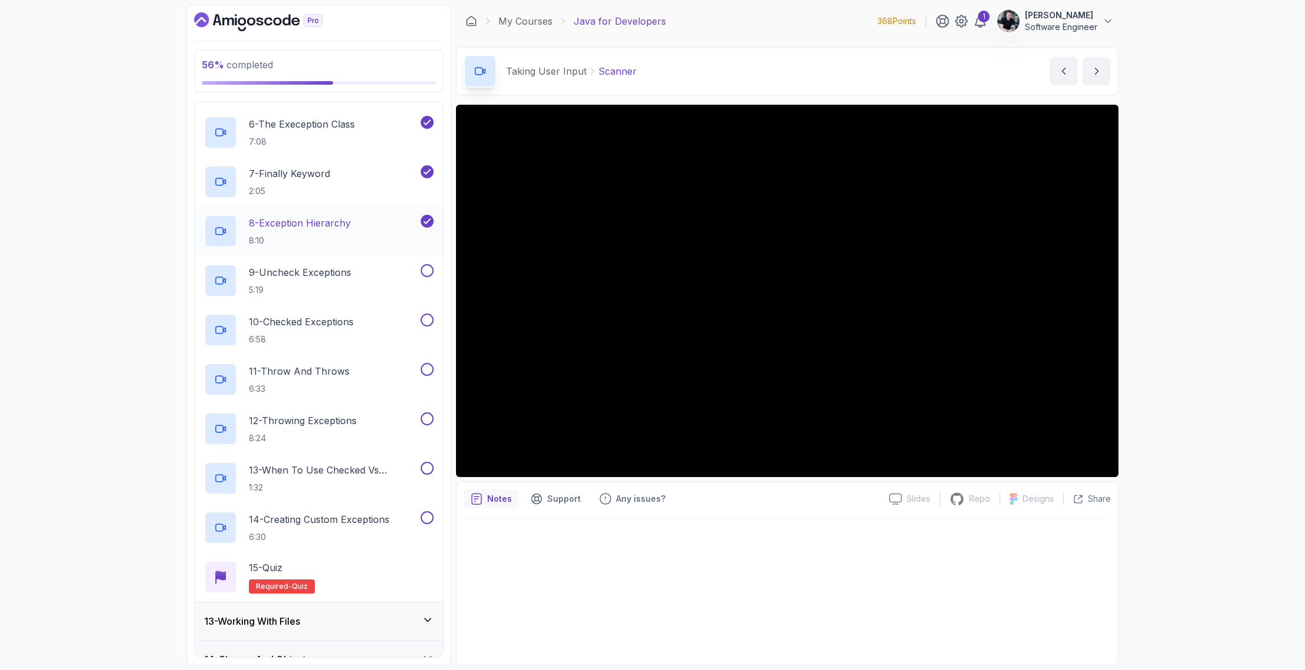
click at [332, 234] on h2 "8 - Exception Hierarchy 8:10" at bounding box center [300, 231] width 102 height 31
click at [322, 276] on p "9 - Uncheck Exceptions" at bounding box center [300, 272] width 102 height 14
click at [331, 215] on div "8 - Exception Hierarchy 8:10" at bounding box center [319, 231] width 248 height 49
click at [322, 228] on p "8 - Exception Hierarchy" at bounding box center [300, 223] width 102 height 14
click at [325, 274] on p "9 - Uncheck Exceptions" at bounding box center [300, 272] width 102 height 14
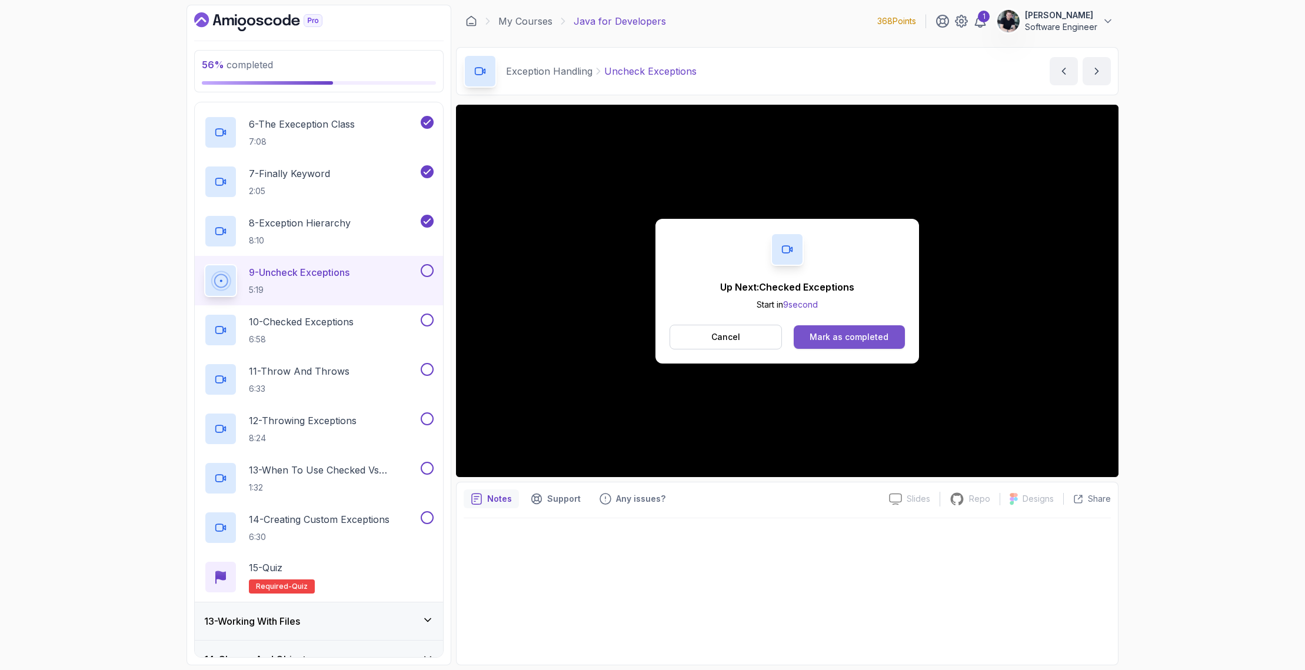
click at [836, 338] on div "Mark as completed" at bounding box center [849, 337] width 79 height 12
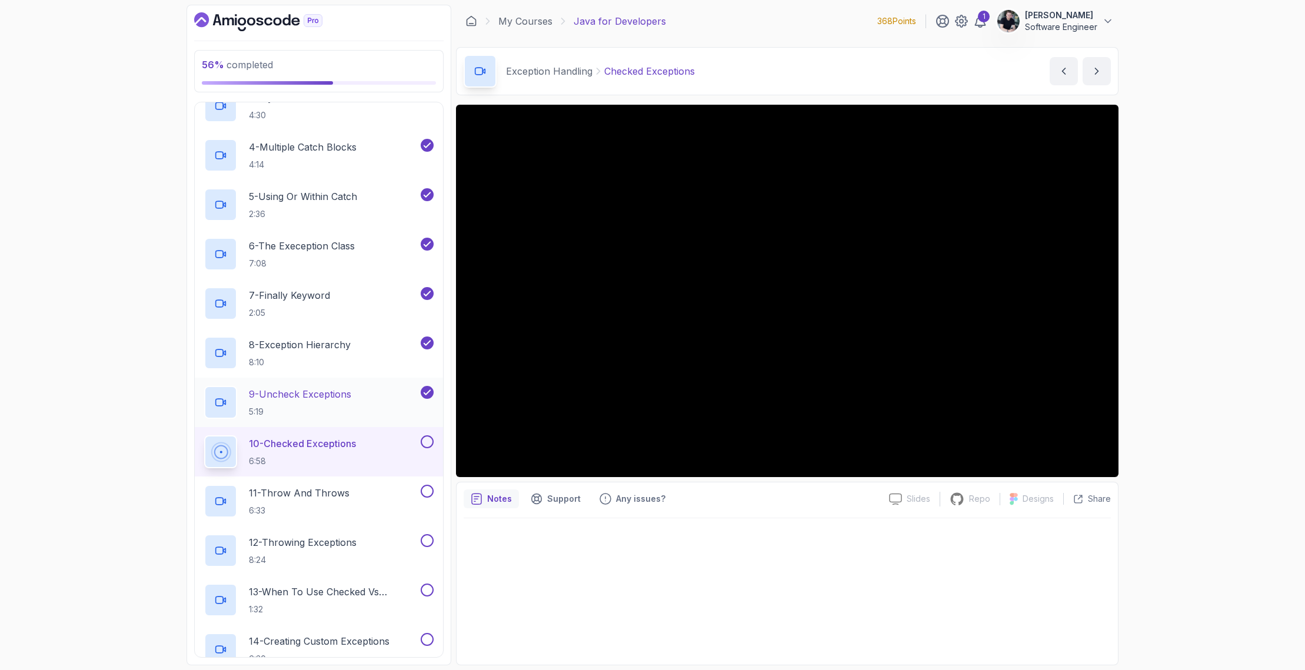
scroll to position [658, 0]
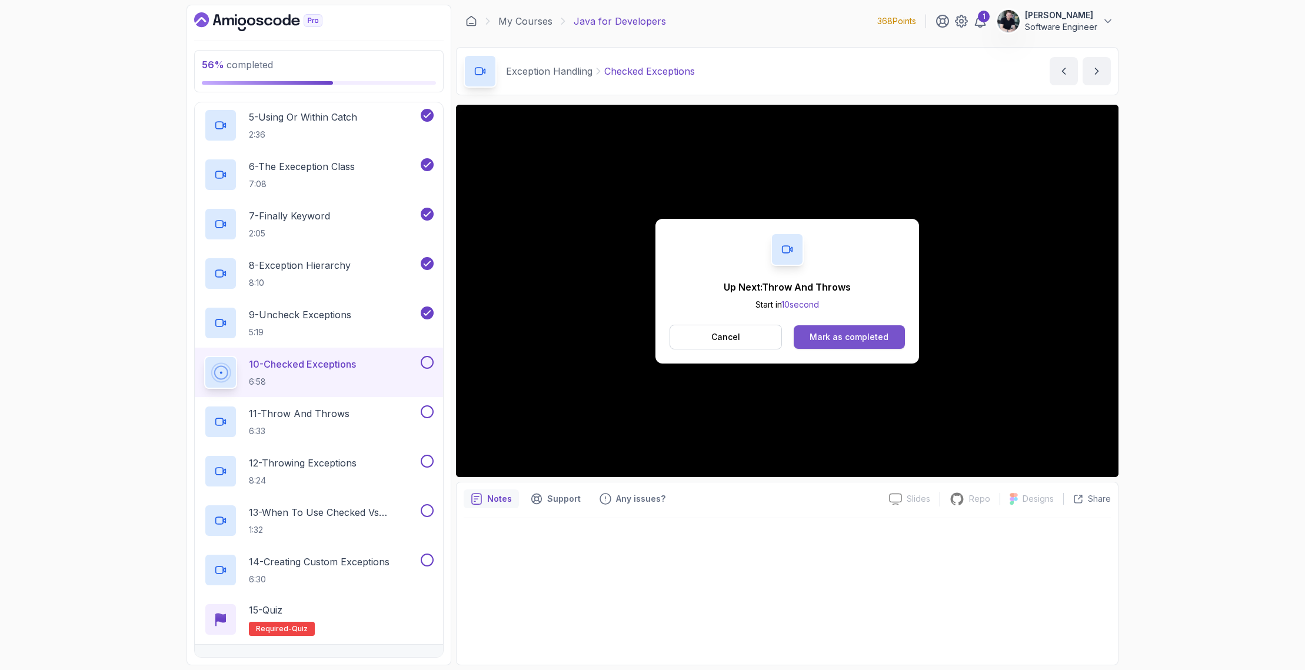
click at [842, 334] on div "Mark as completed" at bounding box center [849, 337] width 79 height 12
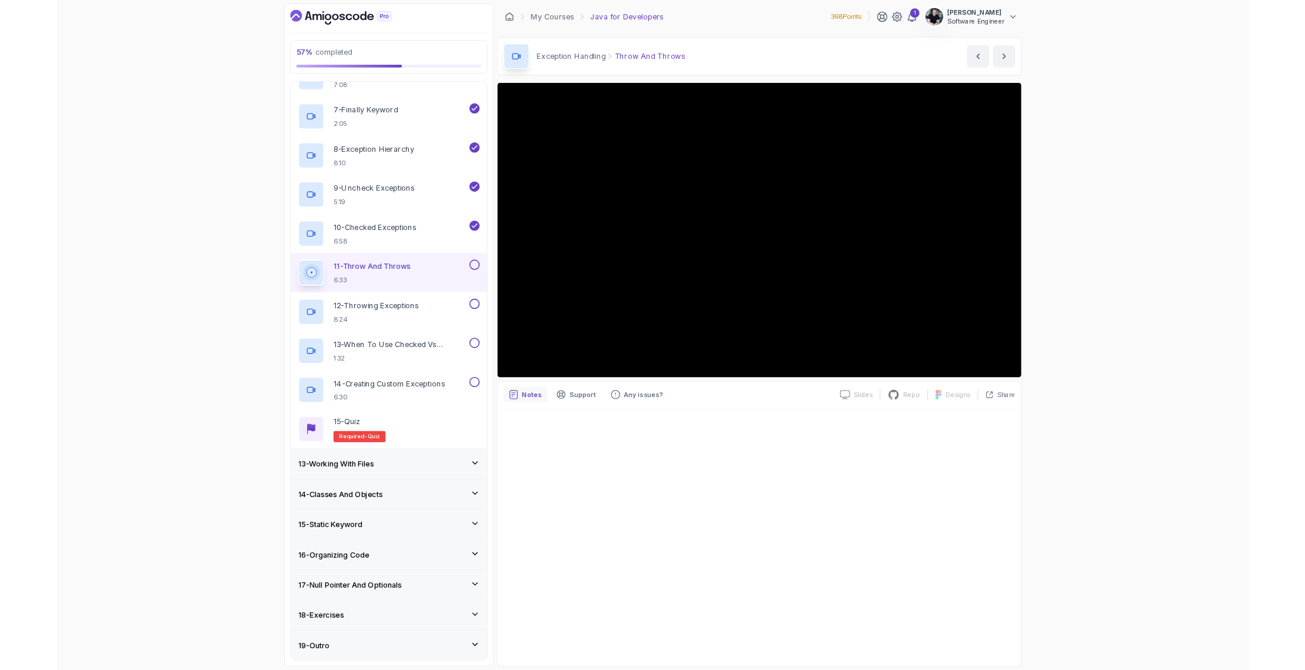
scroll to position [736, 0]
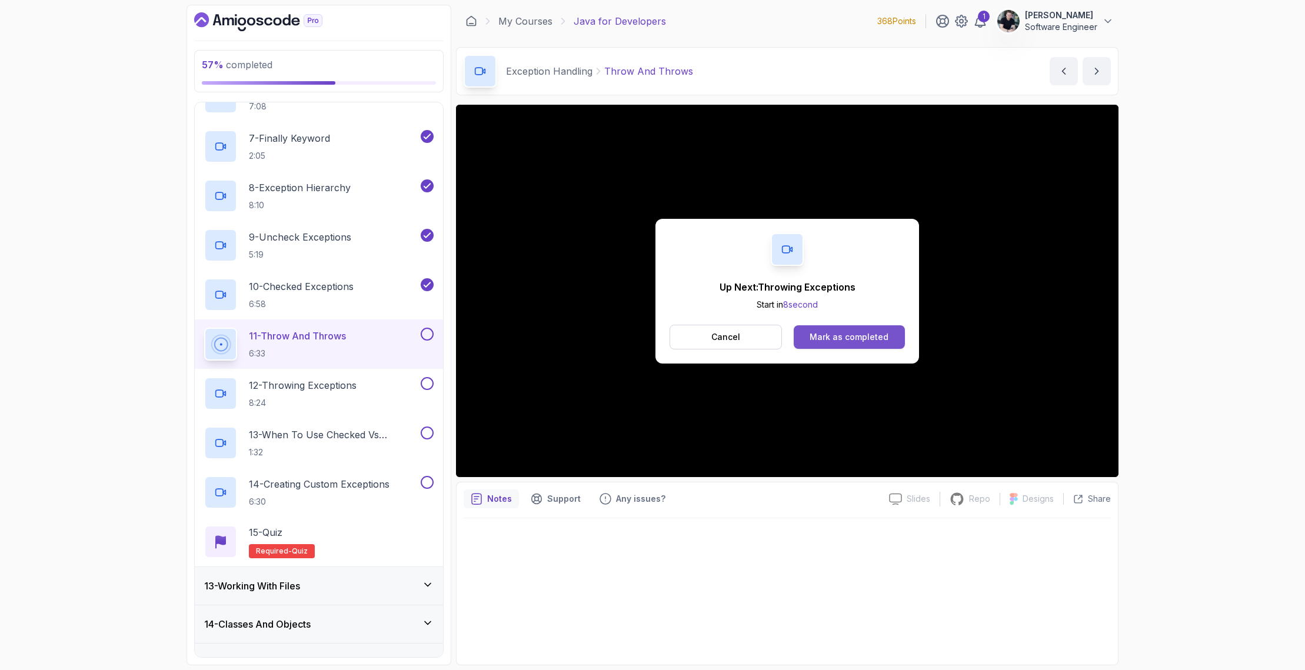
click at [833, 338] on div "Mark as completed" at bounding box center [849, 337] width 79 height 12
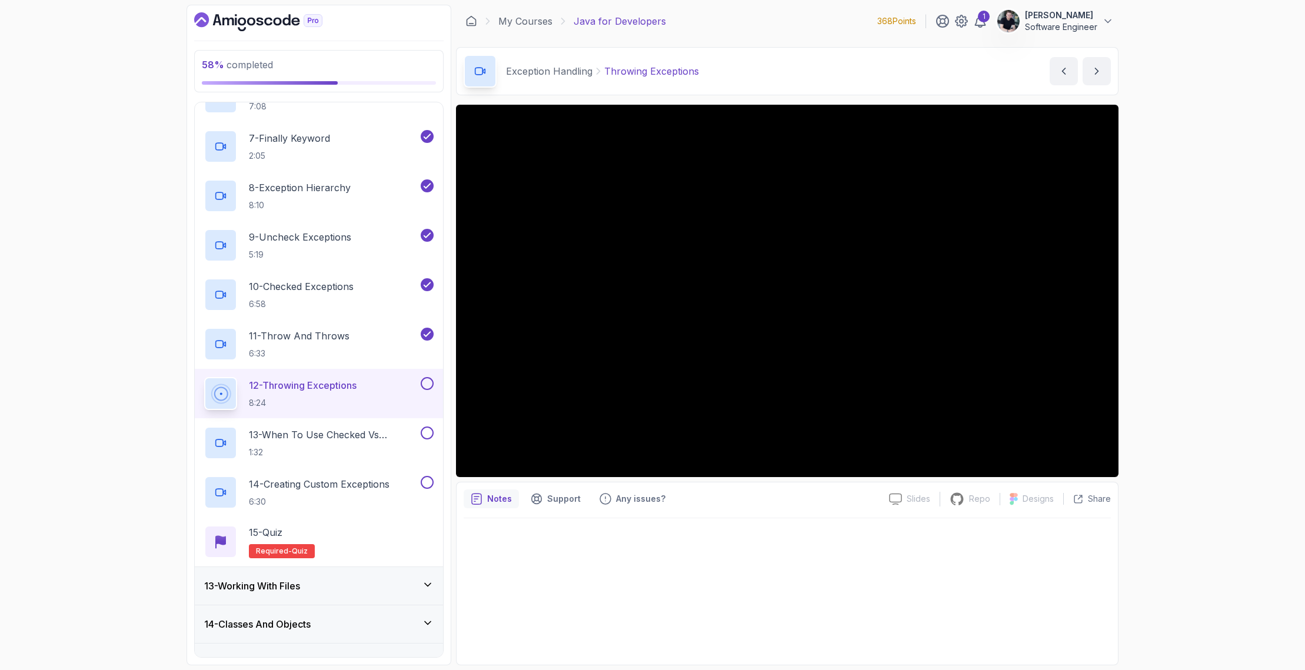
click at [1232, 349] on div "58 % completed 1 - Intro 2 - Loops 3 - If Statements 4 - Packages 5 - Access Mo…" at bounding box center [652, 335] width 1305 height 670
